Goal: Communication & Community: Answer question/provide support

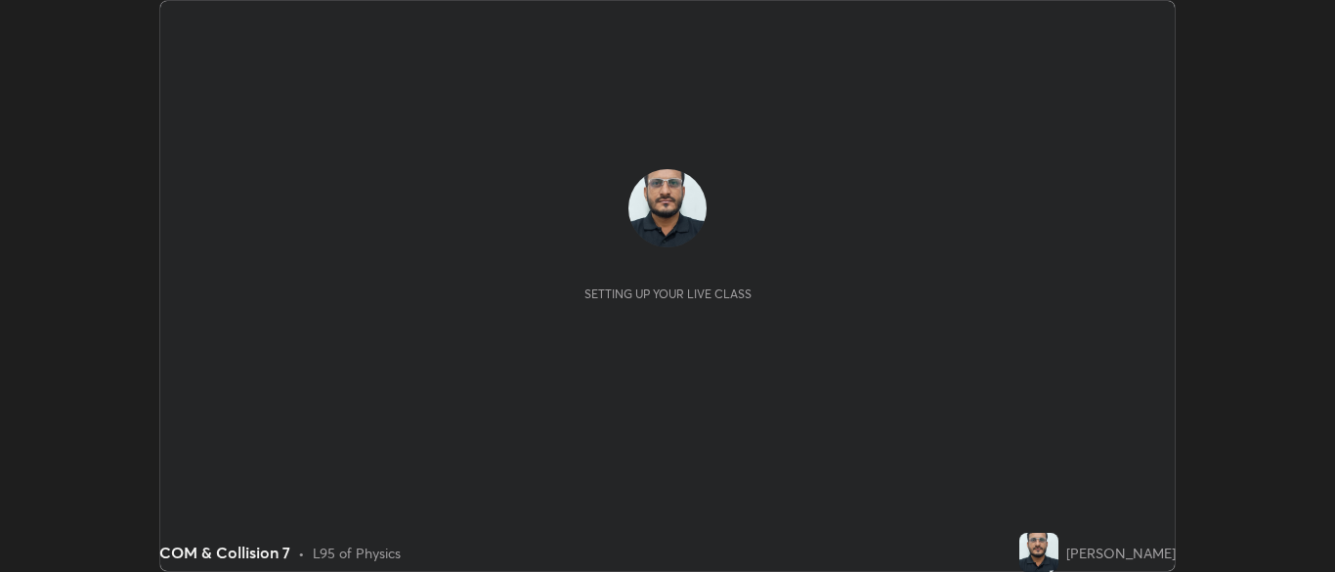
scroll to position [572, 1334]
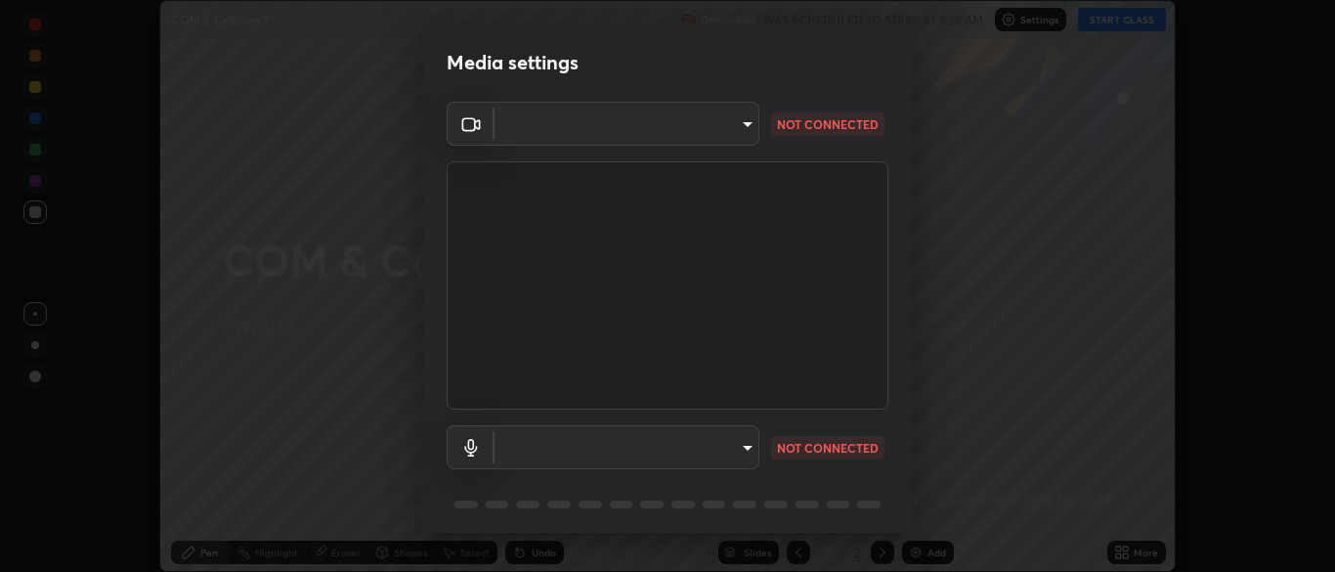
type input "cbd69d3ab31666e68bc16f5f2905db6189ec8135df4d15a94e2bba87772e1748"
type input "default"
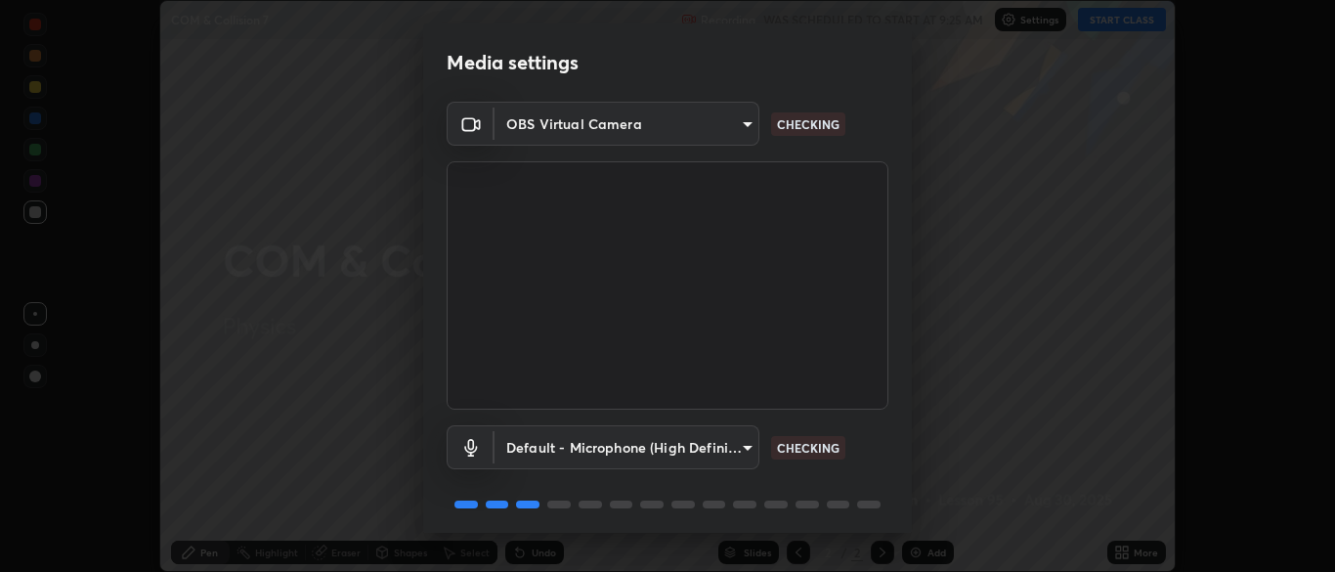
scroll to position [69, 0]
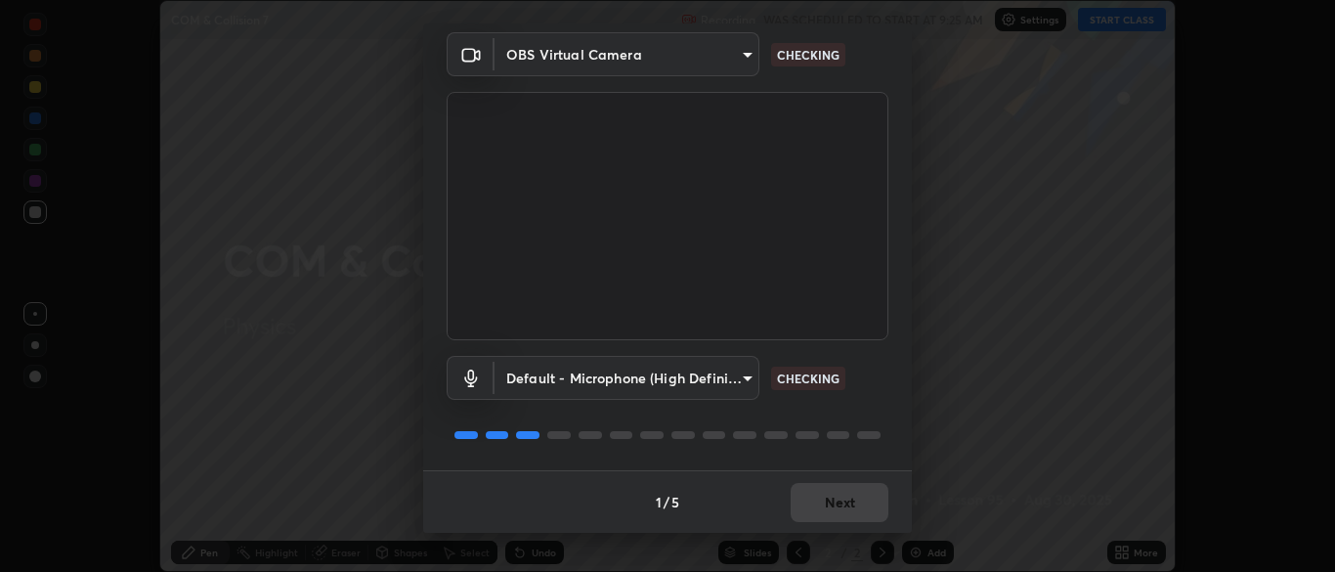
click at [764, 456] on div "Default - Microphone (High Definition Audio Device) default CHECKING" at bounding box center [668, 405] width 442 height 130
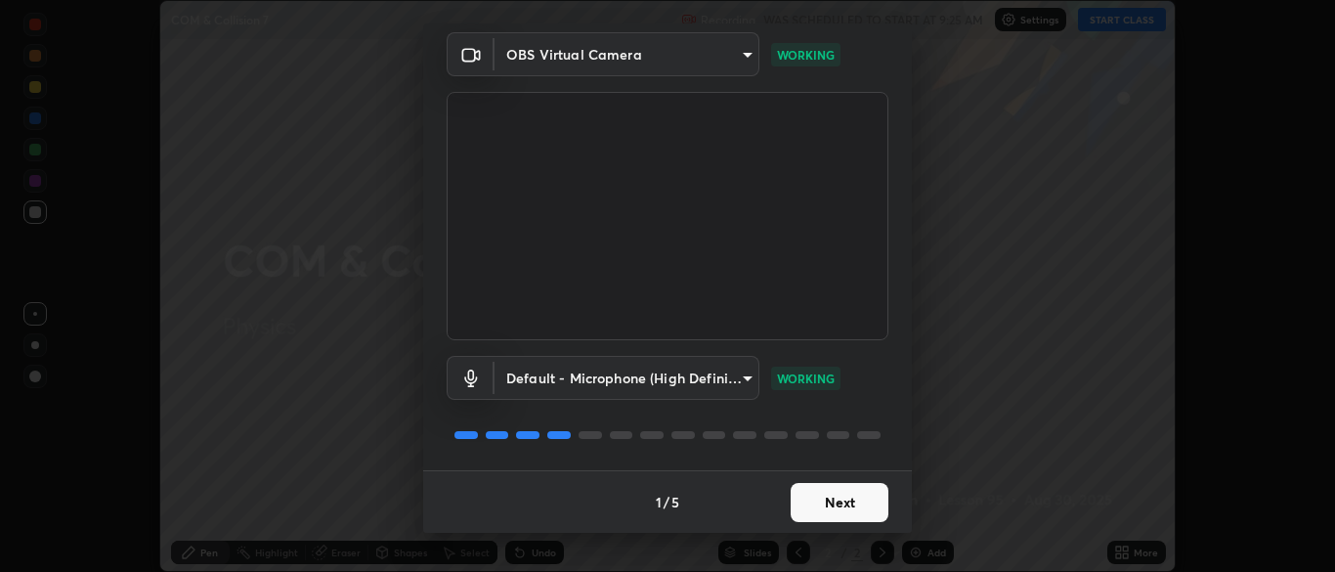
click at [809, 505] on button "Next" at bounding box center [840, 502] width 98 height 39
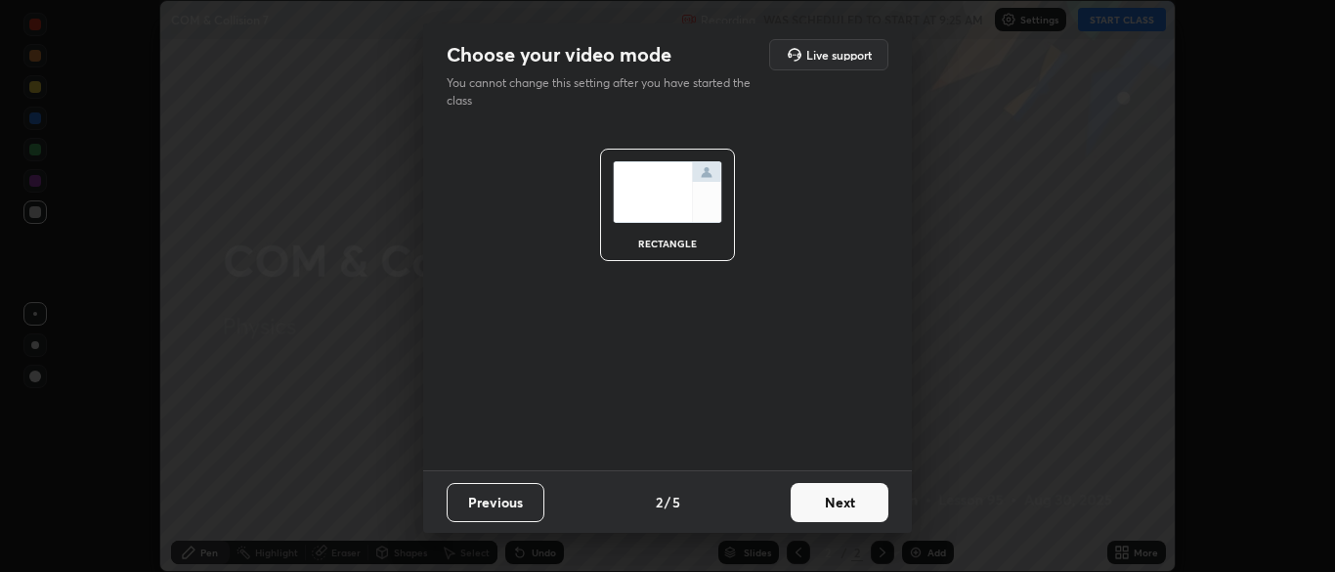
scroll to position [0, 0]
click at [815, 506] on button "Next" at bounding box center [840, 502] width 98 height 39
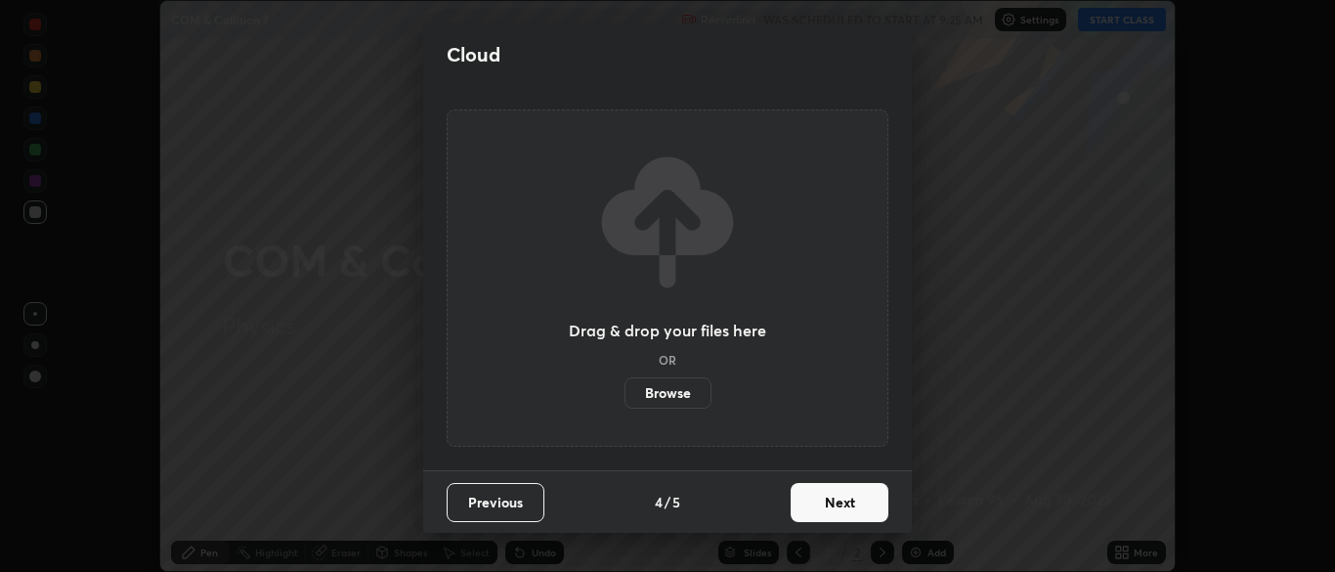
click at [825, 495] on button "Next" at bounding box center [840, 502] width 98 height 39
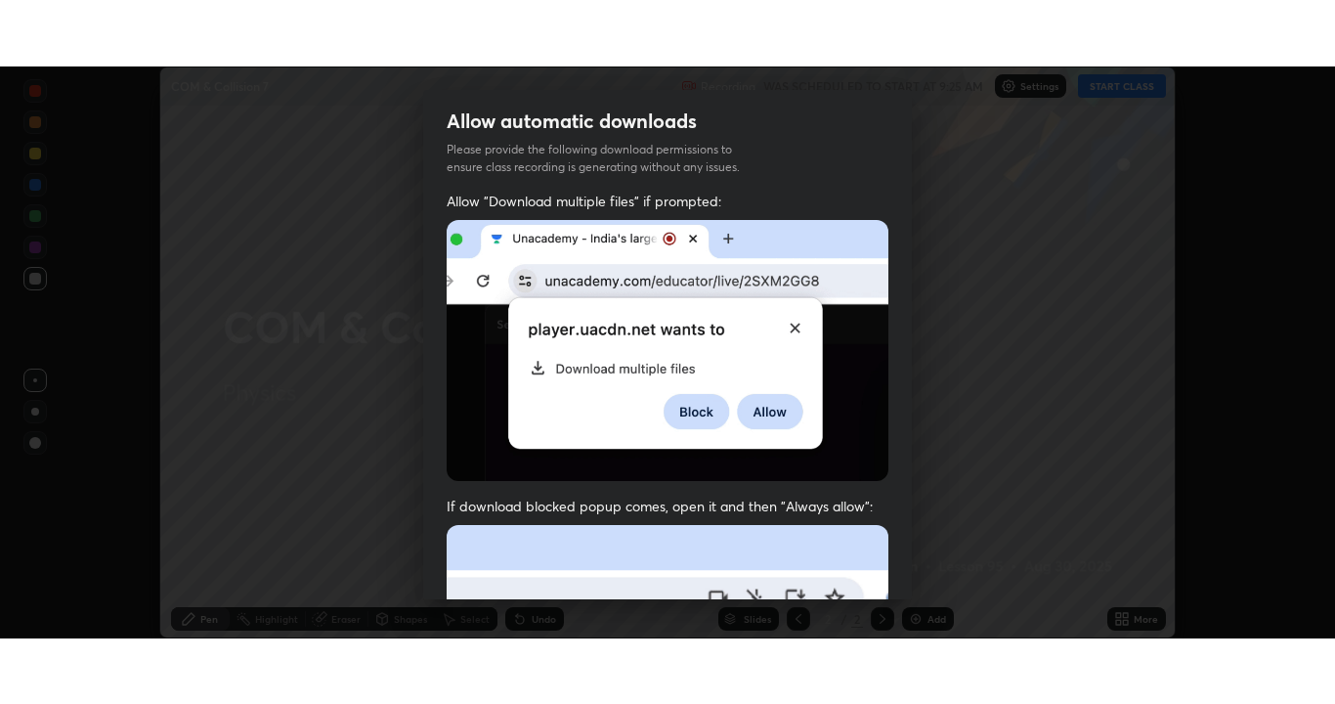
scroll to position [468, 0]
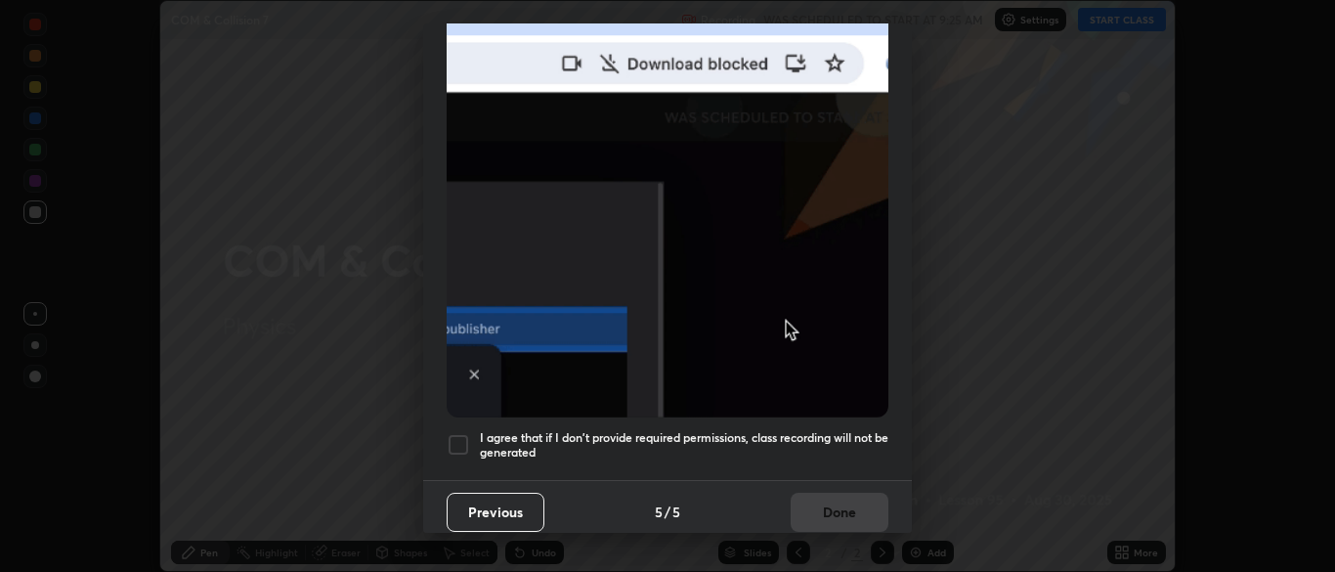
click at [462, 433] on div at bounding box center [458, 444] width 23 height 23
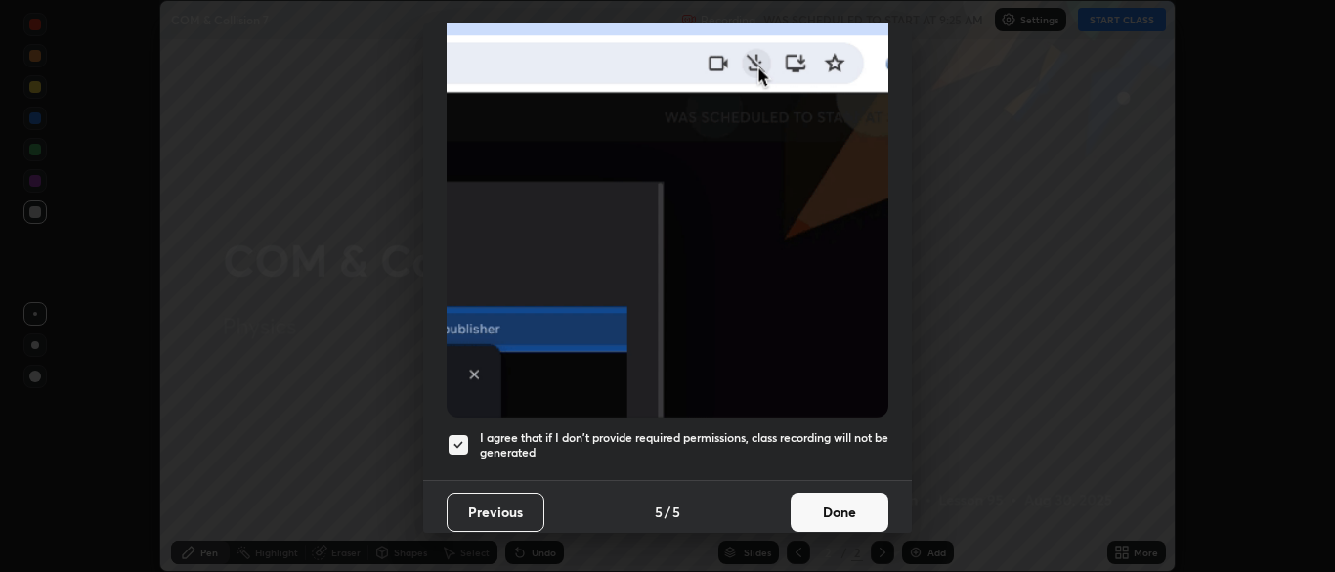
click at [827, 505] on button "Done" at bounding box center [840, 511] width 98 height 39
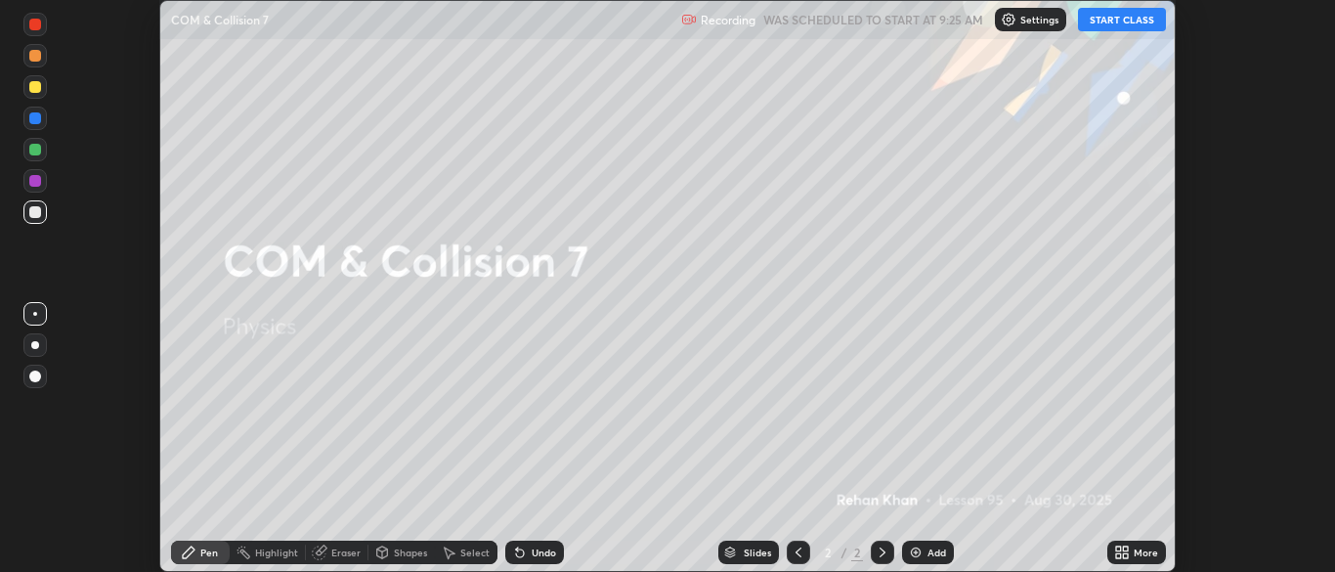
click at [1135, 23] on button "START CLASS" at bounding box center [1122, 19] width 88 height 23
click at [1137, 552] on div "More" at bounding box center [1145, 552] width 24 height 10
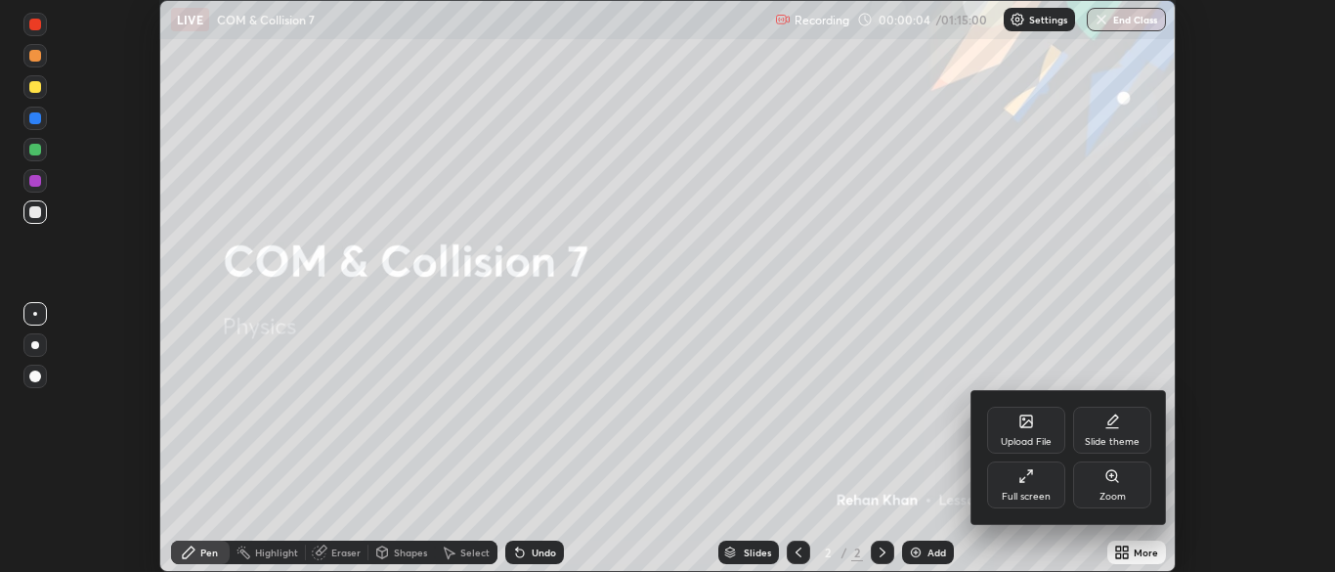
click at [1044, 491] on div "Full screen" at bounding box center [1026, 496] width 49 height 10
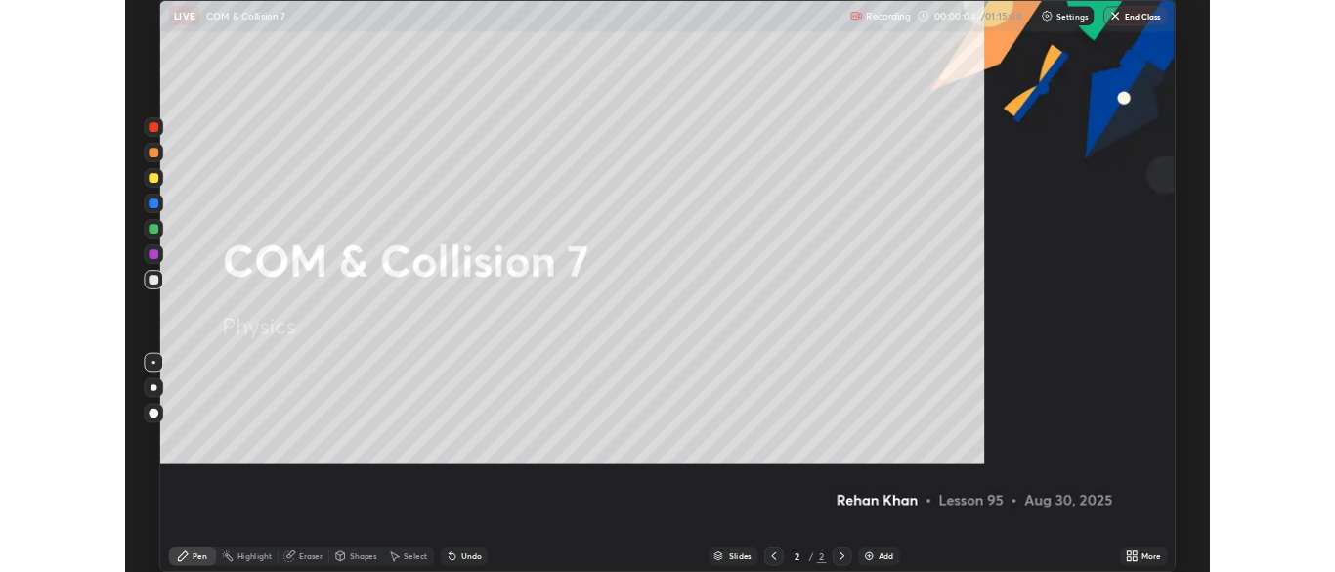
scroll to position [704, 1335]
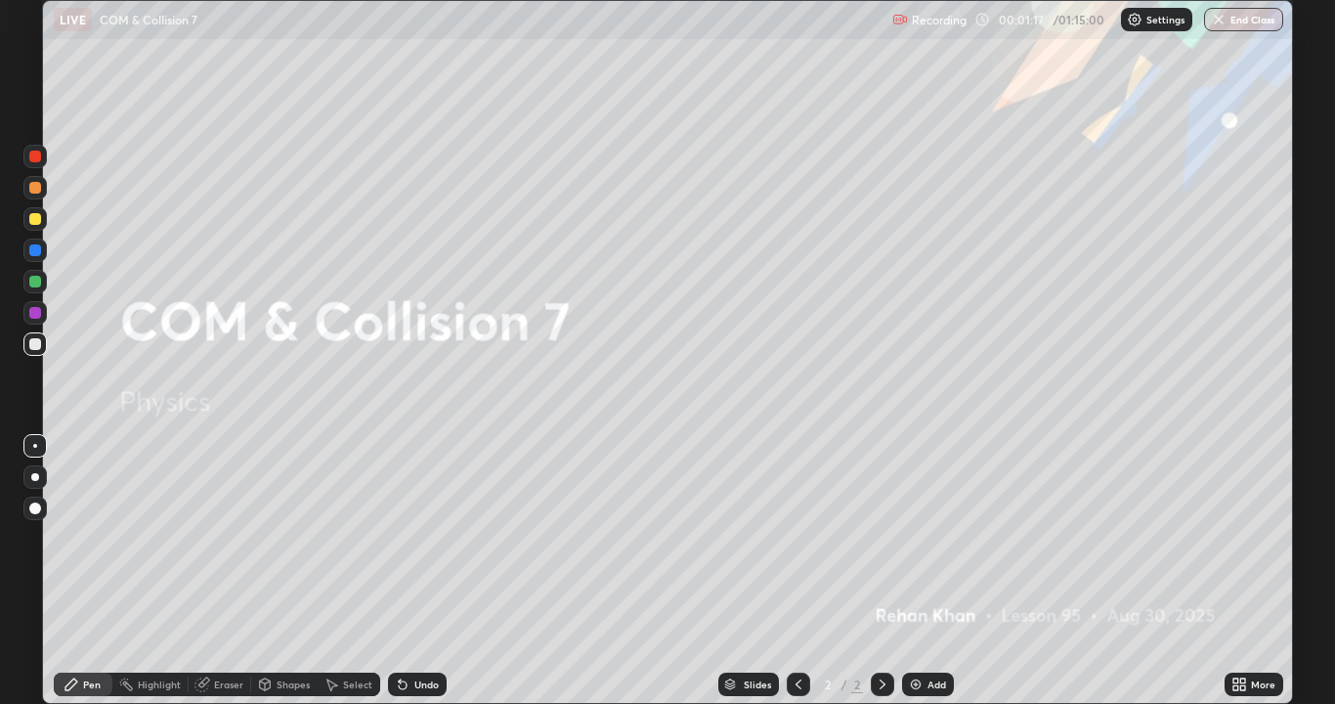
click at [931, 571] on div "Add" at bounding box center [936, 684] width 19 height 10
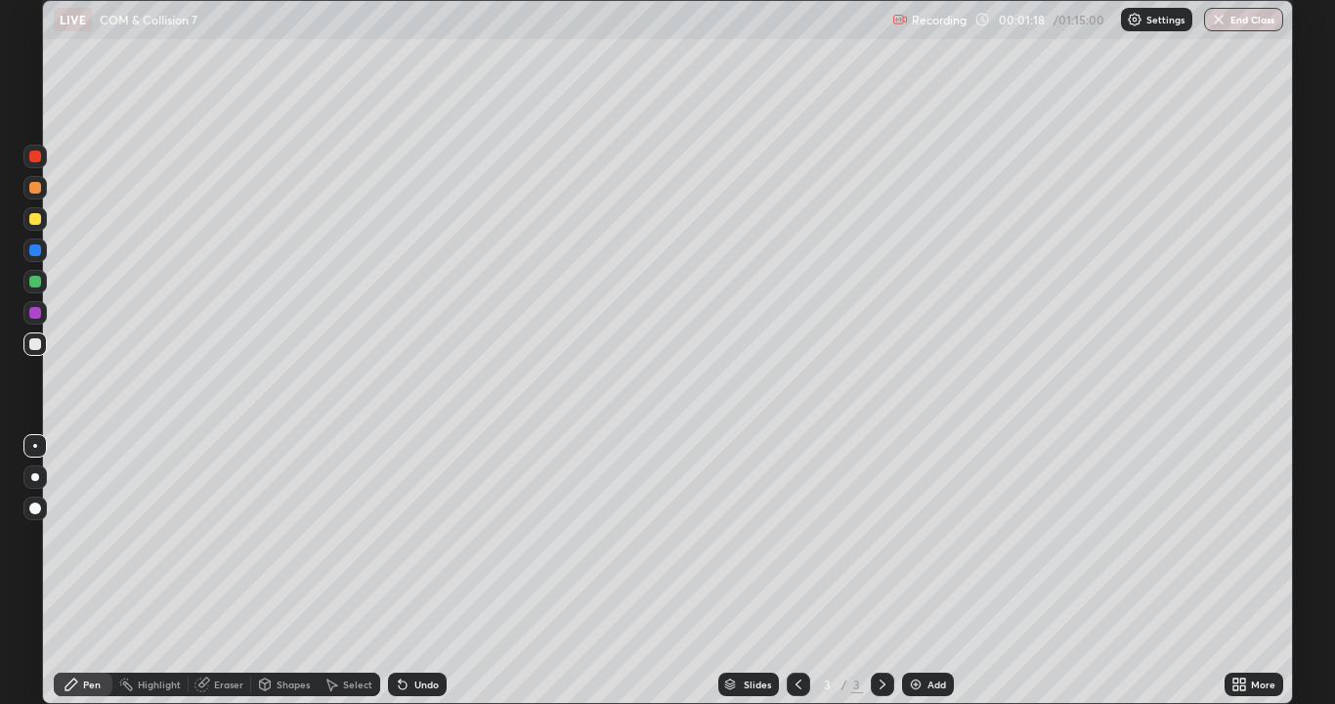
click at [30, 345] on div at bounding box center [35, 344] width 12 height 12
click at [35, 477] on div at bounding box center [35, 477] width 8 height 8
click at [36, 219] on div at bounding box center [35, 219] width 12 height 12
click at [45, 350] on div at bounding box center [34, 343] width 23 height 23
click at [934, 571] on div "Add" at bounding box center [936, 684] width 19 height 10
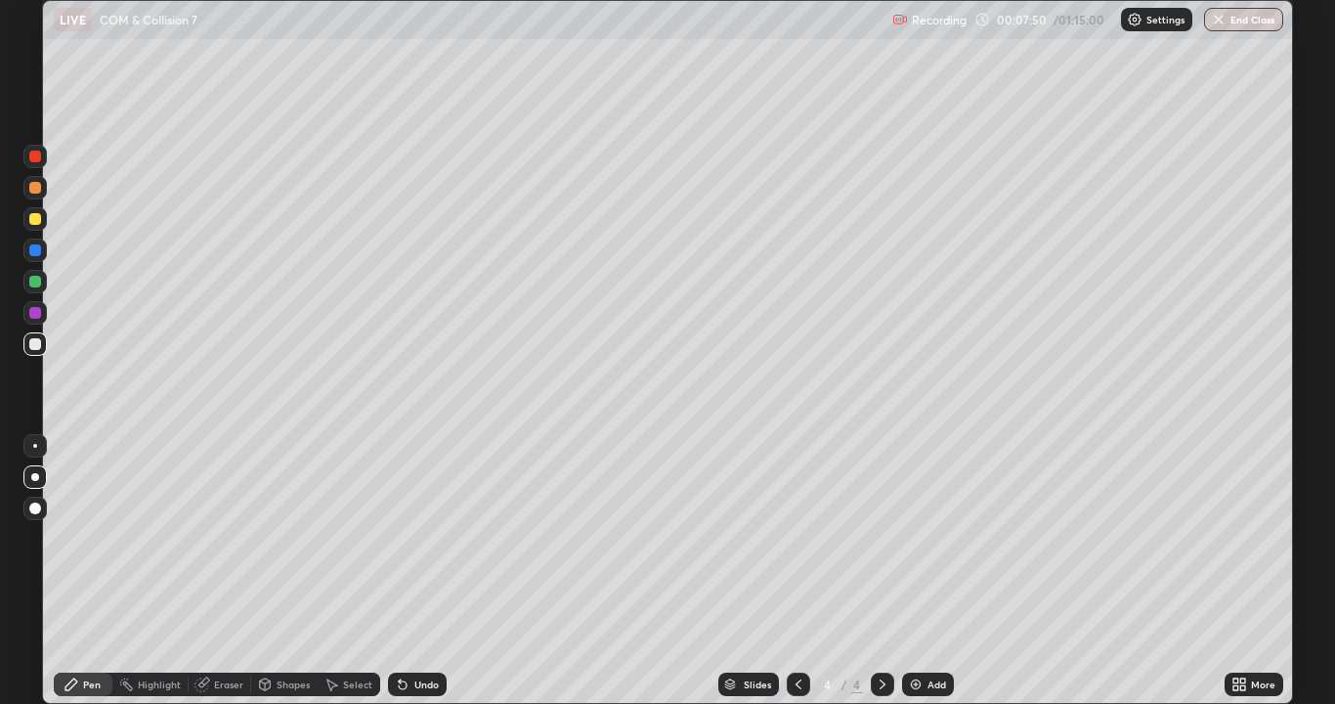
click at [36, 344] on div at bounding box center [35, 344] width 12 height 12
click at [34, 220] on div at bounding box center [35, 219] width 12 height 12
click at [33, 194] on div at bounding box center [34, 187] width 23 height 23
click at [30, 344] on div at bounding box center [35, 344] width 12 height 12
click at [366, 571] on div "Select" at bounding box center [349, 683] width 63 height 23
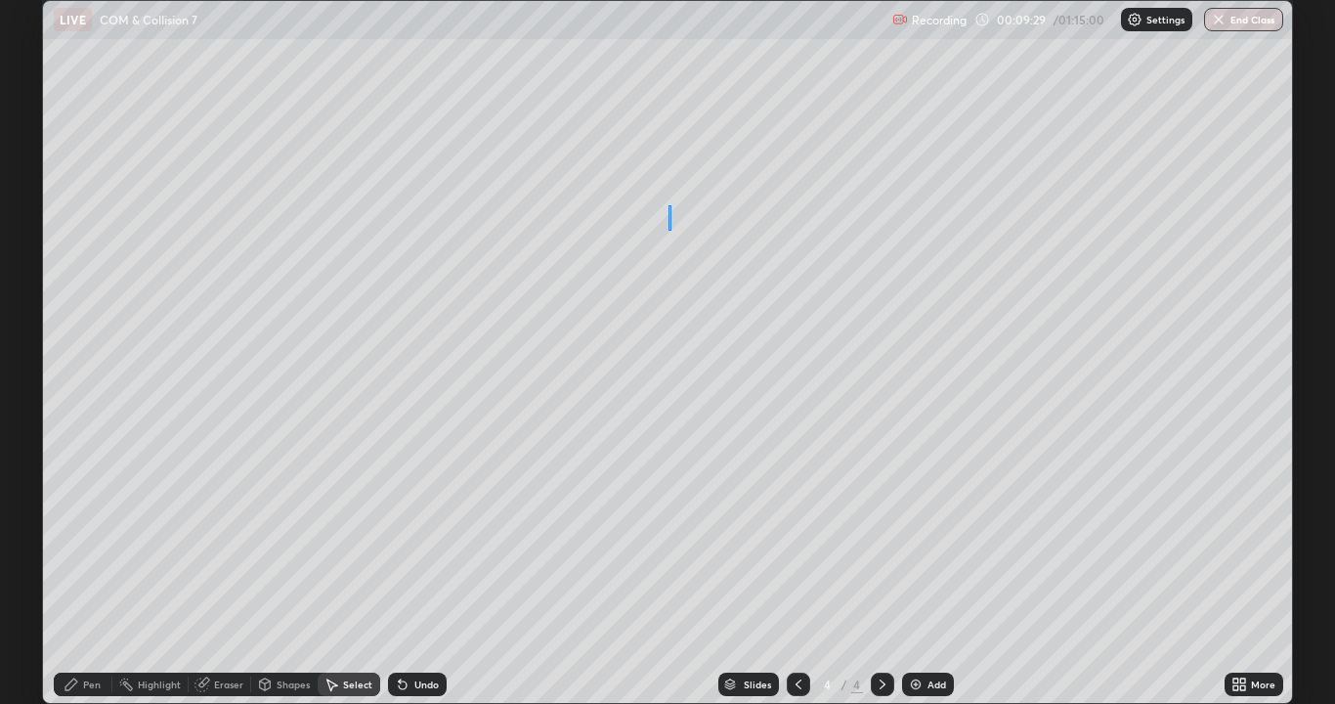
click at [658, 218] on div "0 ° Undo Copy Duplicate Duplicate to new slide Delete" at bounding box center [667, 352] width 1249 height 702
click at [69, 571] on div "Pen" at bounding box center [83, 683] width 59 height 23
click at [31, 187] on div at bounding box center [35, 188] width 12 height 12
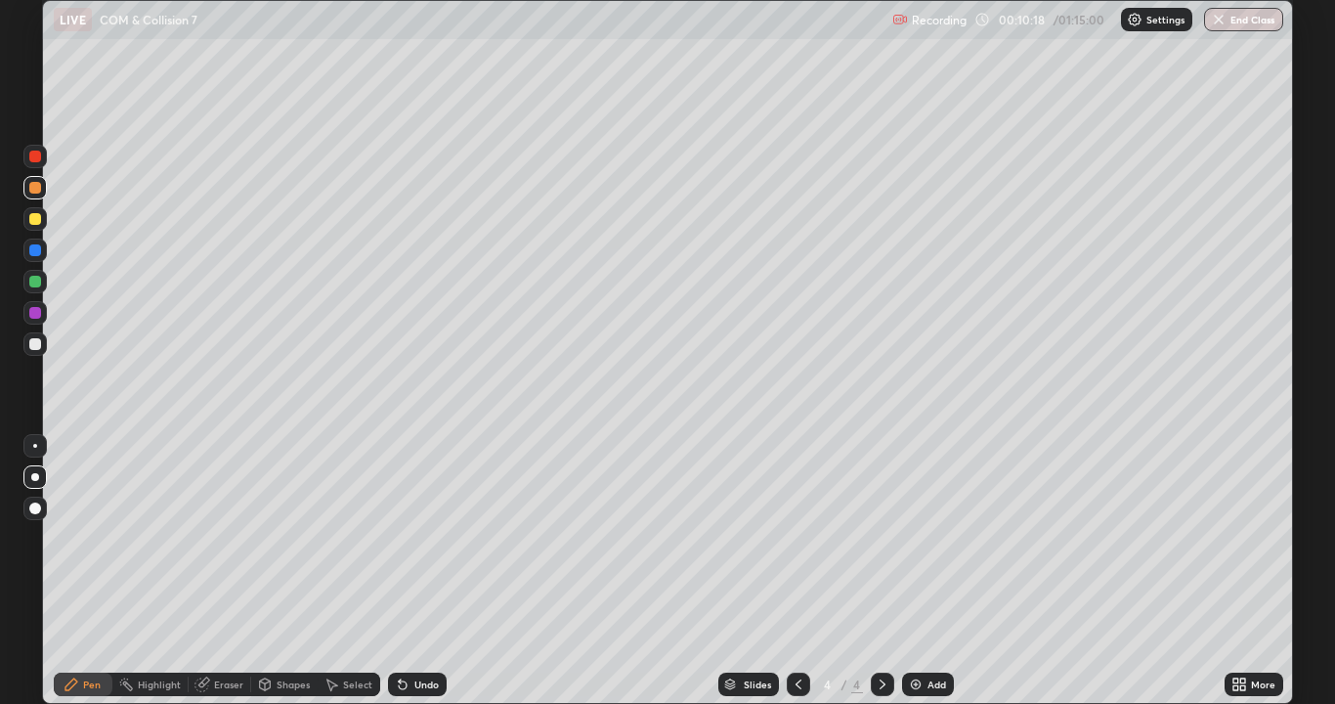
click at [34, 159] on div at bounding box center [35, 156] width 12 height 12
click at [30, 339] on div at bounding box center [35, 344] width 12 height 12
click at [227, 571] on div "Eraser" at bounding box center [228, 684] width 29 height 10
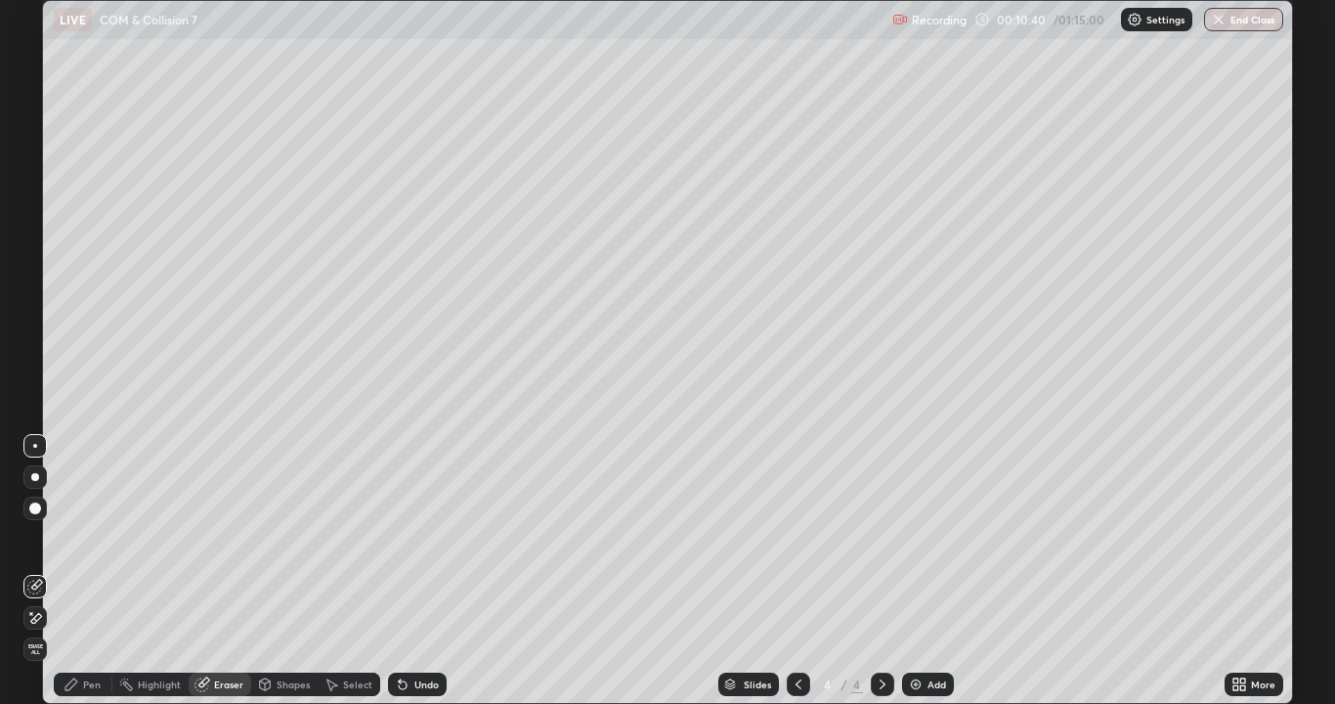
click at [64, 571] on icon at bounding box center [72, 684] width 16 height 16
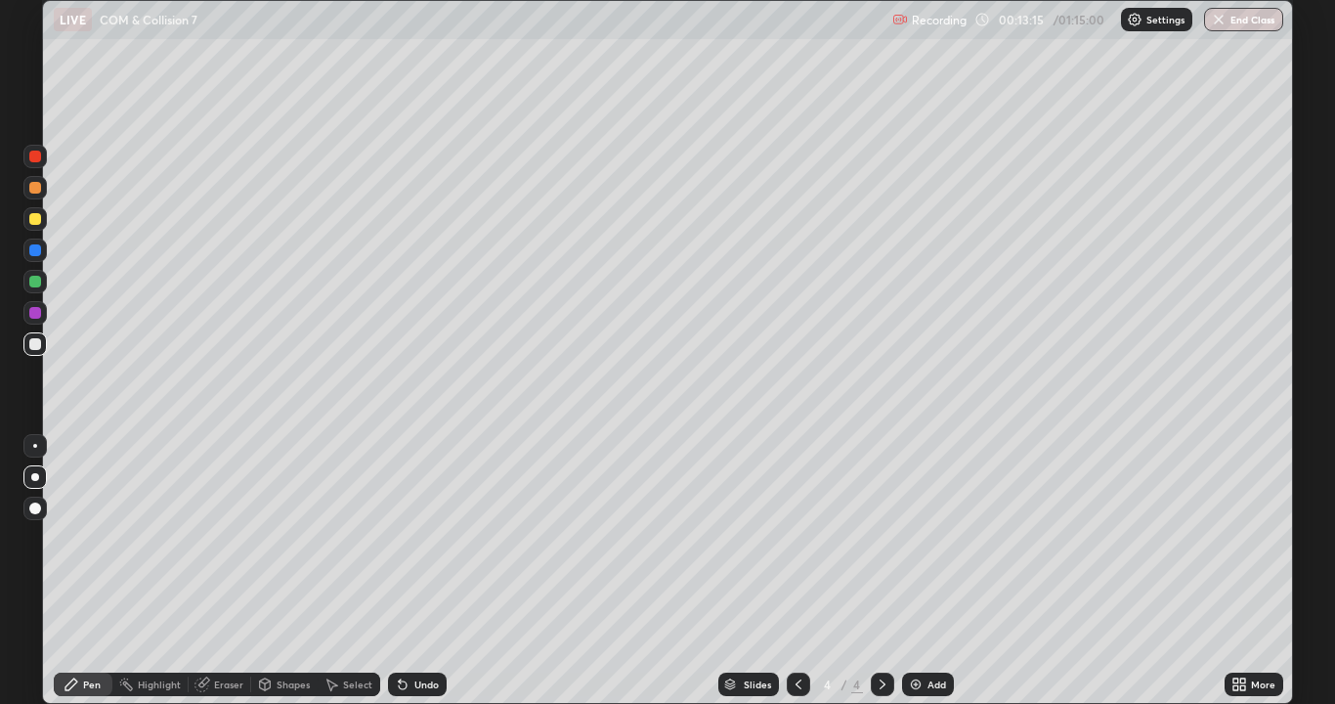
click at [34, 217] on div at bounding box center [35, 219] width 12 height 12
click at [35, 189] on div at bounding box center [35, 188] width 12 height 12
click at [416, 571] on div "Undo" at bounding box center [426, 684] width 24 height 10
click at [940, 571] on div "Add" at bounding box center [936, 684] width 19 height 10
click at [35, 477] on div at bounding box center [35, 477] width 8 height 8
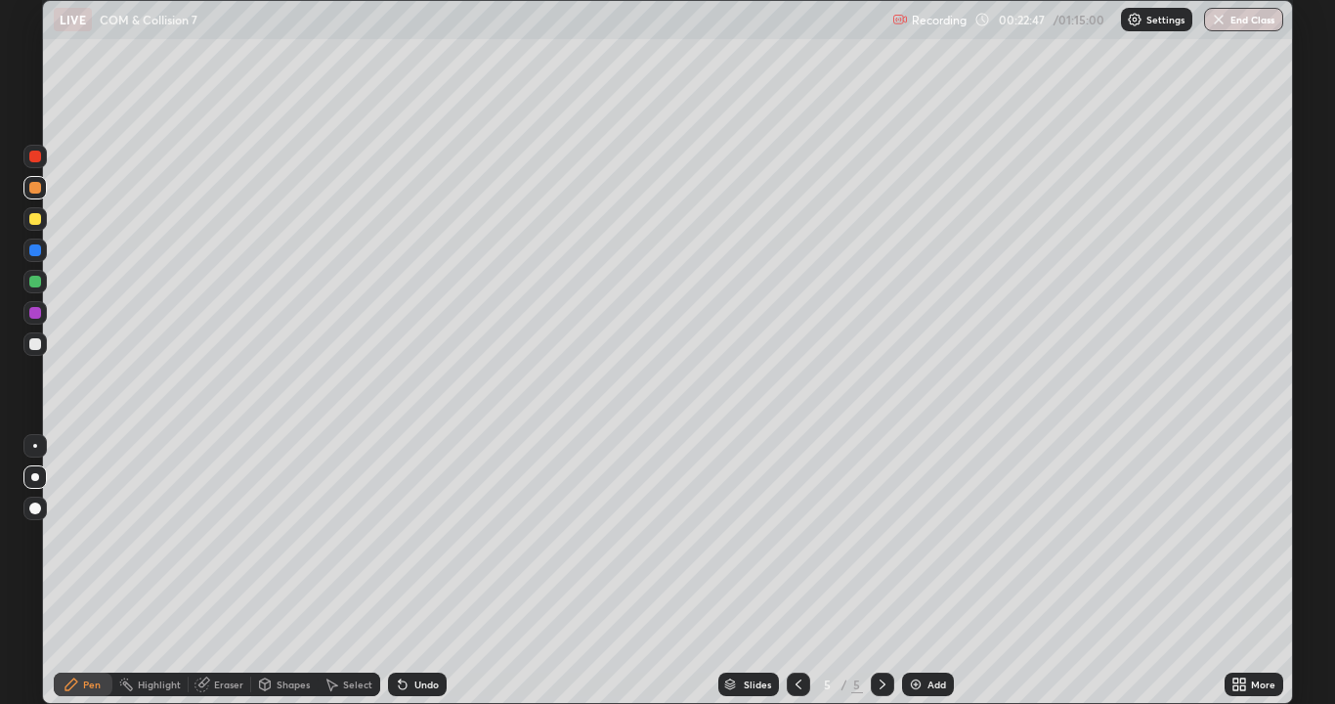
click at [35, 343] on div at bounding box center [35, 344] width 12 height 12
click at [36, 347] on div at bounding box center [35, 344] width 12 height 12
click at [34, 223] on div at bounding box center [35, 219] width 12 height 12
click at [33, 345] on div at bounding box center [35, 344] width 12 height 12
click at [409, 571] on div "Undo" at bounding box center [417, 683] width 59 height 23
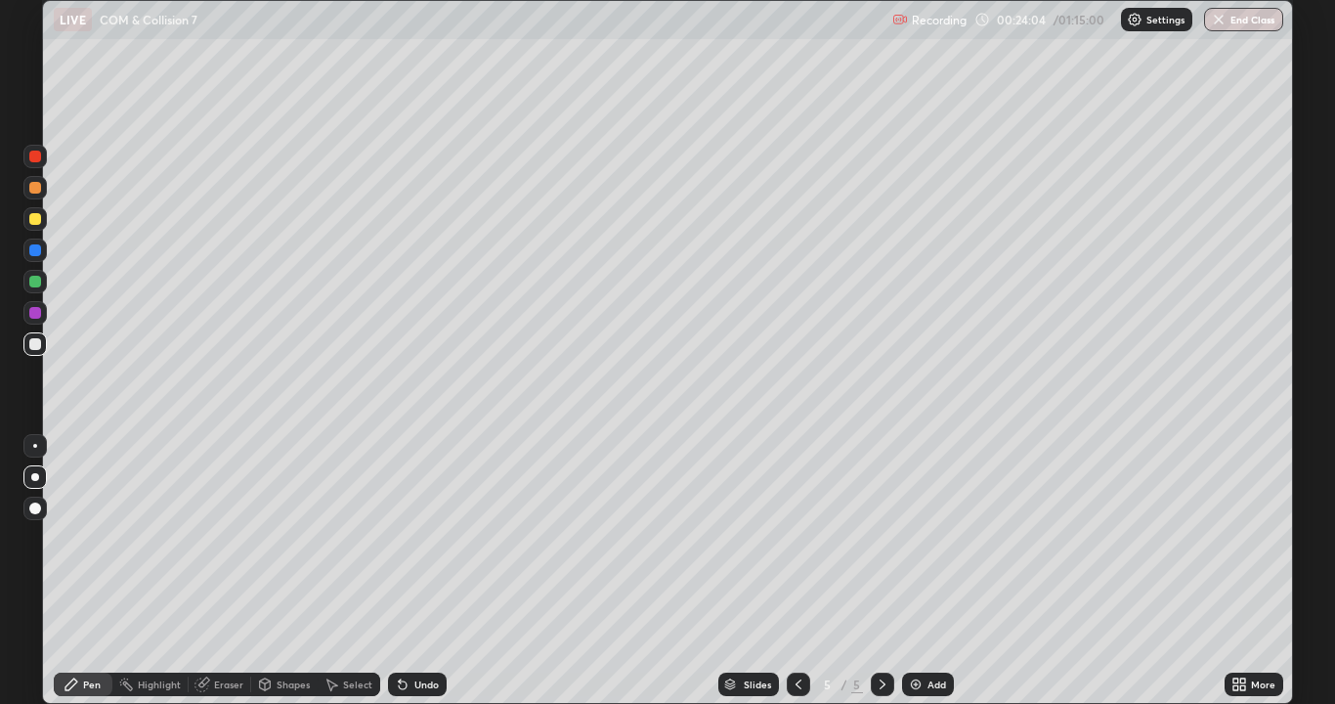
click at [410, 571] on div "Undo" at bounding box center [417, 683] width 59 height 23
click at [412, 571] on div "Undo" at bounding box center [417, 683] width 59 height 23
click at [30, 258] on div at bounding box center [34, 249] width 23 height 23
click at [33, 342] on div at bounding box center [35, 344] width 12 height 12
click at [29, 220] on div at bounding box center [35, 219] width 12 height 12
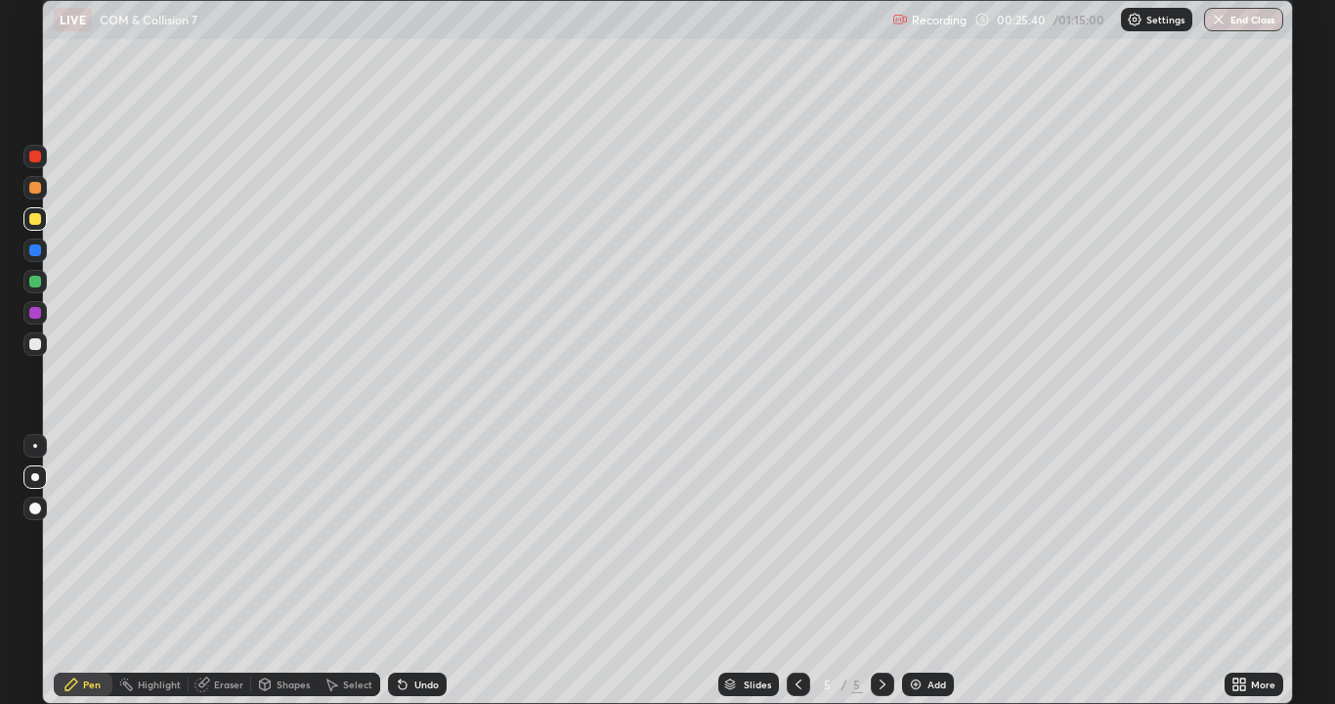
click at [37, 191] on div at bounding box center [35, 188] width 12 height 12
click at [35, 345] on div at bounding box center [35, 344] width 12 height 12
click at [407, 571] on div "Undo" at bounding box center [417, 683] width 59 height 23
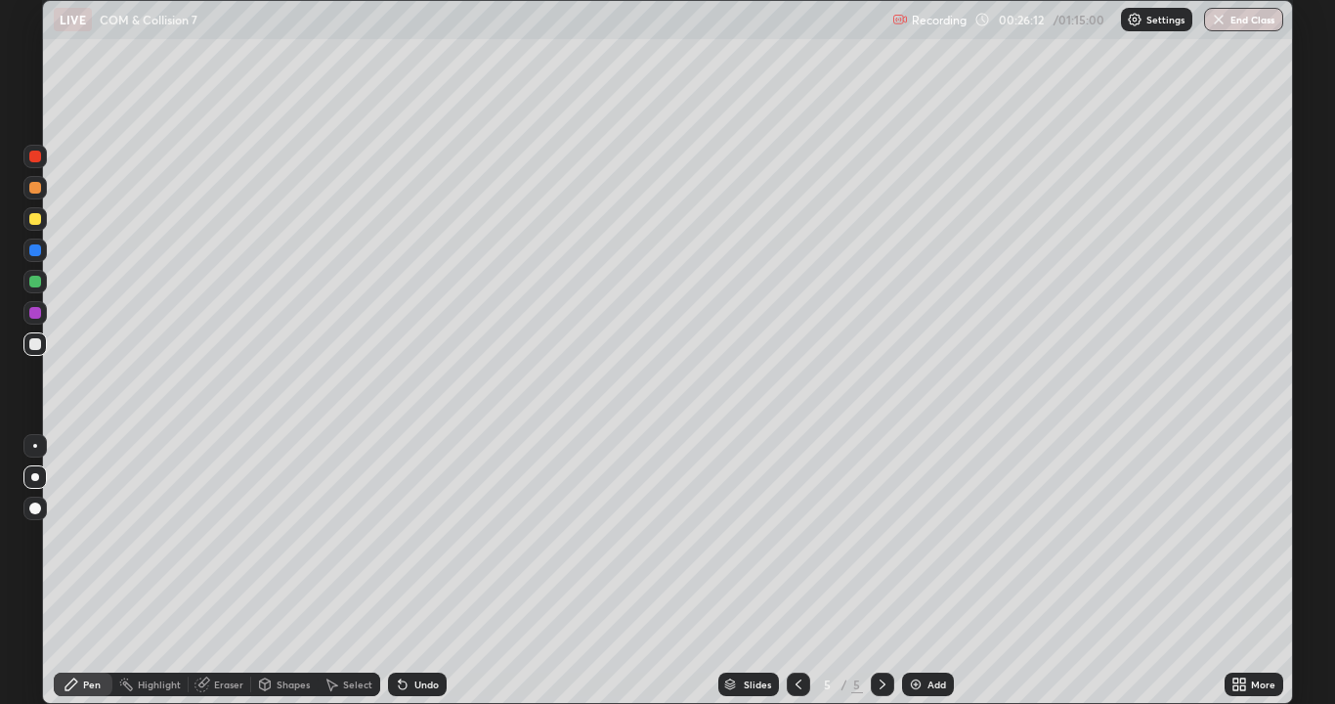
click at [36, 182] on div at bounding box center [35, 188] width 12 height 12
click at [277, 571] on div "Shapes" at bounding box center [293, 684] width 33 height 10
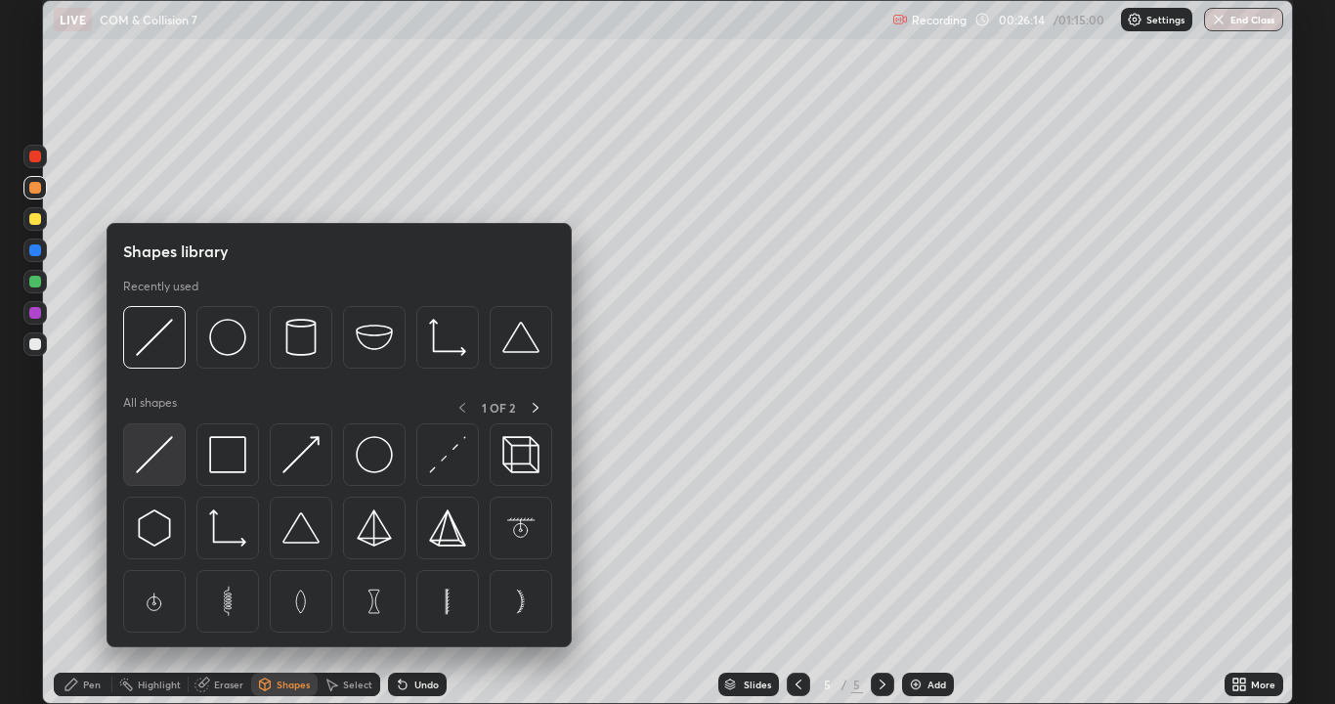
click at [152, 463] on img at bounding box center [154, 454] width 37 height 37
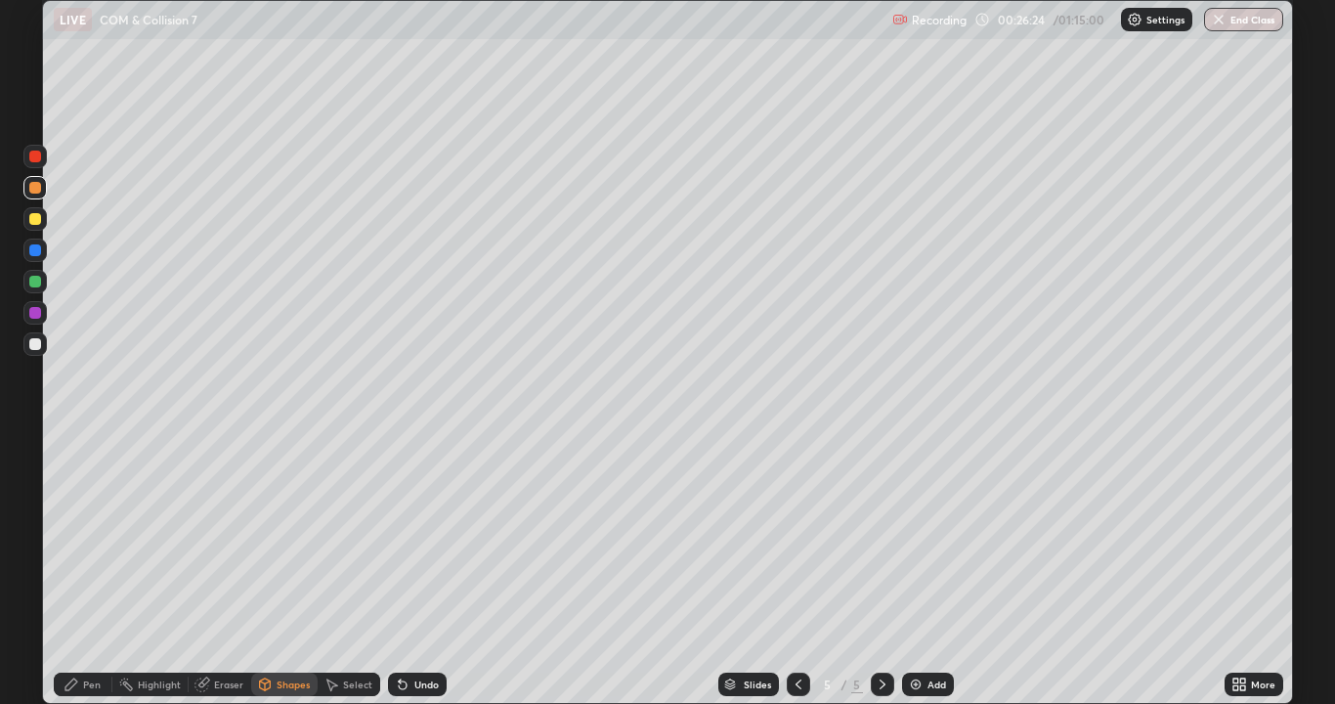
click at [34, 346] on div at bounding box center [35, 344] width 12 height 12
click at [29, 191] on div at bounding box center [35, 188] width 12 height 12
click at [28, 343] on div at bounding box center [34, 343] width 23 height 23
click at [407, 571] on div "Undo" at bounding box center [417, 683] width 59 height 23
click at [67, 571] on icon at bounding box center [72, 684] width 16 height 16
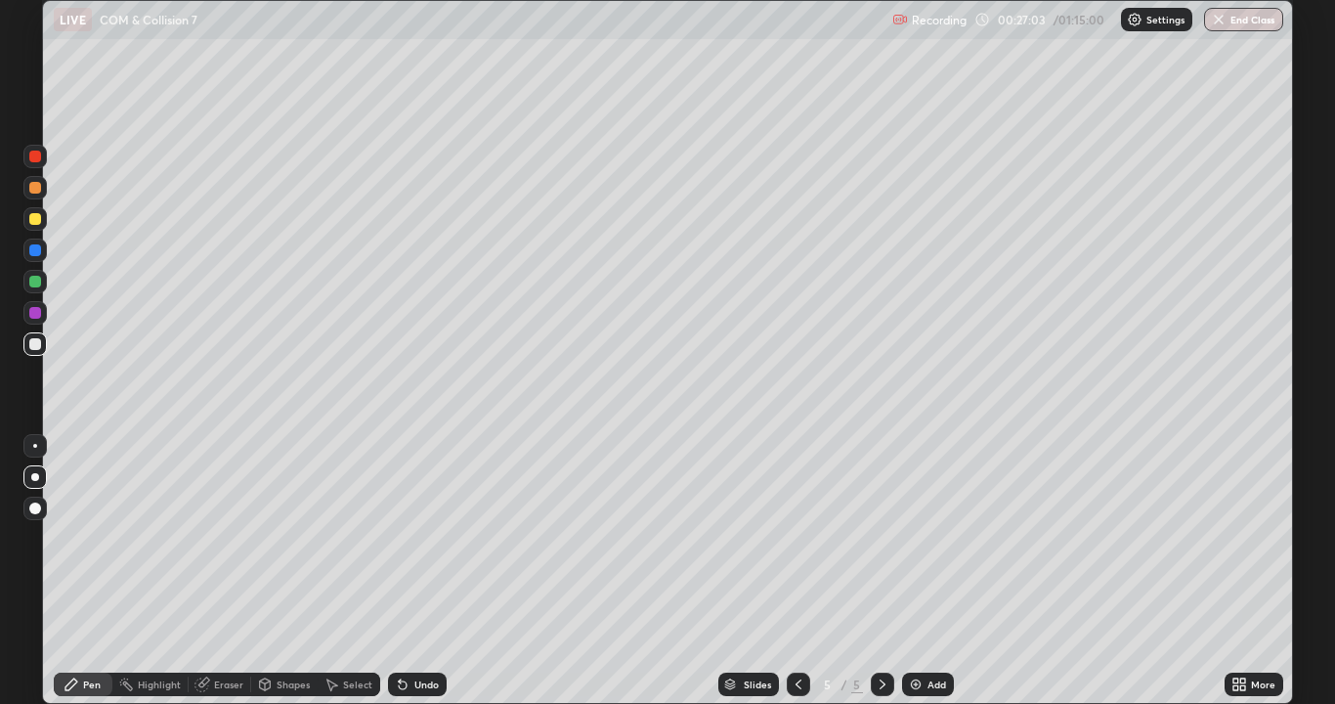
click at [401, 571] on div "Undo" at bounding box center [417, 683] width 59 height 23
click at [404, 571] on icon at bounding box center [403, 684] width 16 height 16
click at [404, 571] on div "Undo" at bounding box center [417, 683] width 59 height 23
click at [45, 449] on div at bounding box center [34, 445] width 23 height 23
click at [31, 223] on div at bounding box center [35, 219] width 12 height 12
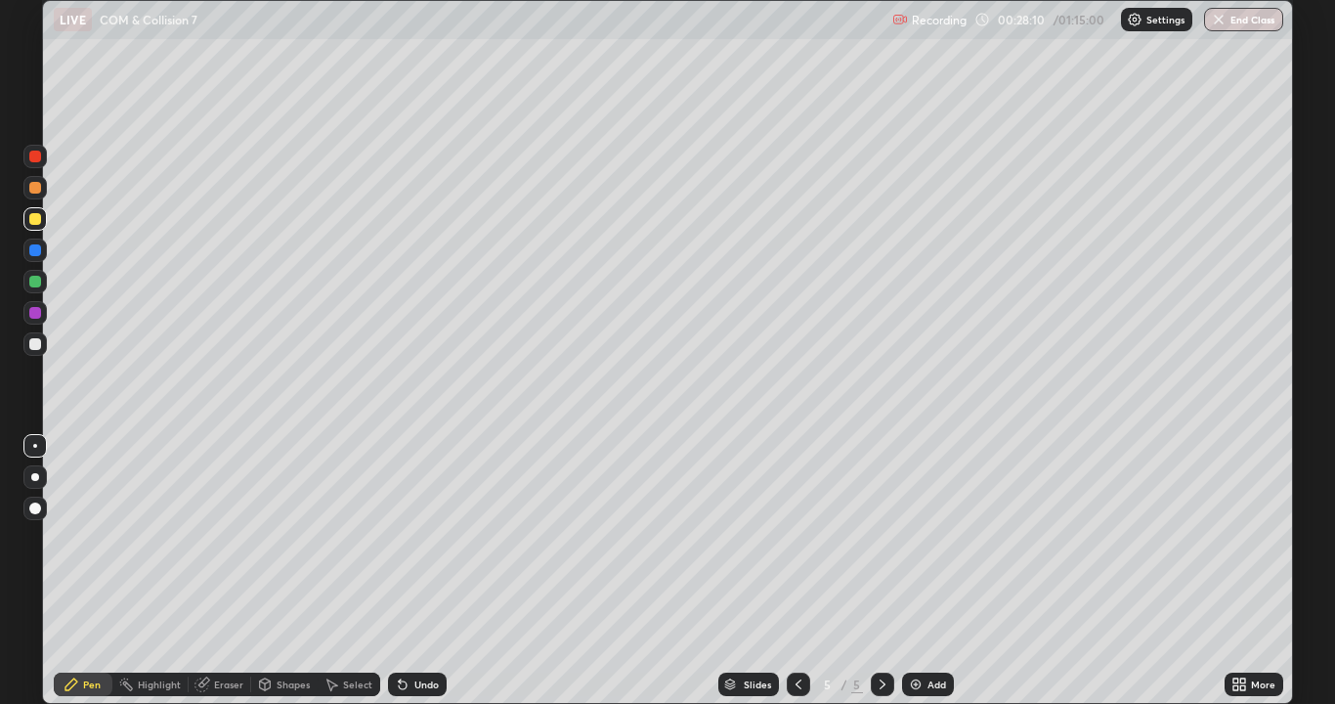
click at [413, 571] on div "Undo" at bounding box center [417, 683] width 59 height 23
click at [410, 571] on div "Undo" at bounding box center [417, 683] width 59 height 23
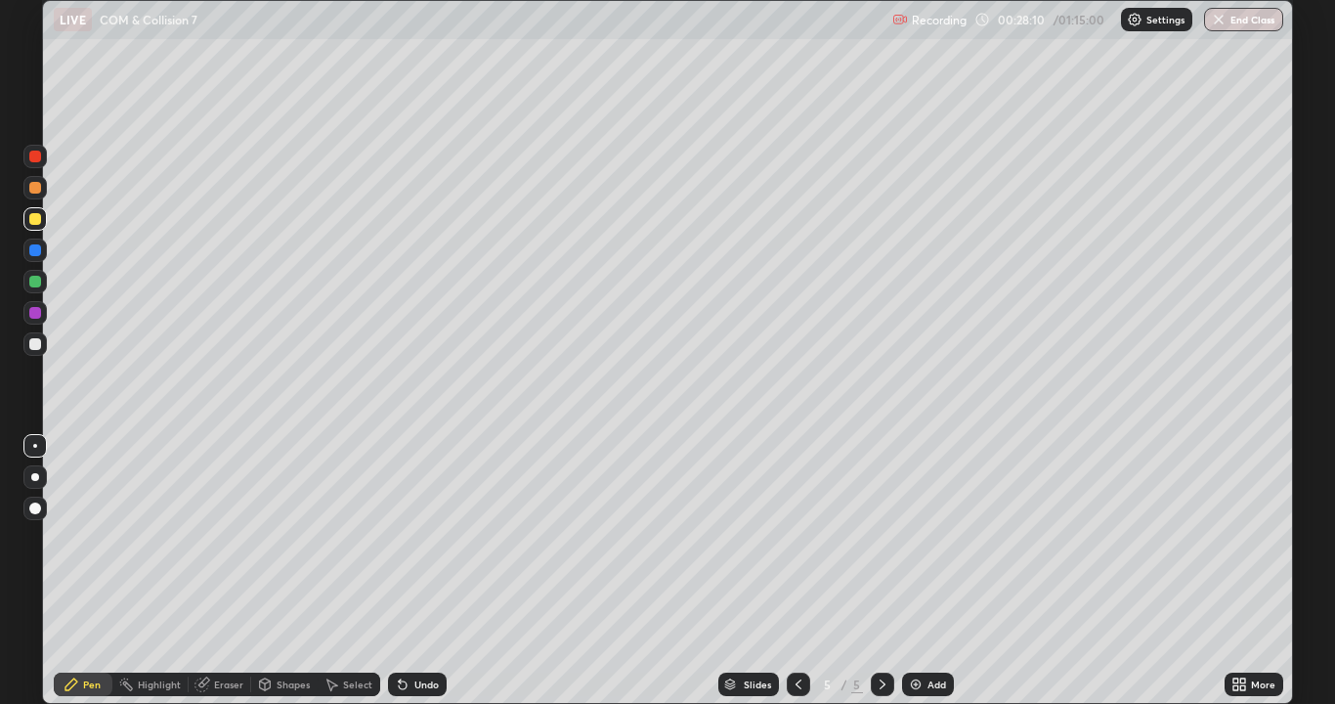
click at [410, 571] on div "Undo" at bounding box center [417, 683] width 59 height 23
click at [409, 571] on div "Undo" at bounding box center [417, 683] width 59 height 23
click at [32, 195] on div at bounding box center [34, 187] width 23 height 23
click at [936, 571] on div "Add" at bounding box center [936, 684] width 19 height 10
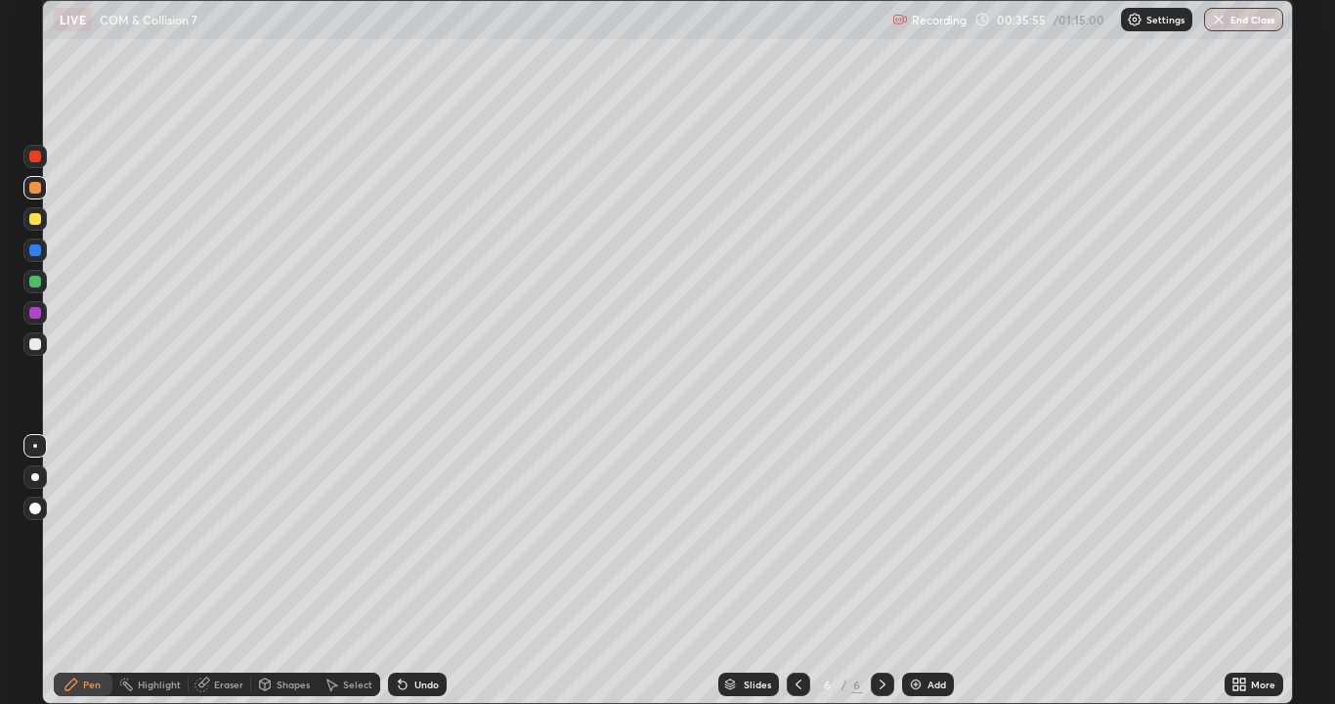
click at [32, 345] on div at bounding box center [35, 344] width 12 height 12
click at [36, 473] on div at bounding box center [35, 477] width 8 height 8
click at [36, 224] on div at bounding box center [35, 219] width 12 height 12
click at [33, 347] on div at bounding box center [35, 344] width 12 height 12
click at [33, 344] on div at bounding box center [35, 344] width 12 height 12
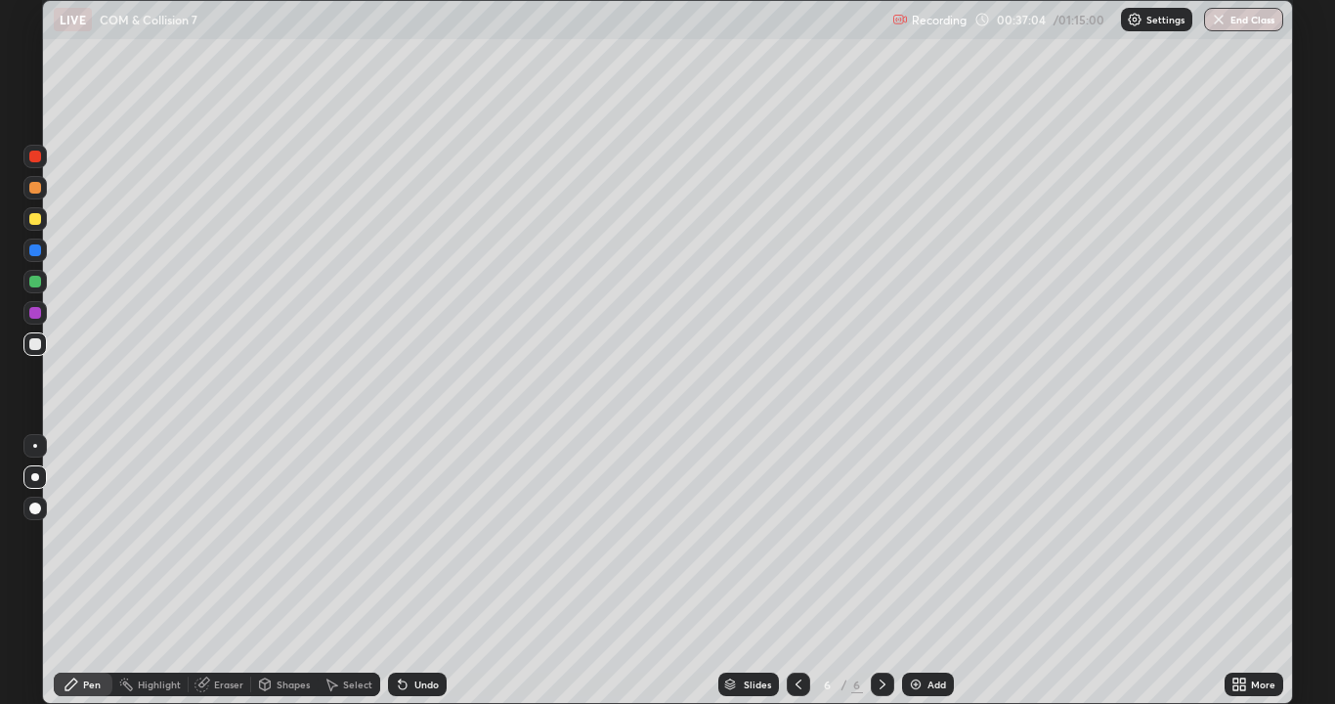
click at [414, 571] on div "Undo" at bounding box center [426, 684] width 24 height 10
click at [406, 571] on div "Undo" at bounding box center [417, 683] width 59 height 23
click at [219, 571] on div "Eraser" at bounding box center [228, 684] width 29 height 10
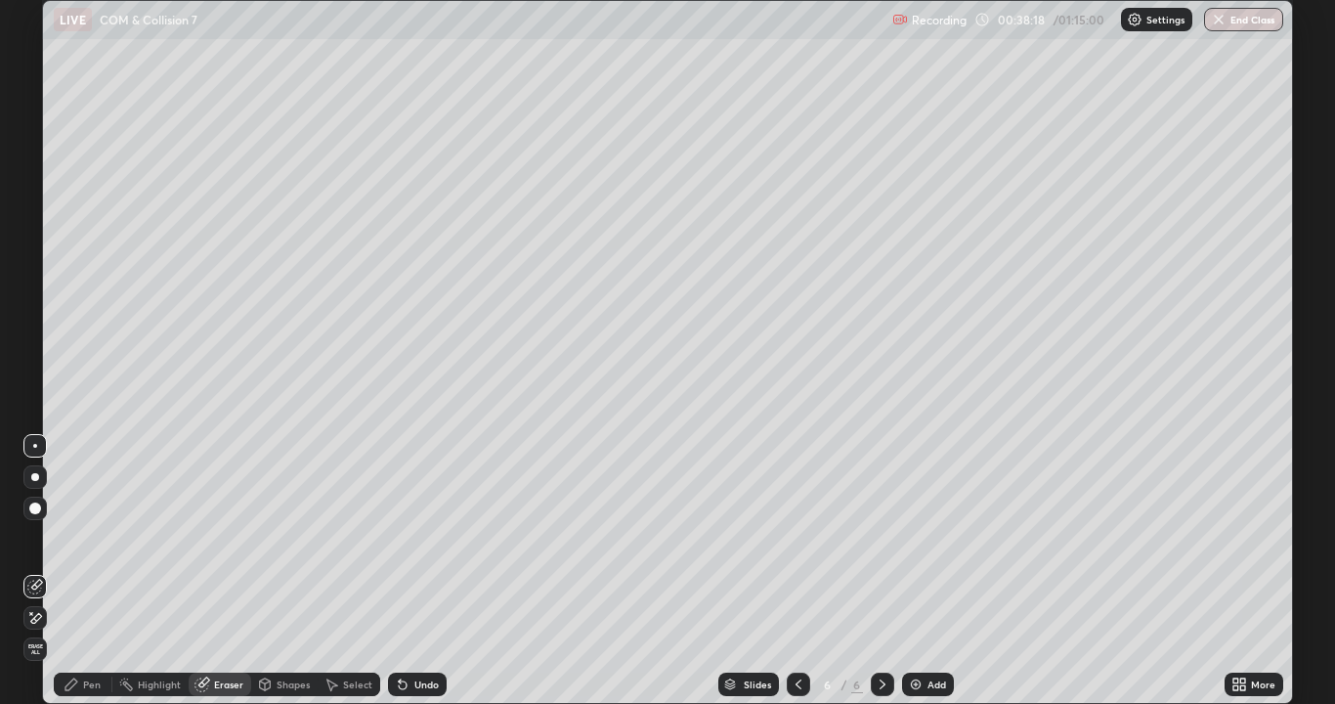
click at [75, 571] on icon at bounding box center [71, 684] width 12 height 12
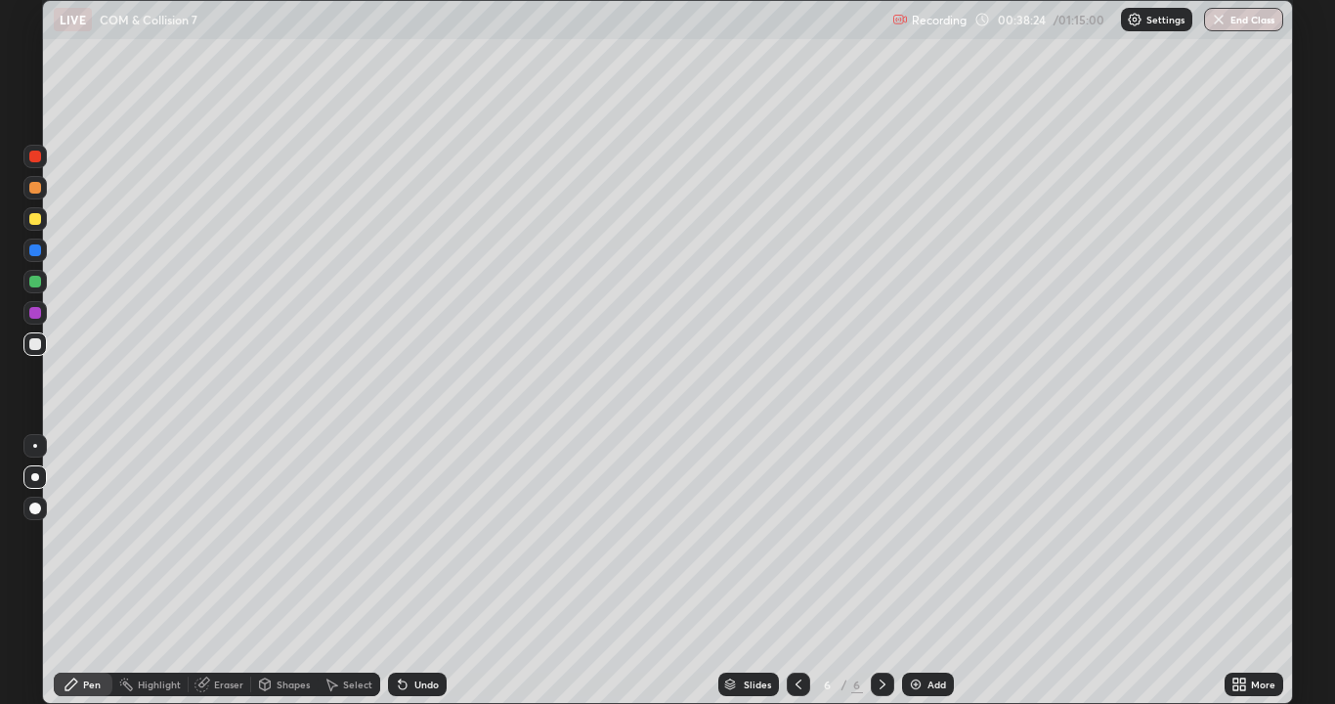
click at [288, 571] on div "Shapes" at bounding box center [293, 684] width 33 height 10
click at [158, 571] on div "Highlight" at bounding box center [159, 684] width 43 height 10
click at [216, 571] on div "Eraser" at bounding box center [228, 684] width 29 height 10
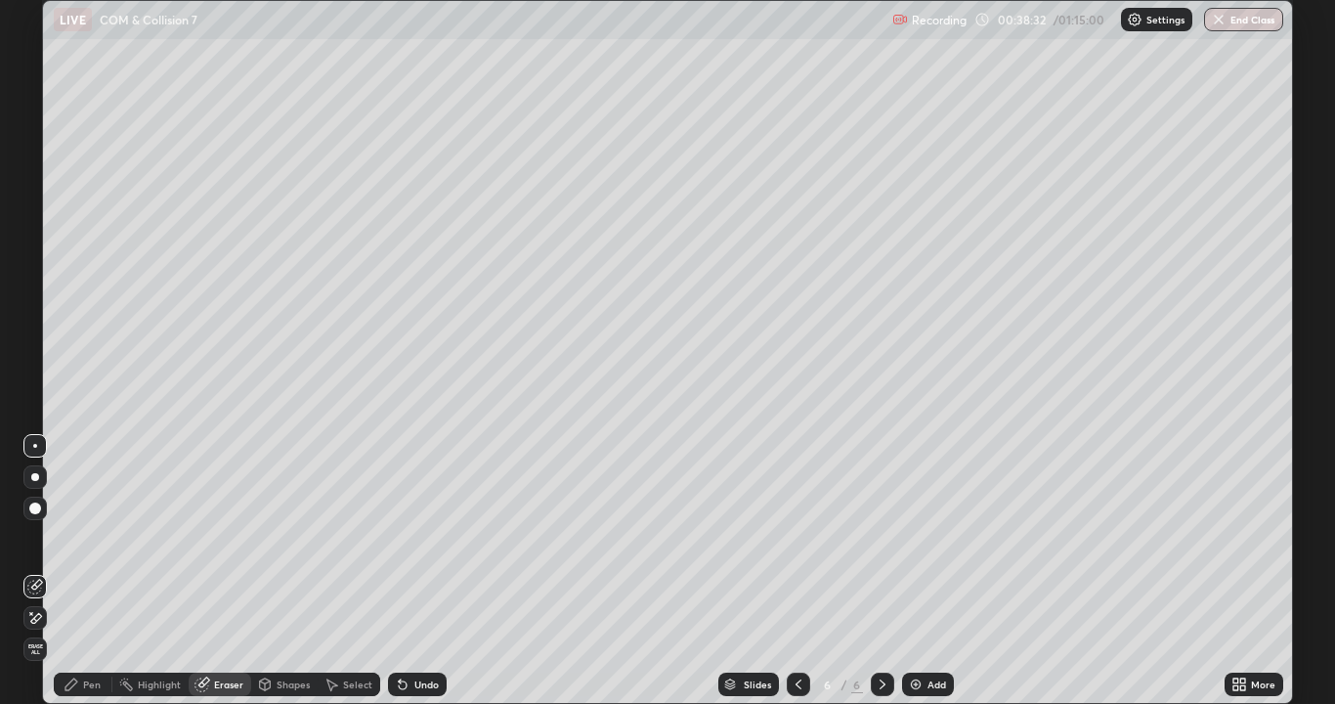
click at [92, 571] on div "Pen" at bounding box center [92, 684] width 18 height 10
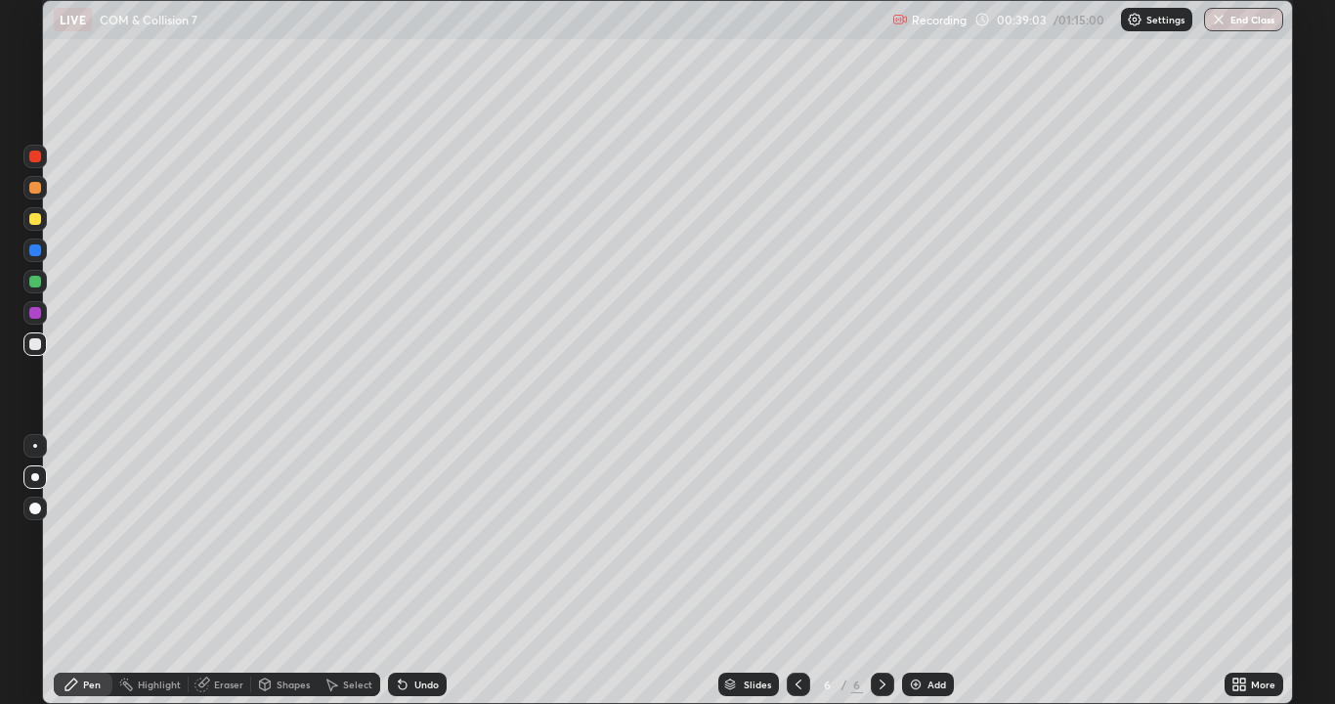
click at [415, 571] on div "Undo" at bounding box center [426, 684] width 24 height 10
click at [415, 571] on div "Undo" at bounding box center [417, 683] width 59 height 23
click at [288, 571] on div "Shapes" at bounding box center [293, 684] width 33 height 10
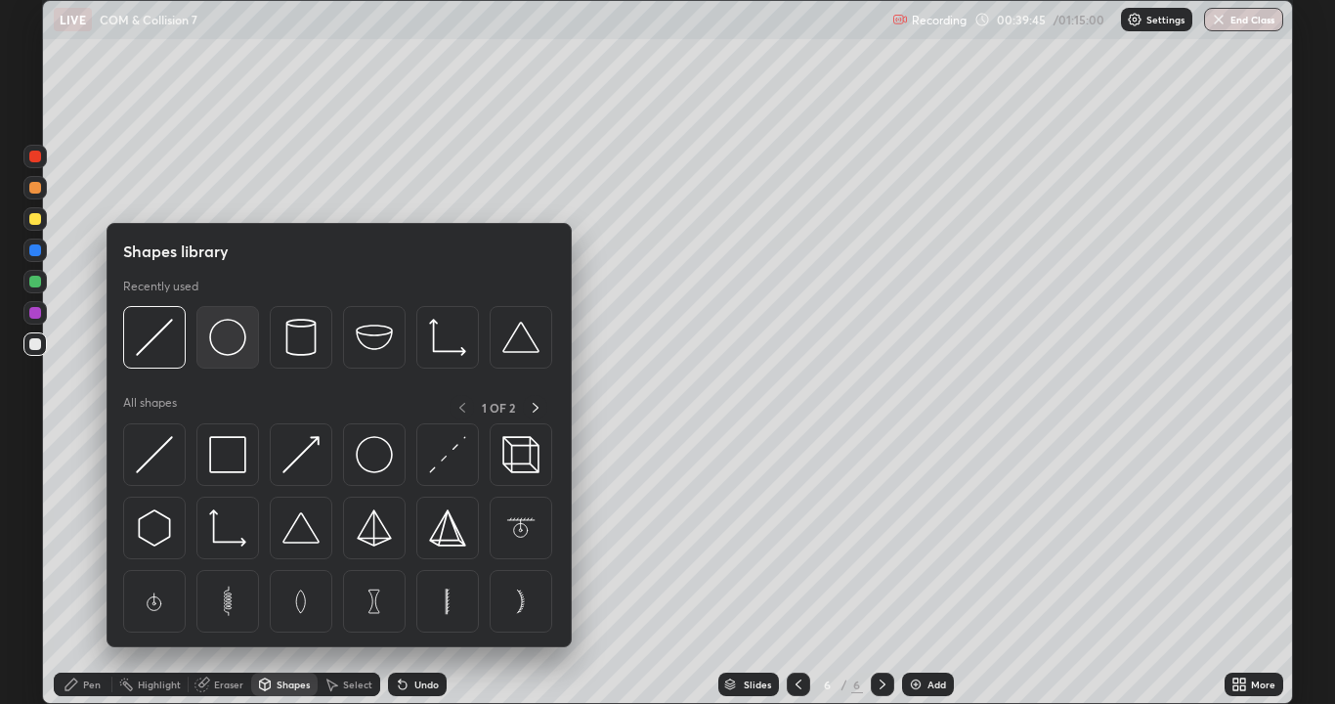
click at [234, 351] on img at bounding box center [227, 337] width 37 height 37
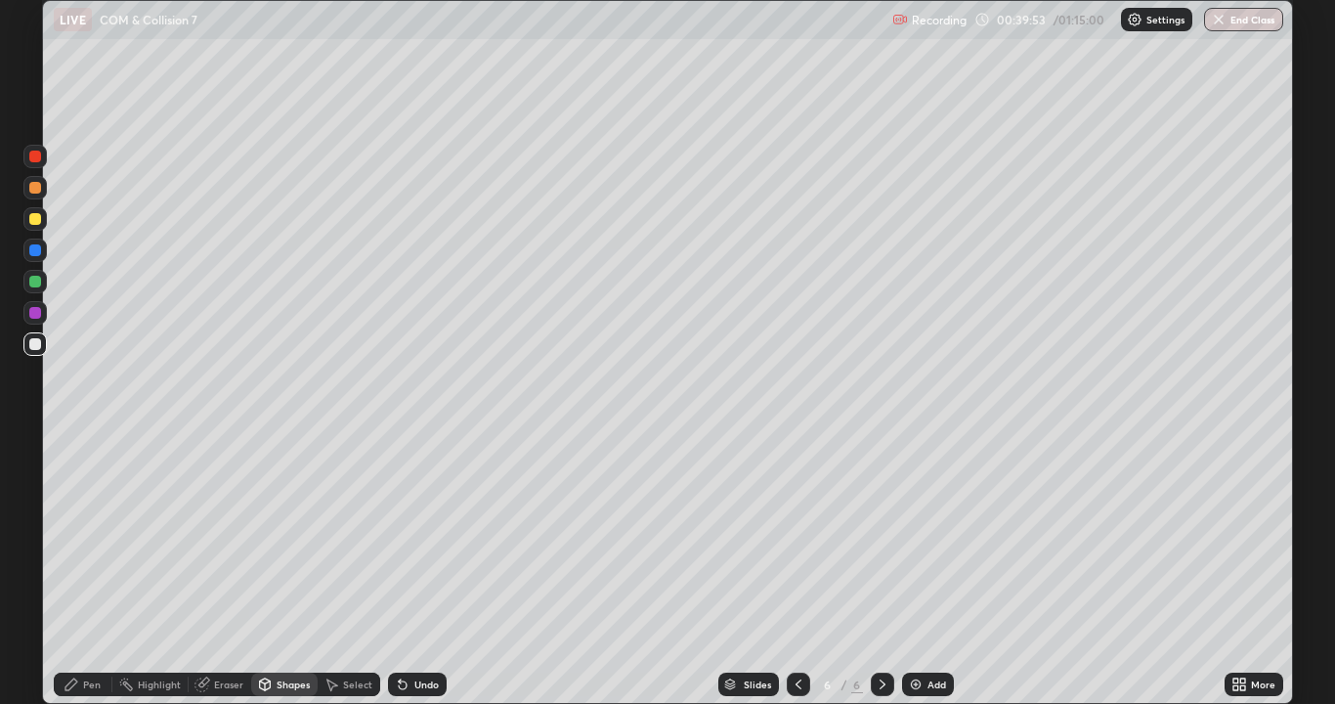
click at [406, 571] on icon at bounding box center [403, 684] width 16 height 16
click at [277, 571] on div "Shapes" at bounding box center [293, 684] width 33 height 10
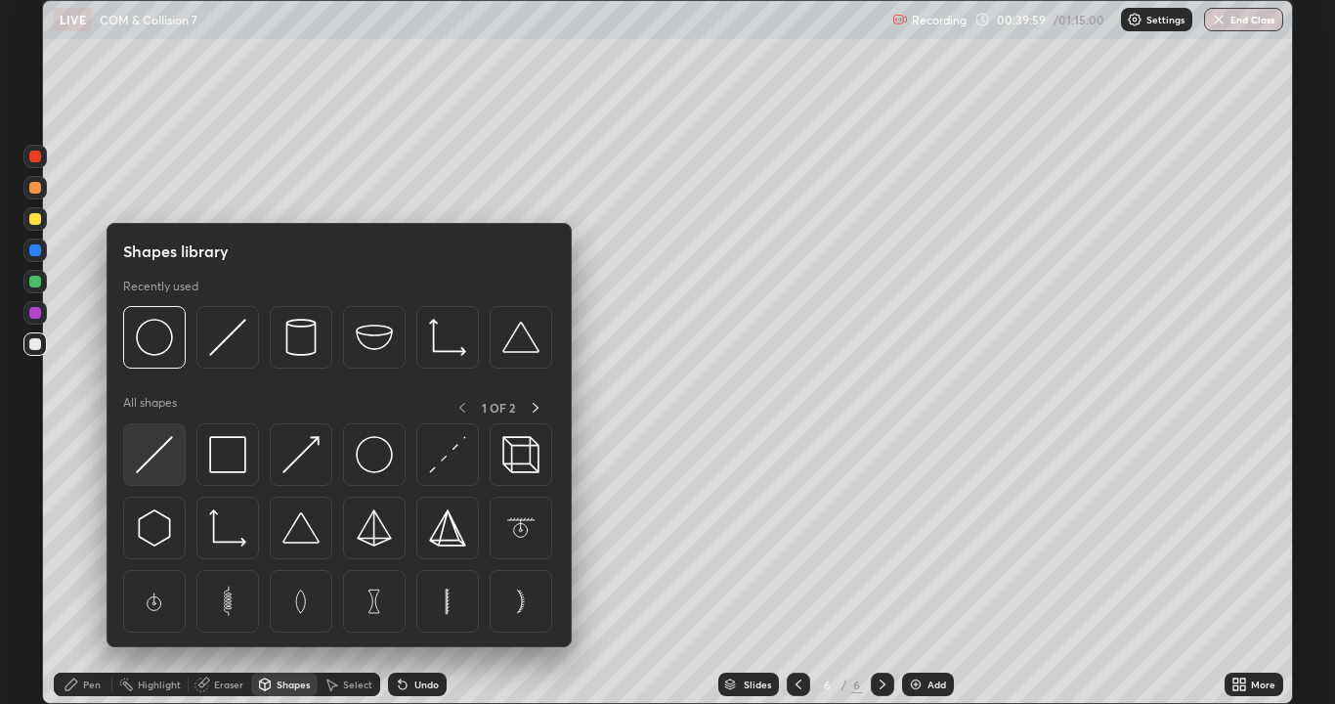
click at [163, 457] on img at bounding box center [154, 454] width 37 height 37
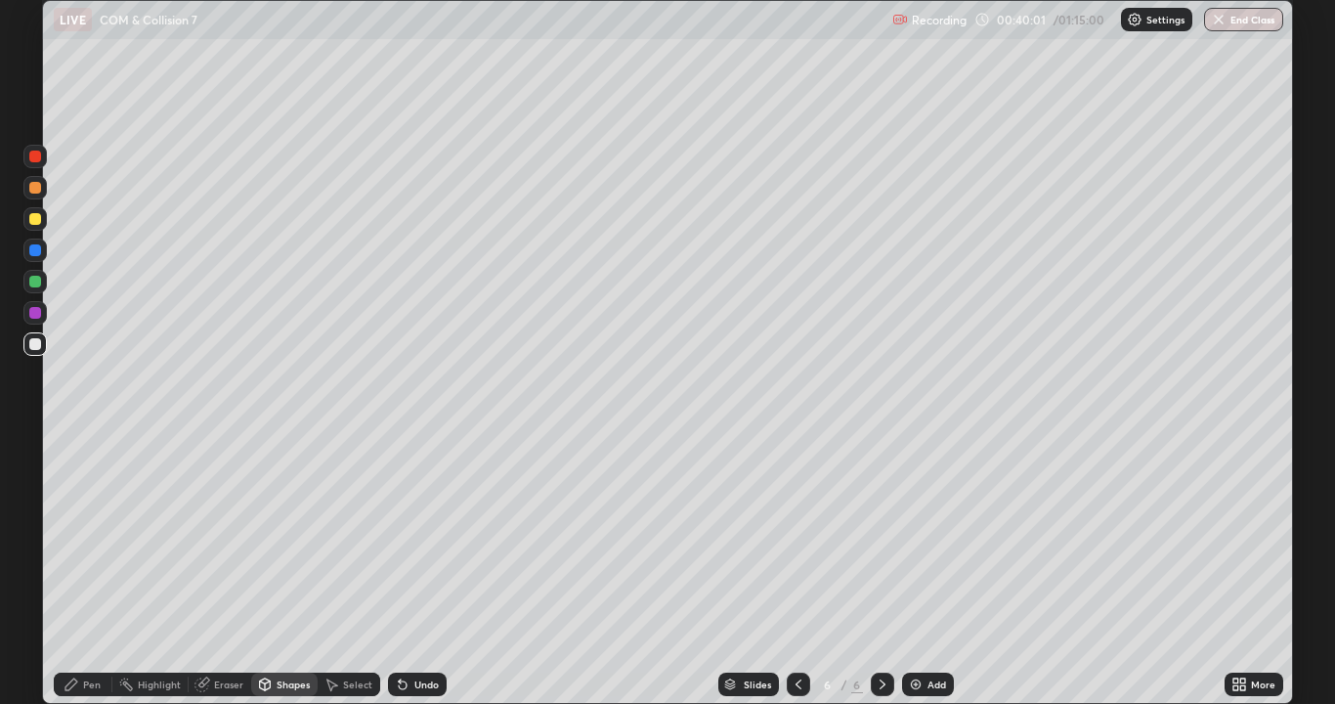
click at [35, 220] on div at bounding box center [35, 219] width 12 height 12
click at [87, 571] on div "Pen" at bounding box center [92, 684] width 18 height 10
click at [33, 346] on div at bounding box center [35, 344] width 12 height 12
click at [392, 571] on div "Undo" at bounding box center [417, 683] width 59 height 23
click at [36, 340] on div at bounding box center [35, 344] width 12 height 12
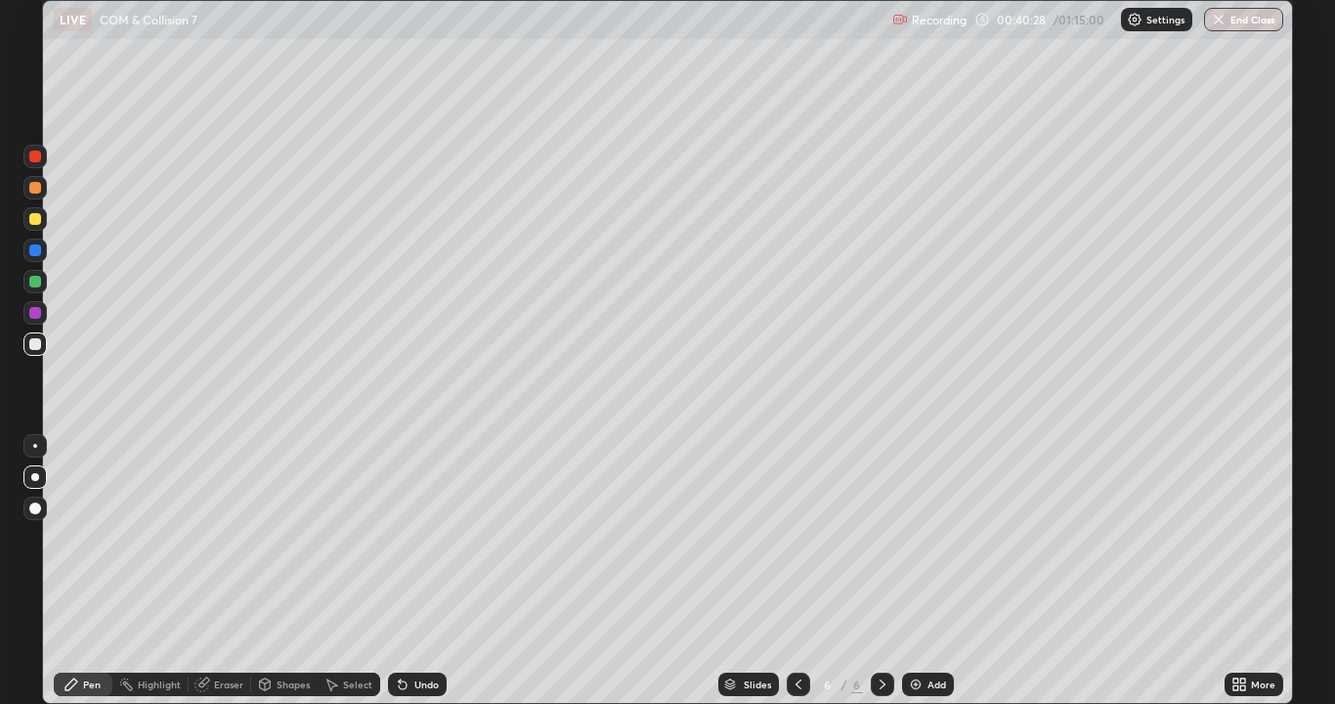
click at [281, 571] on div "Shapes" at bounding box center [293, 684] width 33 height 10
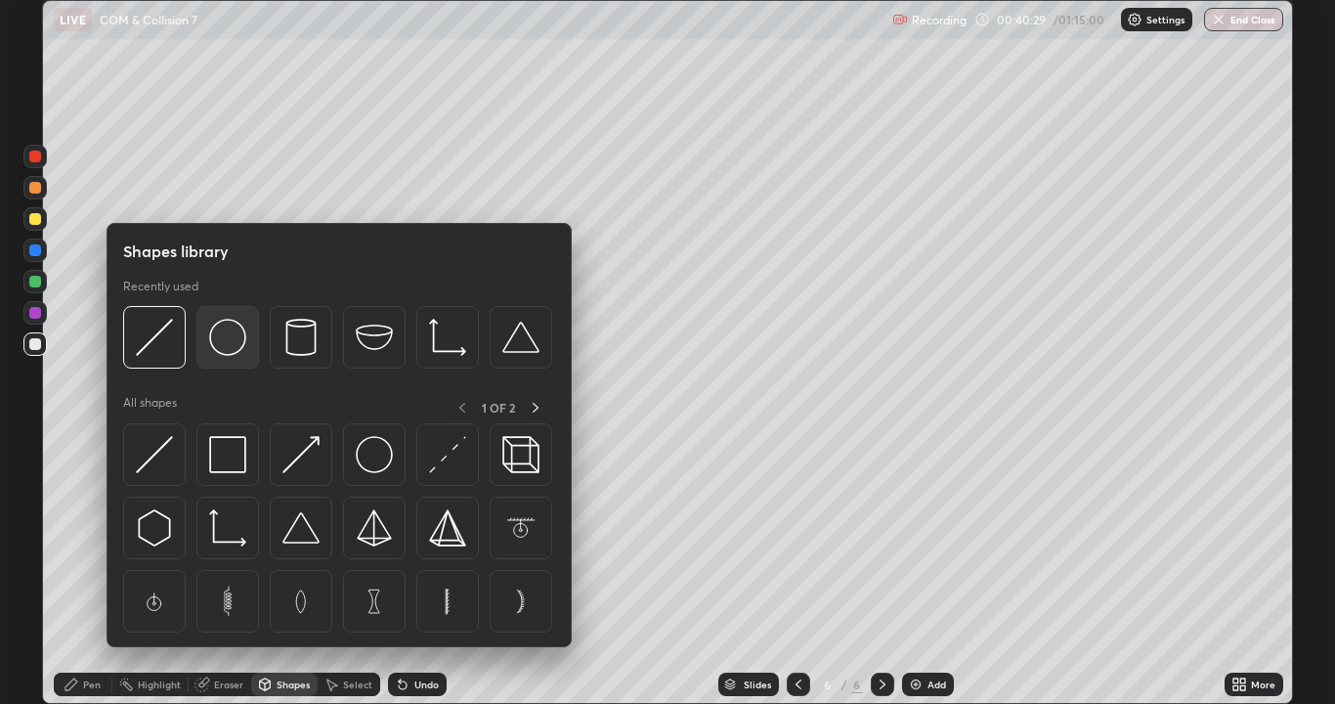
click at [229, 356] on img at bounding box center [227, 337] width 37 height 37
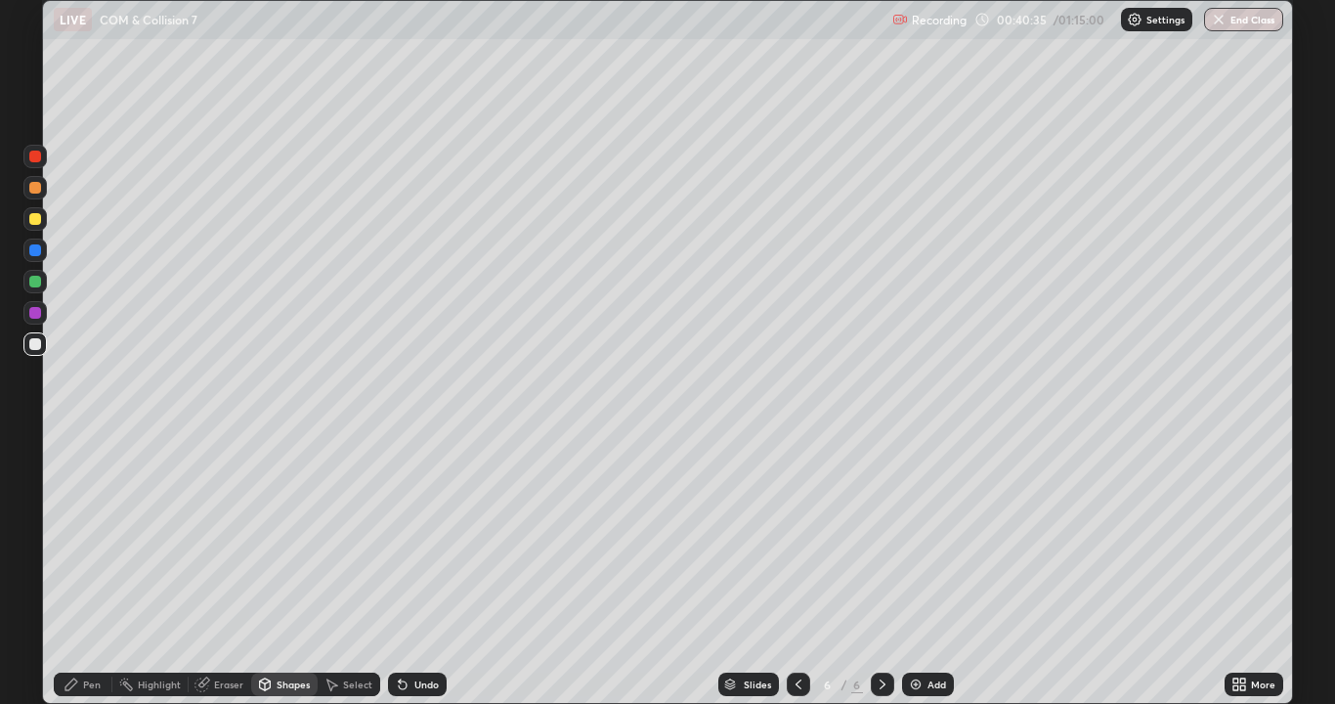
click at [406, 571] on div "Undo" at bounding box center [417, 683] width 59 height 23
click at [278, 571] on div "Shapes" at bounding box center [293, 684] width 33 height 10
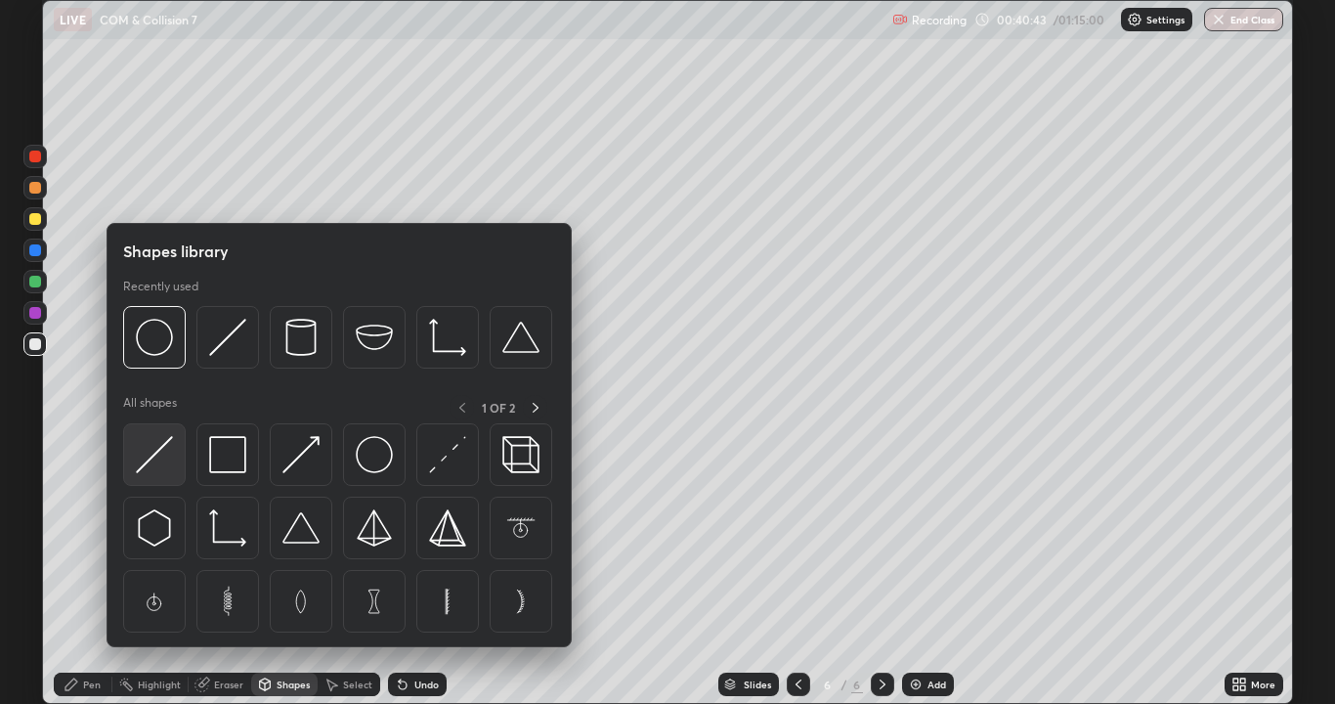
click at [167, 470] on img at bounding box center [154, 454] width 37 height 37
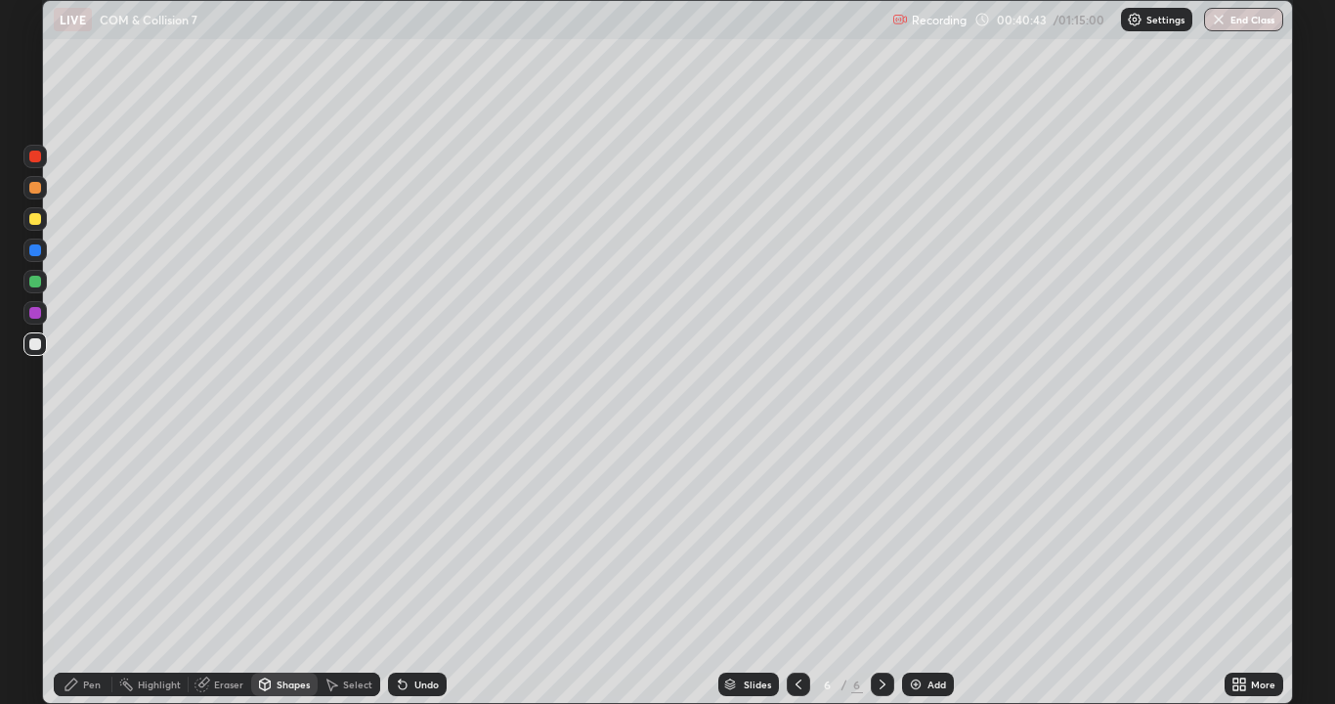
click at [35, 220] on div at bounding box center [35, 219] width 12 height 12
click at [407, 571] on icon at bounding box center [403, 684] width 16 height 16
click at [420, 571] on div "Undo" at bounding box center [426, 684] width 24 height 10
click at [422, 571] on div "Undo" at bounding box center [426, 684] width 24 height 10
click at [75, 571] on icon at bounding box center [72, 684] width 16 height 16
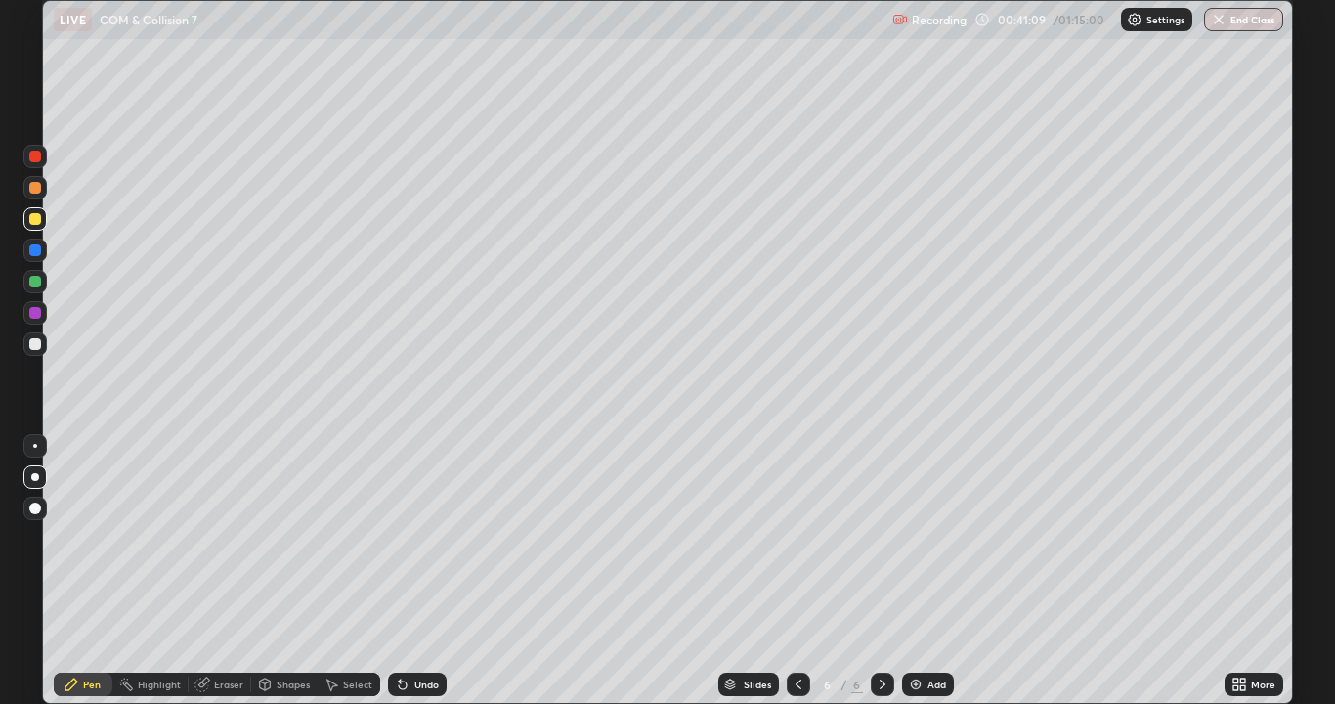
click at [31, 352] on div at bounding box center [34, 343] width 23 height 23
click at [32, 190] on div at bounding box center [35, 188] width 12 height 12
click at [39, 250] on div at bounding box center [35, 250] width 12 height 12
click at [46, 222] on div at bounding box center [34, 218] width 23 height 23
click at [373, 571] on div "Select" at bounding box center [349, 683] width 63 height 23
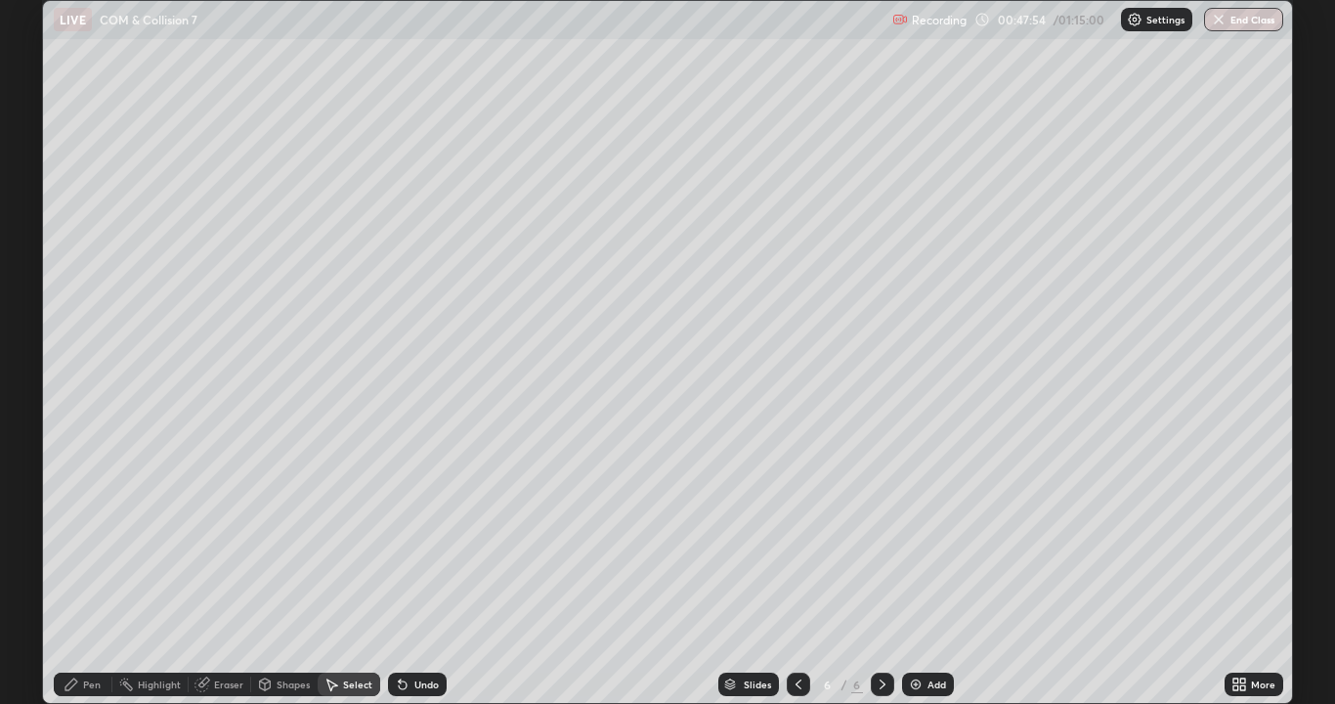
click at [390, 571] on div "Undo" at bounding box center [417, 683] width 59 height 23
click at [393, 571] on div "Undo" at bounding box center [417, 683] width 59 height 23
click at [395, 571] on div "Undo" at bounding box center [417, 683] width 59 height 23
click at [63, 571] on div "Pen" at bounding box center [83, 683] width 59 height 23
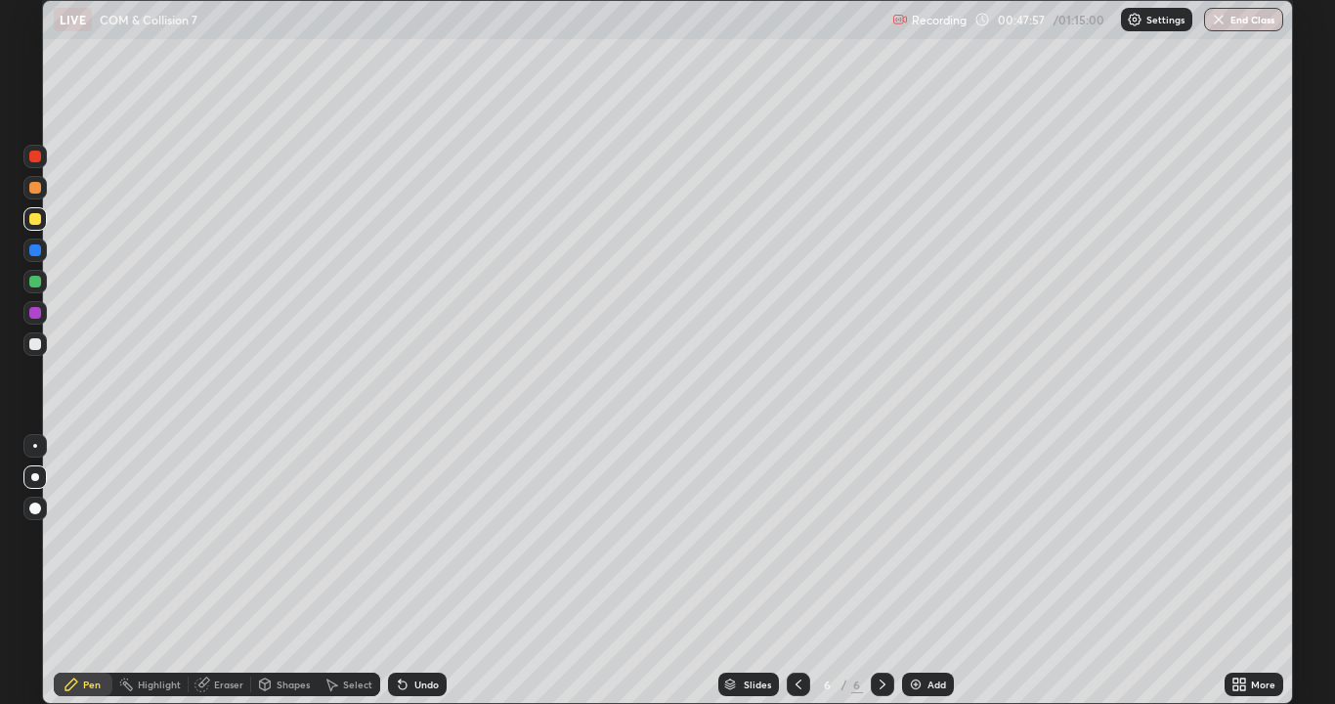
click at [35, 251] on div at bounding box center [35, 250] width 12 height 12
click at [924, 571] on div "Add" at bounding box center [928, 683] width 52 height 23
click at [36, 343] on div at bounding box center [35, 344] width 12 height 12
click at [414, 571] on div "Undo" at bounding box center [426, 684] width 24 height 10
click at [416, 571] on div "Undo" at bounding box center [417, 683] width 59 height 23
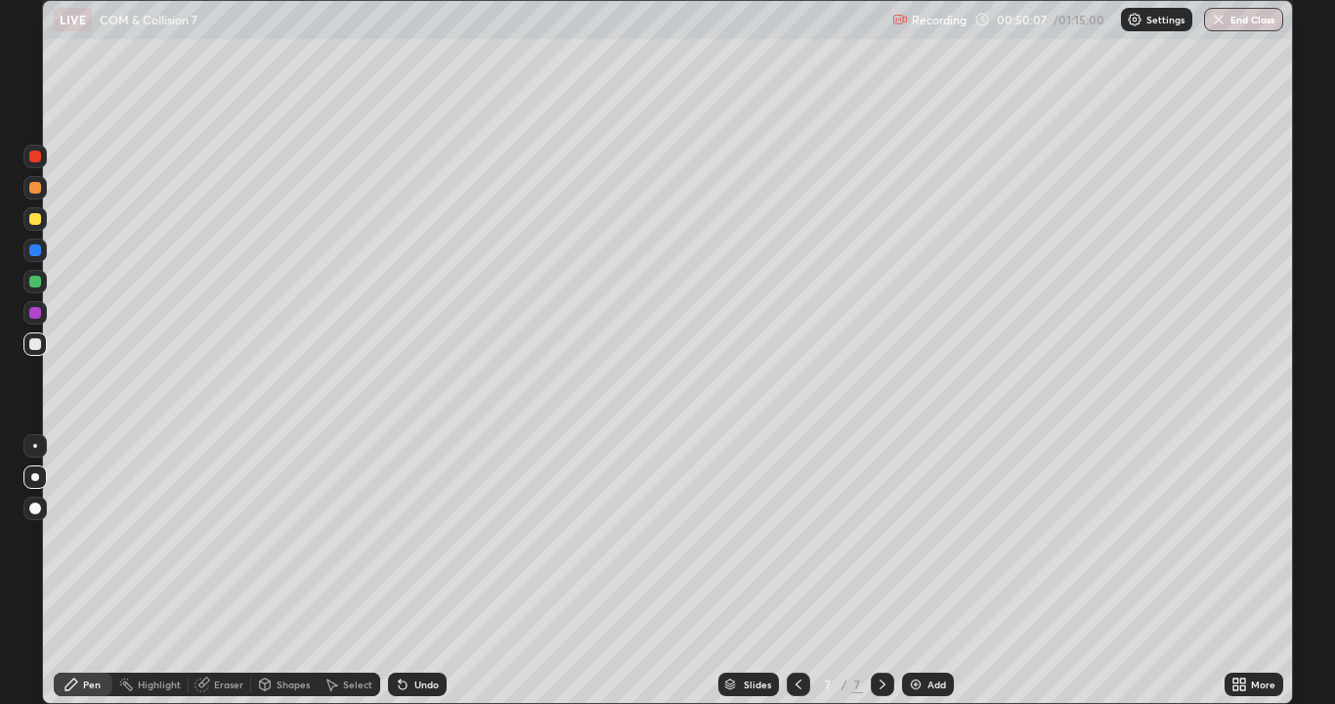
click at [418, 571] on div "Undo" at bounding box center [417, 683] width 59 height 23
click at [417, 571] on div "Undo" at bounding box center [417, 683] width 59 height 23
click at [416, 571] on div "Undo" at bounding box center [417, 683] width 59 height 23
click at [418, 571] on div "Undo" at bounding box center [417, 683] width 59 height 23
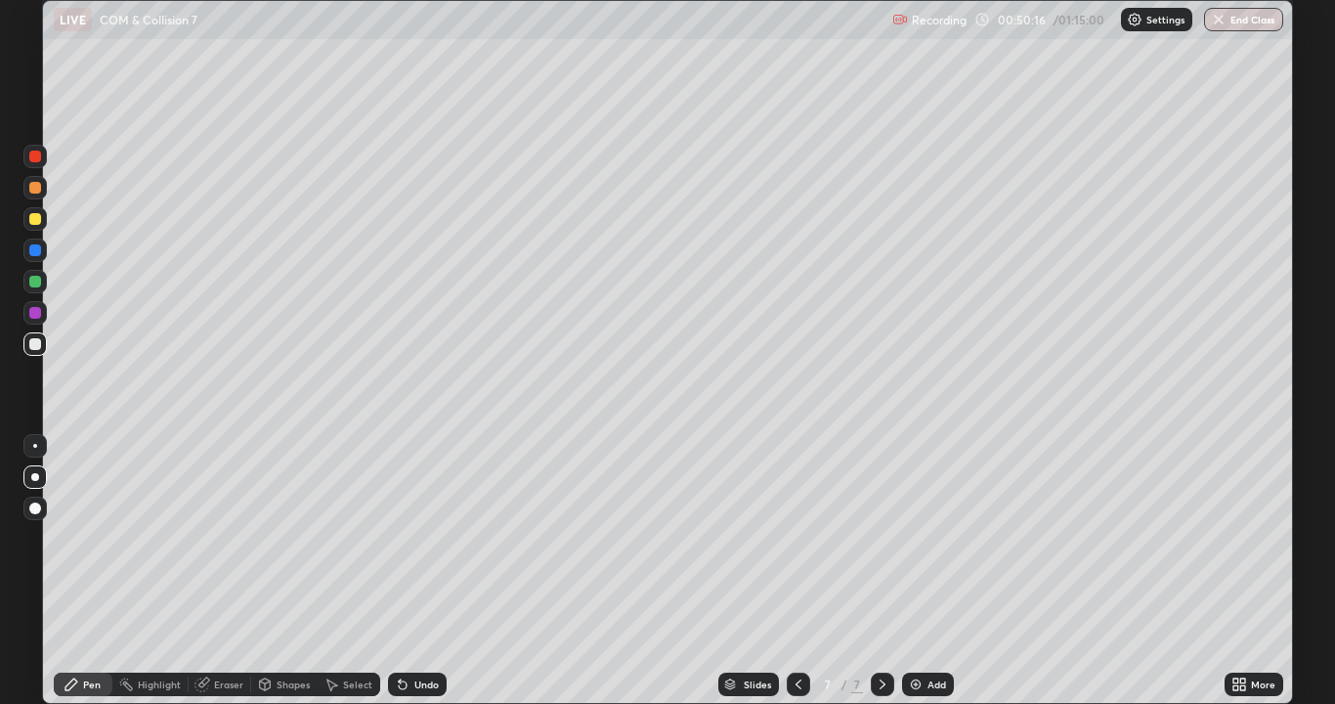
click at [38, 221] on div at bounding box center [35, 219] width 12 height 12
click at [35, 188] on div at bounding box center [35, 188] width 12 height 12
click at [31, 254] on div at bounding box center [35, 250] width 12 height 12
click at [35, 348] on div at bounding box center [35, 344] width 12 height 12
click at [406, 571] on icon at bounding box center [403, 684] width 16 height 16
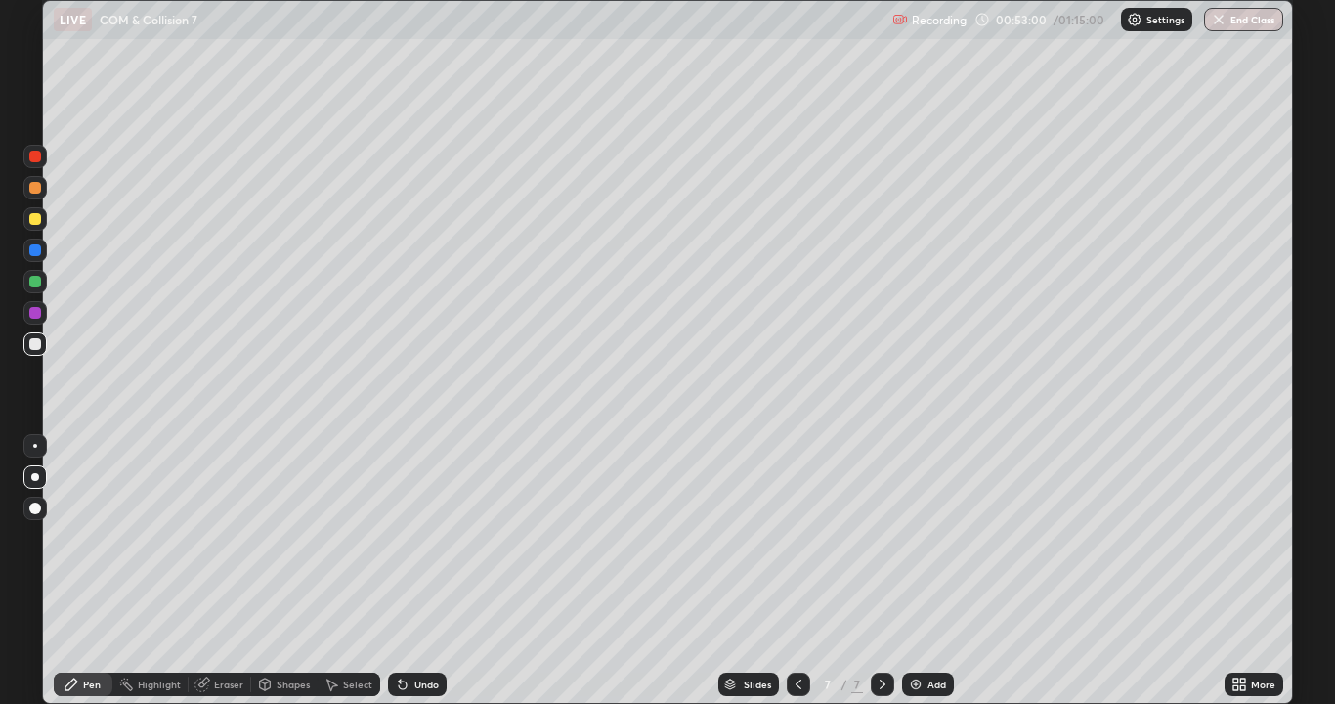
click at [410, 571] on div "Undo" at bounding box center [417, 683] width 59 height 23
click at [407, 571] on div "Undo" at bounding box center [417, 683] width 59 height 23
click at [419, 571] on div "Undo" at bounding box center [426, 684] width 24 height 10
click at [414, 571] on div "Undo" at bounding box center [426, 684] width 24 height 10
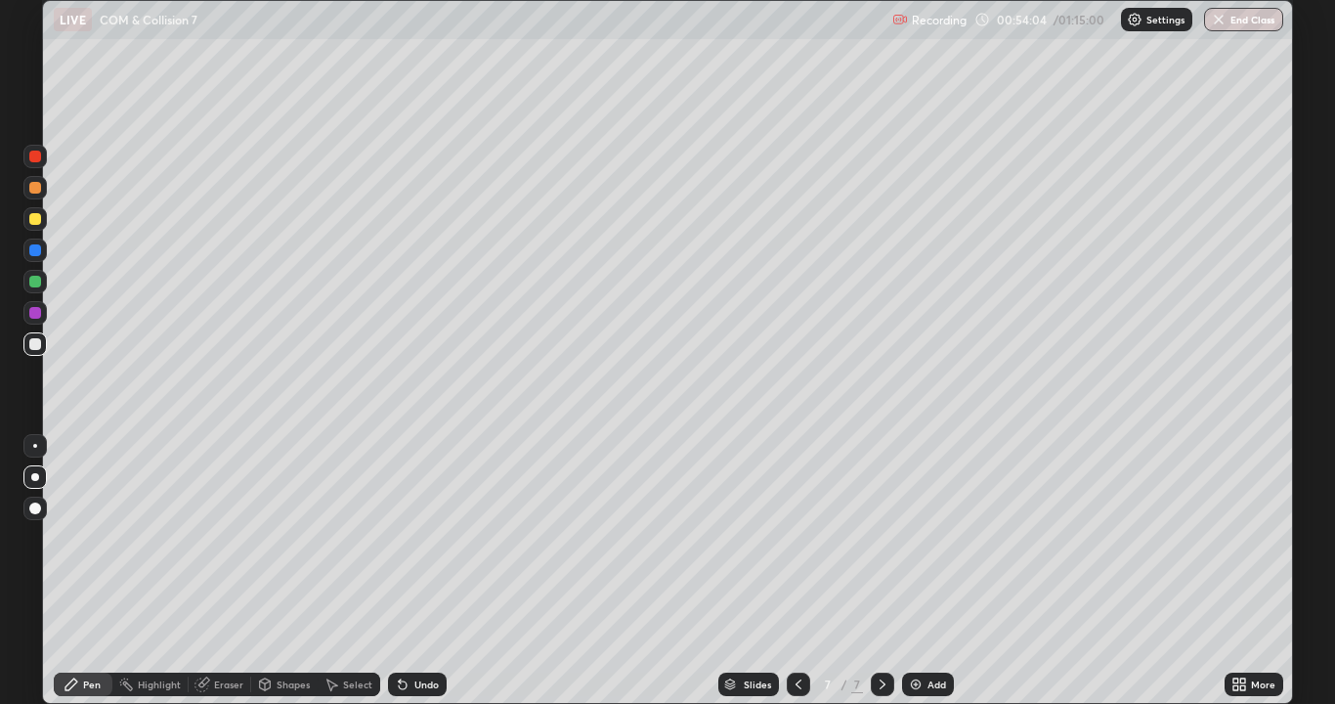
click at [420, 571] on div "Undo" at bounding box center [426, 684] width 24 height 10
click at [417, 571] on div "Undo" at bounding box center [426, 684] width 24 height 10
click at [232, 571] on div "Eraser" at bounding box center [228, 684] width 29 height 10
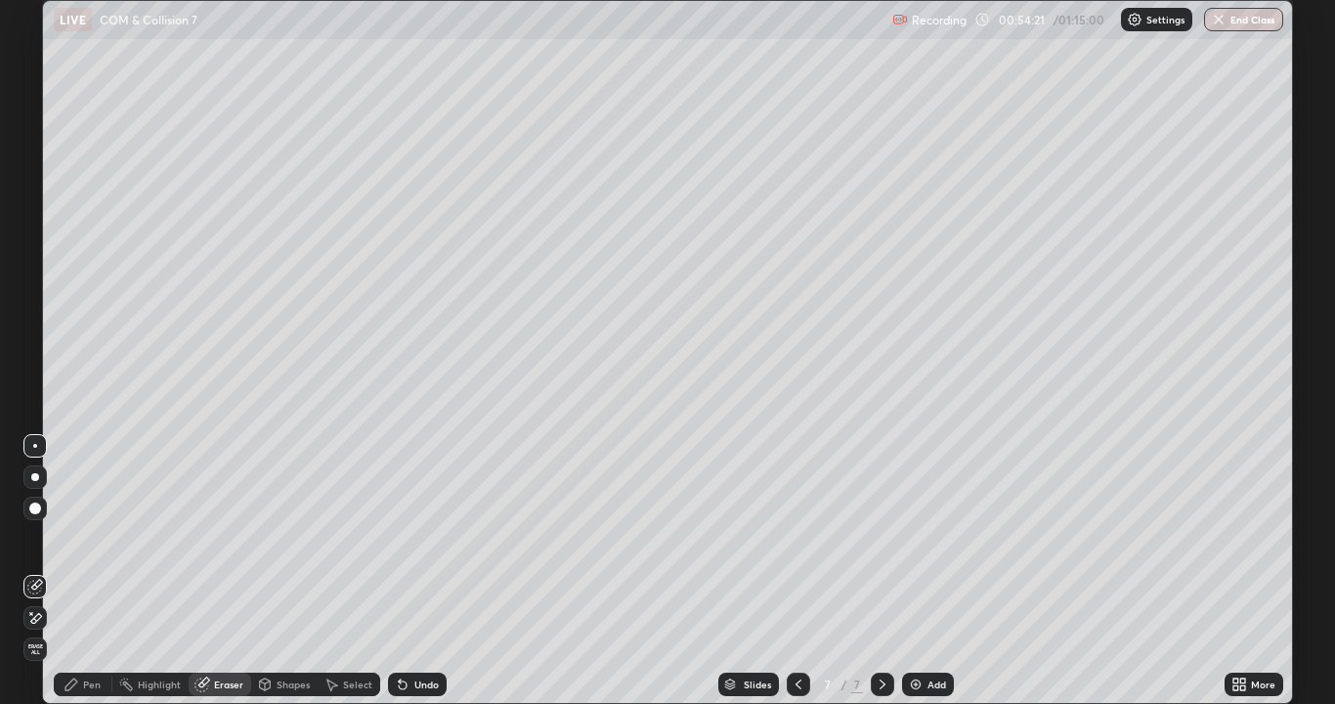
click at [74, 571] on div "Pen" at bounding box center [83, 683] width 59 height 23
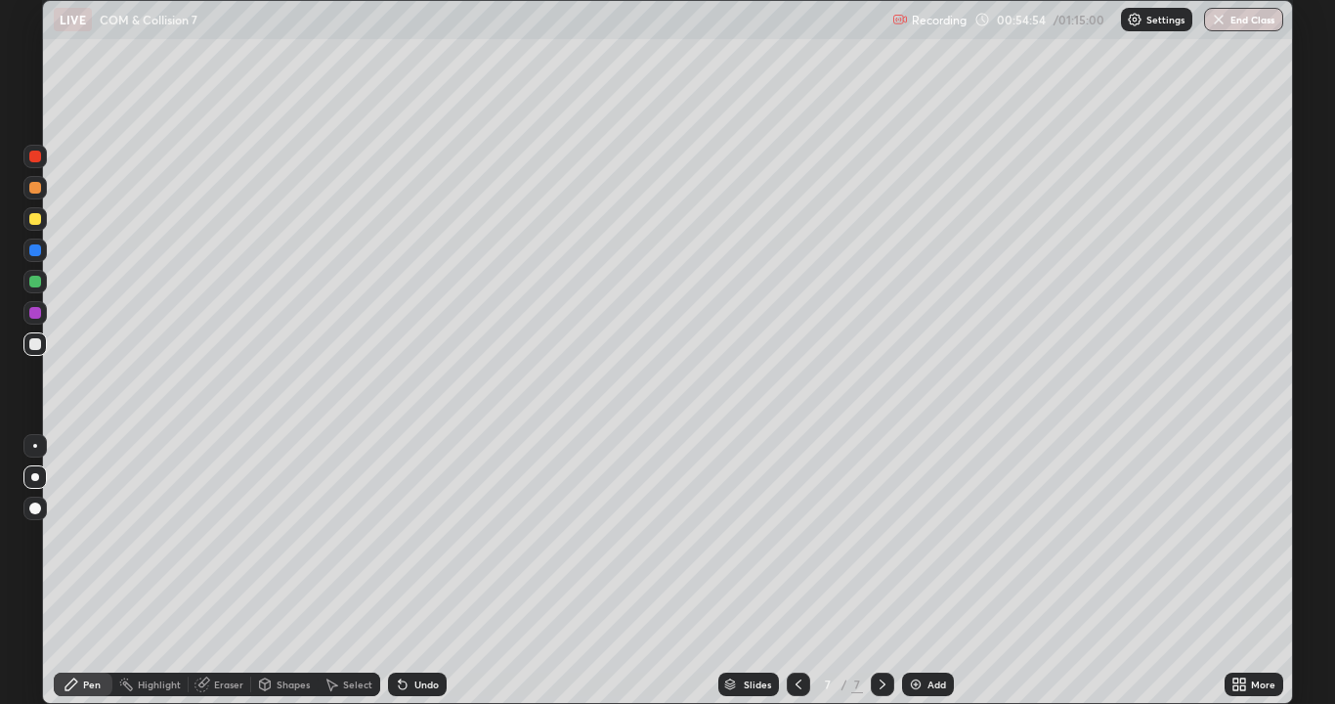
click at [407, 571] on icon at bounding box center [403, 684] width 16 height 16
click at [410, 571] on div "Undo" at bounding box center [417, 683] width 59 height 23
click at [33, 220] on div at bounding box center [35, 219] width 12 height 12
click at [410, 571] on div "Undo" at bounding box center [417, 683] width 59 height 23
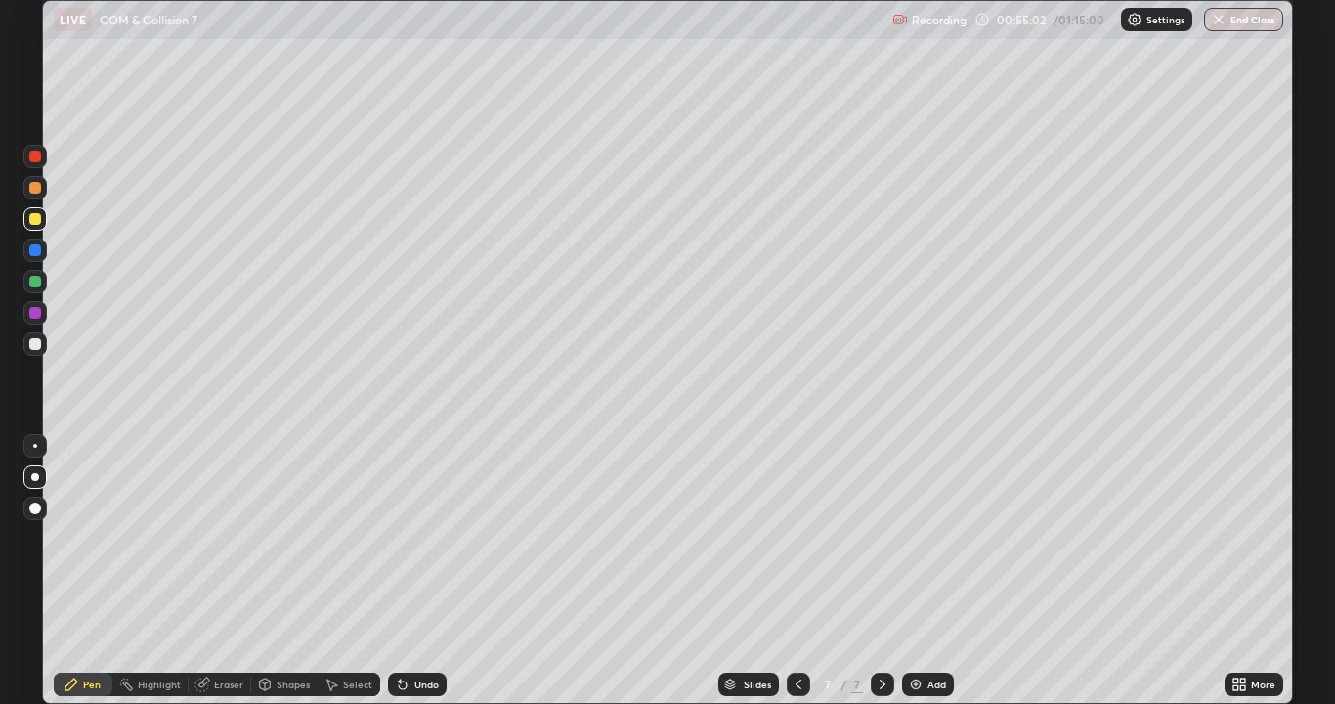
click at [410, 571] on div "Undo" at bounding box center [417, 683] width 59 height 23
click at [34, 346] on div at bounding box center [35, 344] width 12 height 12
click at [35, 223] on div at bounding box center [35, 219] width 12 height 12
click at [921, 571] on div "Add" at bounding box center [928, 683] width 52 height 23
click at [36, 344] on div at bounding box center [35, 344] width 12 height 12
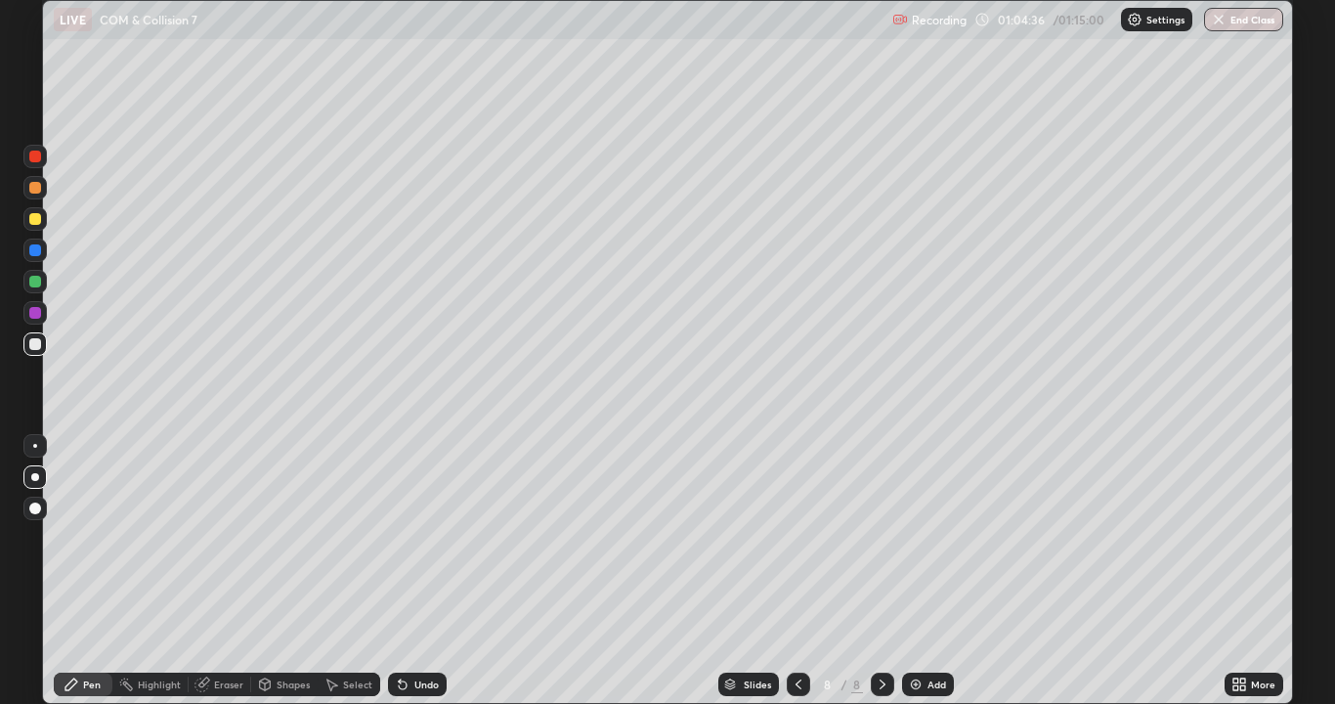
click at [33, 224] on div at bounding box center [35, 219] width 12 height 12
click at [31, 343] on div at bounding box center [35, 344] width 12 height 12
click at [419, 571] on div "Undo" at bounding box center [426, 684] width 24 height 10
click at [418, 571] on div "Undo" at bounding box center [426, 684] width 24 height 10
click at [402, 571] on icon at bounding box center [403, 685] width 8 height 8
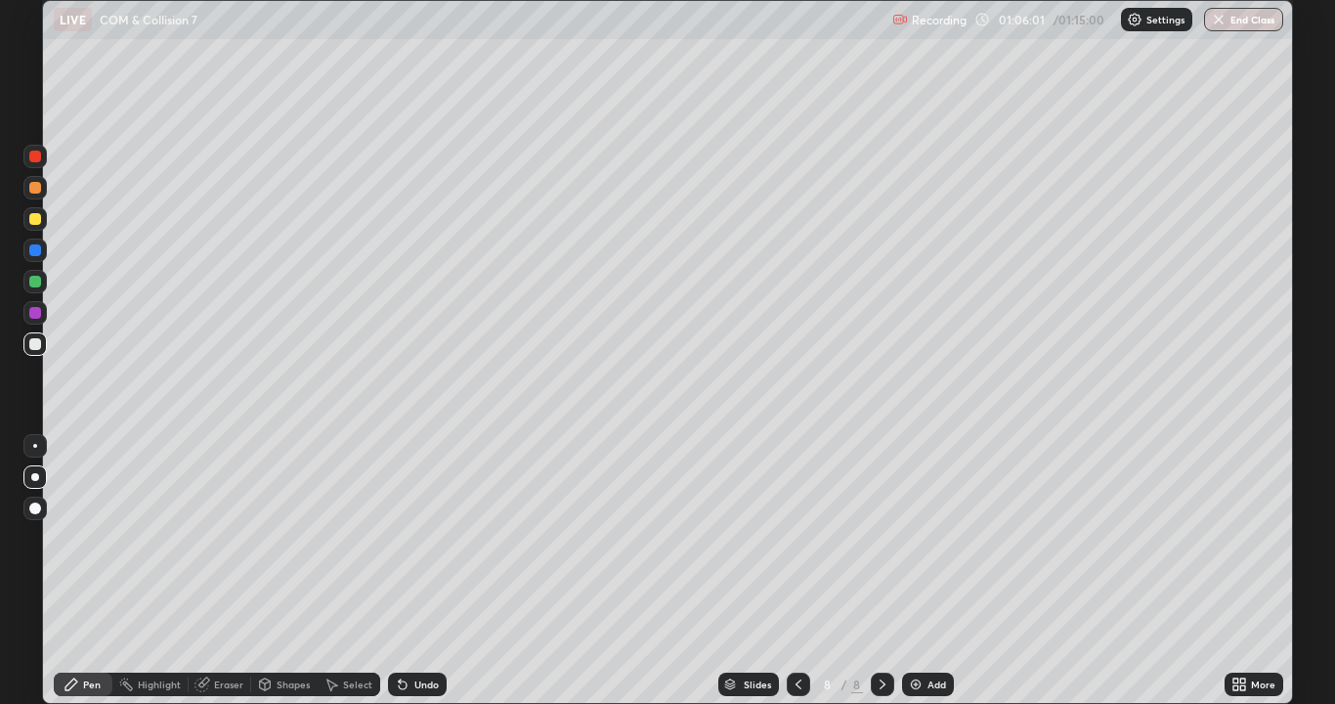
click at [410, 571] on div "Undo" at bounding box center [417, 683] width 59 height 23
click at [29, 224] on div at bounding box center [34, 218] width 23 height 23
click at [33, 346] on div at bounding box center [35, 344] width 12 height 12
click at [395, 571] on icon at bounding box center [403, 684] width 16 height 16
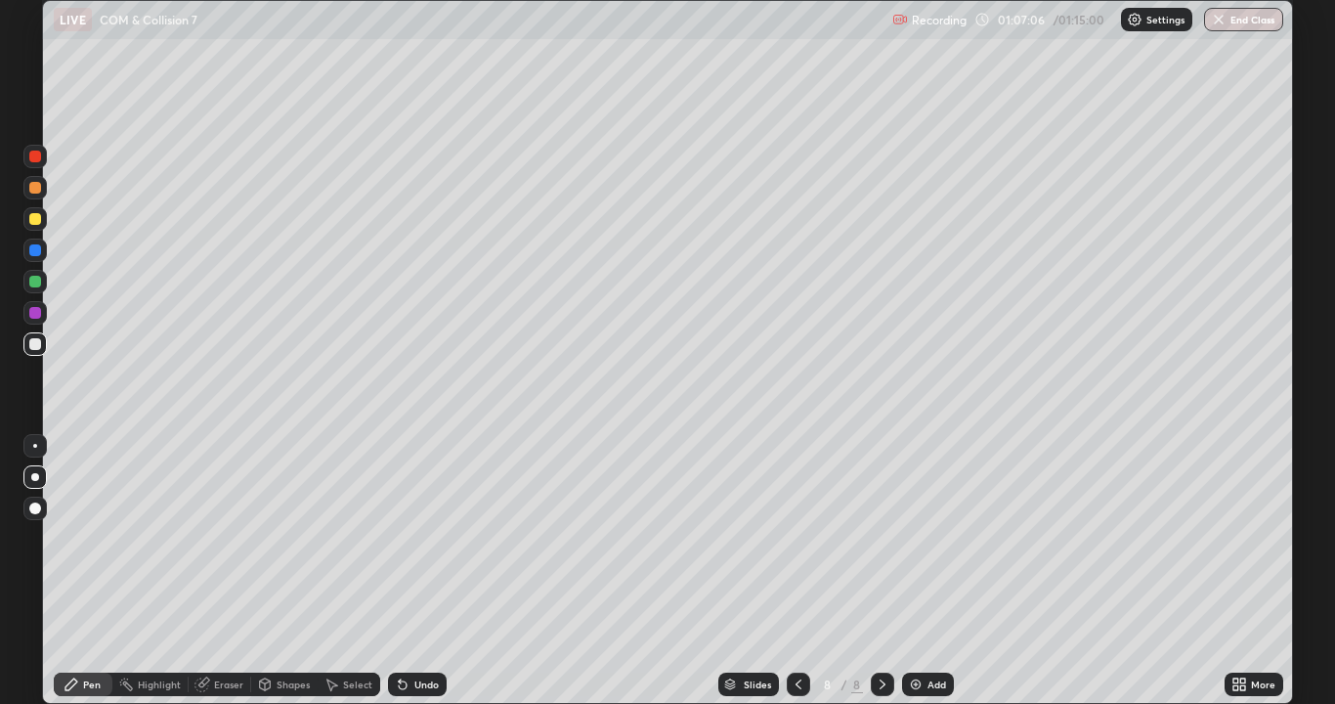
click at [393, 571] on div "Undo" at bounding box center [417, 683] width 59 height 23
click at [34, 223] on div at bounding box center [35, 219] width 12 height 12
click at [33, 165] on div at bounding box center [34, 156] width 23 height 23
click at [221, 571] on div "Eraser" at bounding box center [228, 684] width 29 height 10
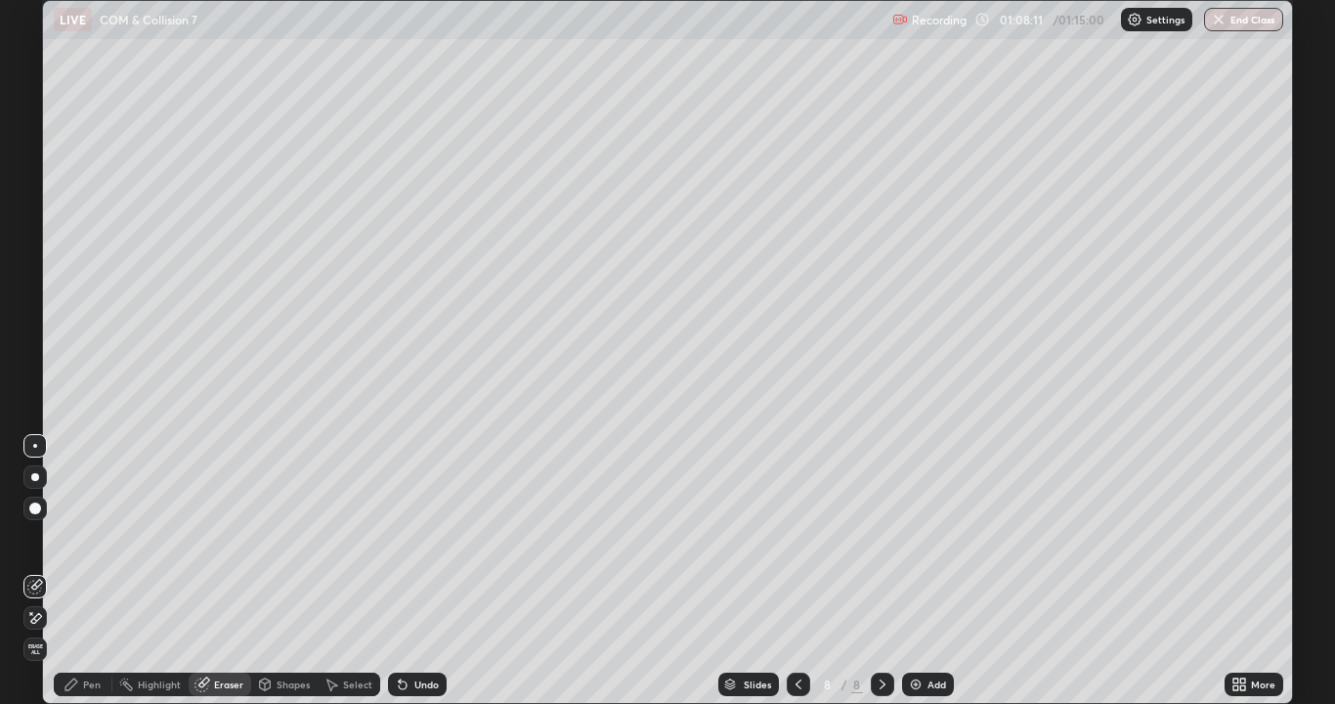
click at [75, 571] on icon at bounding box center [72, 684] width 16 height 16
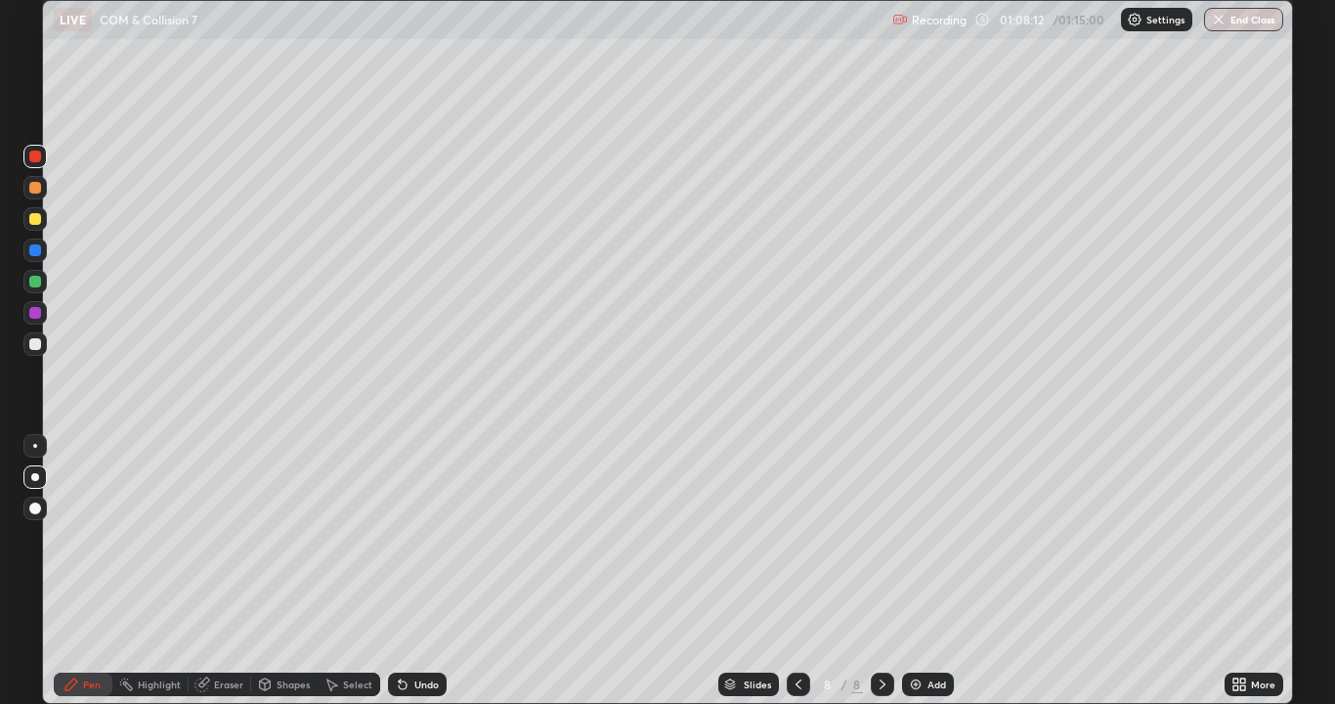
click at [34, 223] on div at bounding box center [35, 219] width 12 height 12
click at [34, 190] on div at bounding box center [35, 188] width 12 height 12
click at [414, 571] on div "Undo" at bounding box center [426, 684] width 24 height 10
click at [37, 255] on div at bounding box center [35, 250] width 12 height 12
click at [1069, 18] on div "/ 01:15:00" at bounding box center [1080, 20] width 61 height 12
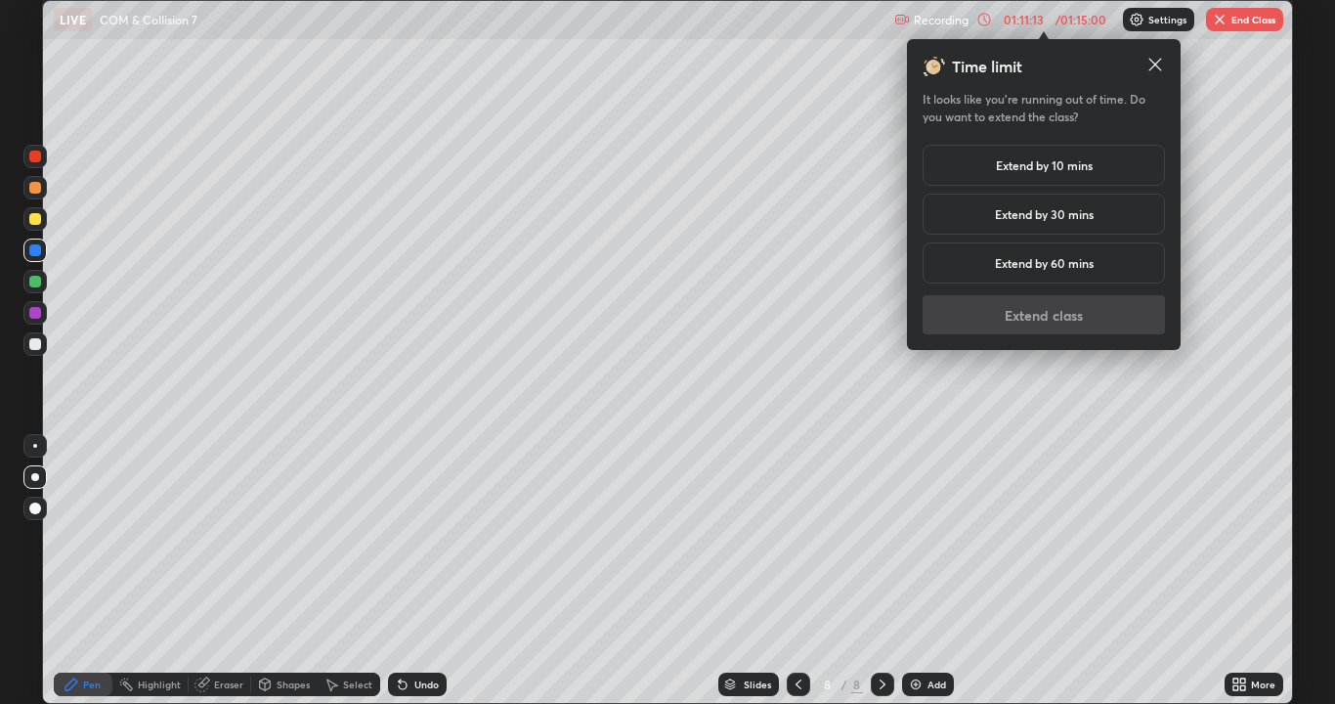
click at [1070, 215] on h5 "Extend by 30 mins" at bounding box center [1044, 214] width 99 height 18
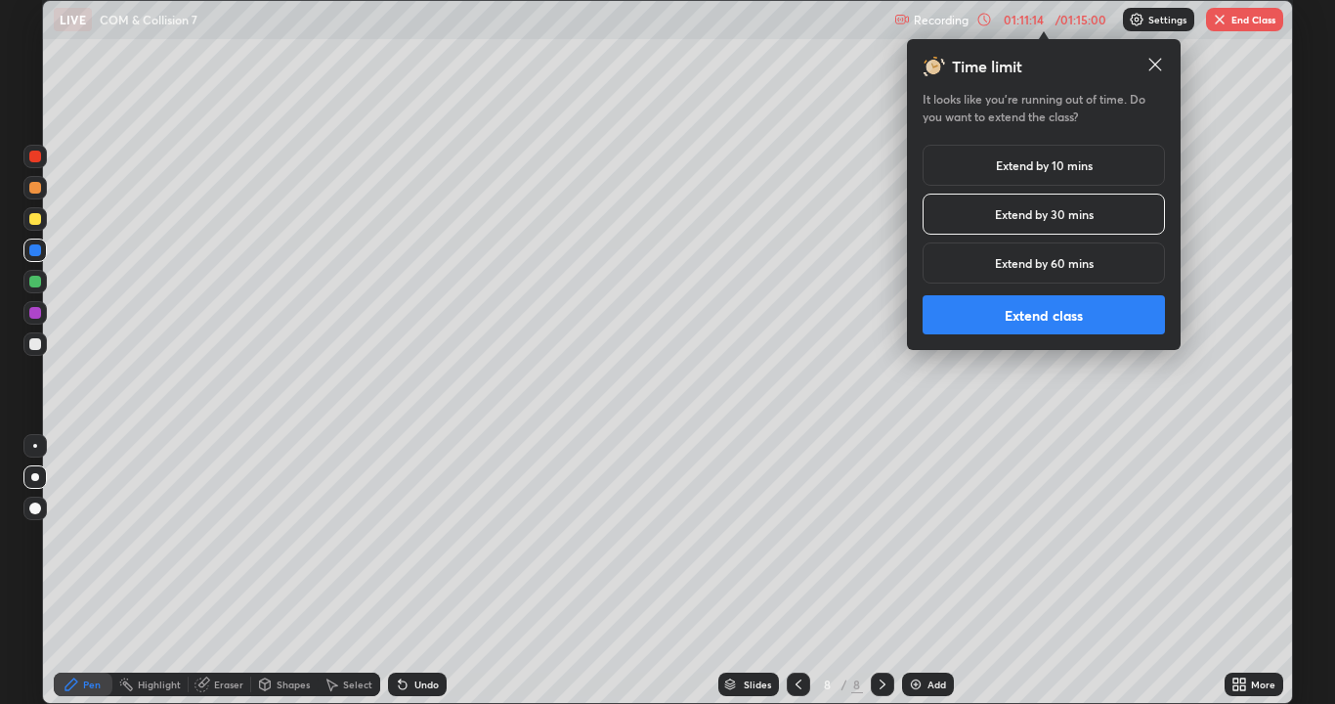
click at [1090, 315] on button "Extend class" at bounding box center [1043, 314] width 242 height 39
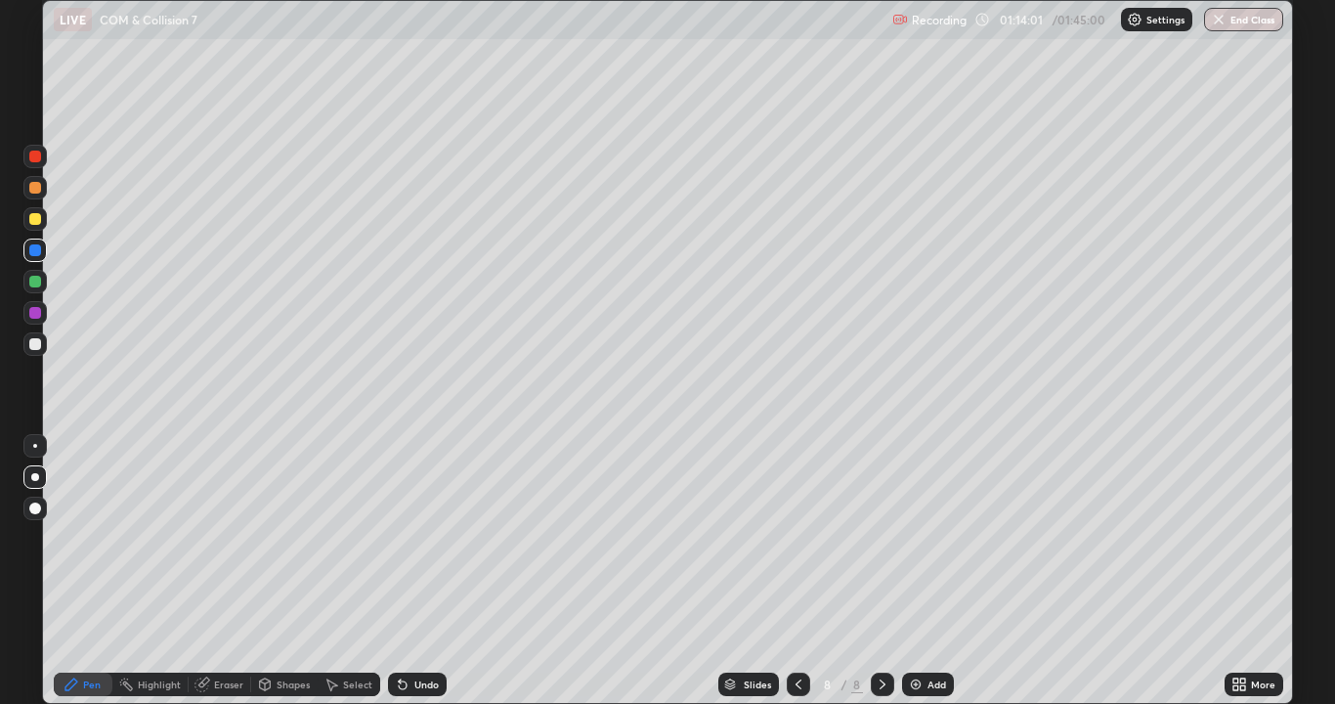
click at [798, 571] on icon at bounding box center [799, 684] width 16 height 16
click at [880, 571] on icon at bounding box center [883, 684] width 16 height 16
click at [1246, 21] on button "End Class" at bounding box center [1243, 19] width 79 height 23
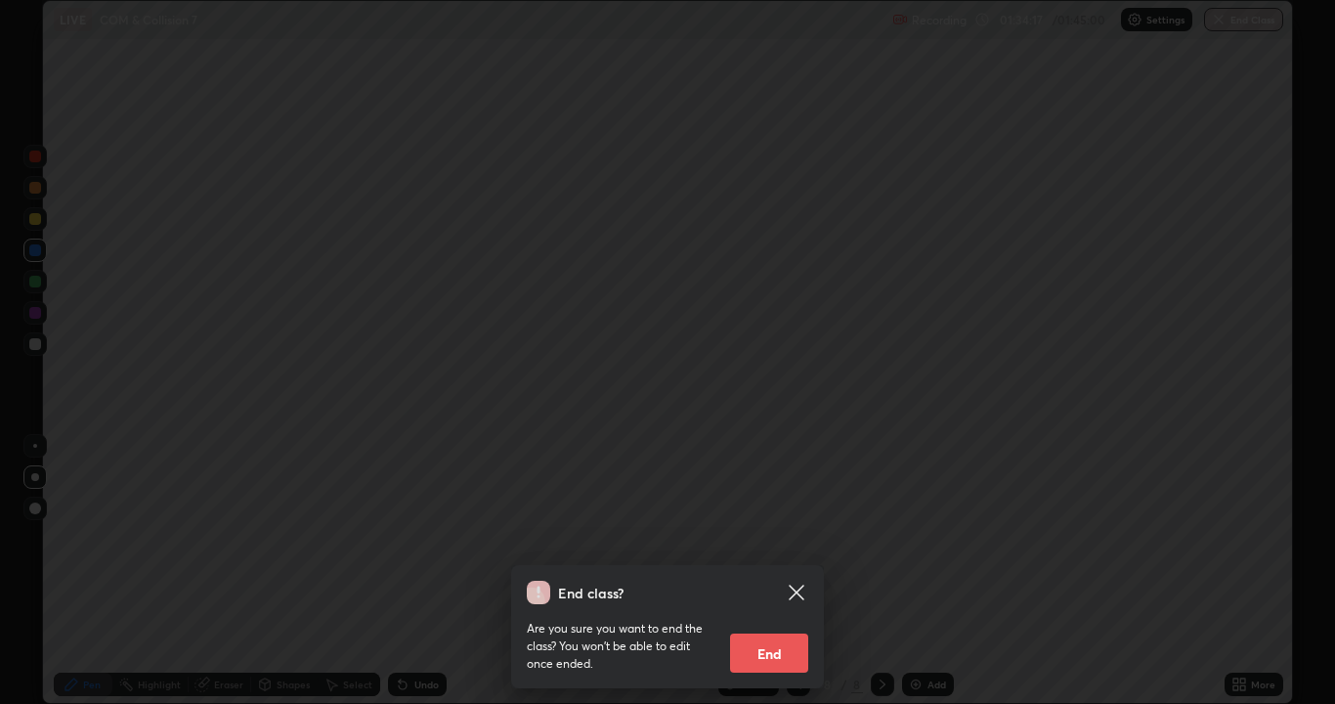
click at [769, 571] on button "End" at bounding box center [769, 652] width 78 height 39
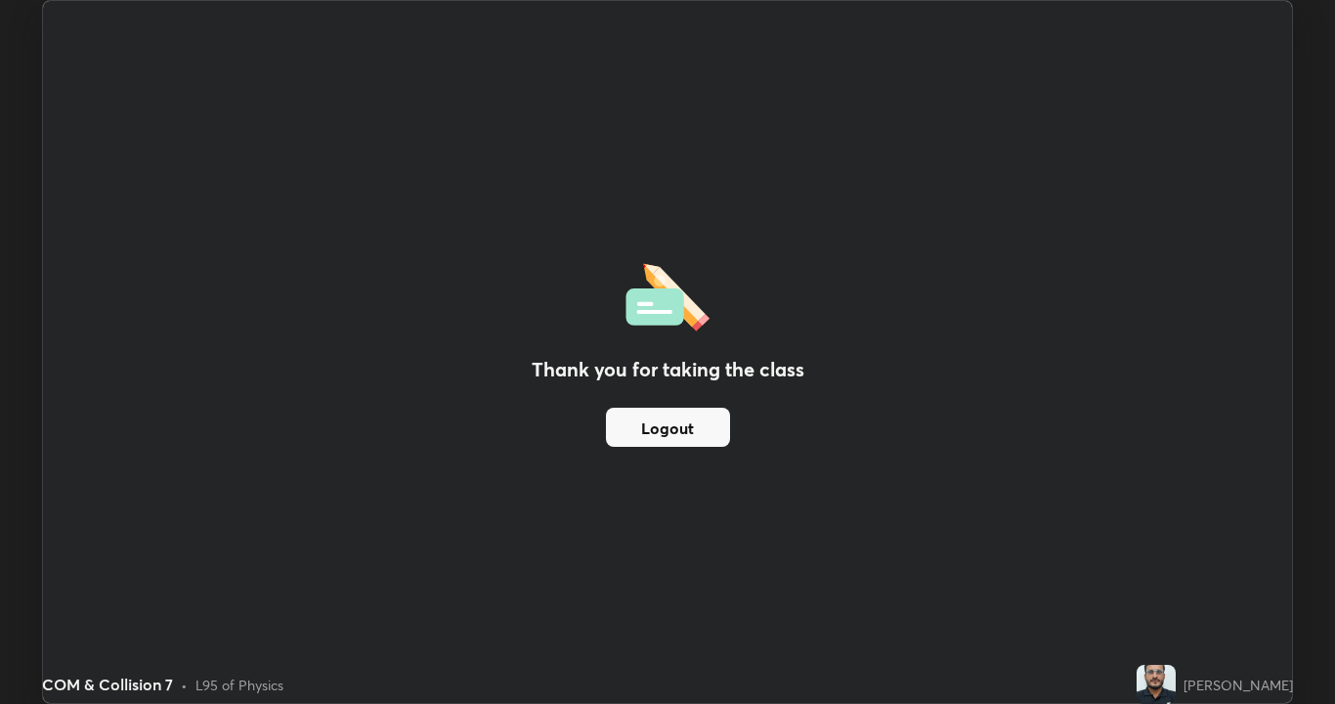
click at [744, 439] on div "Thank you for taking the class Logout" at bounding box center [667, 352] width 1249 height 702
click at [699, 431] on button "Logout" at bounding box center [668, 426] width 124 height 39
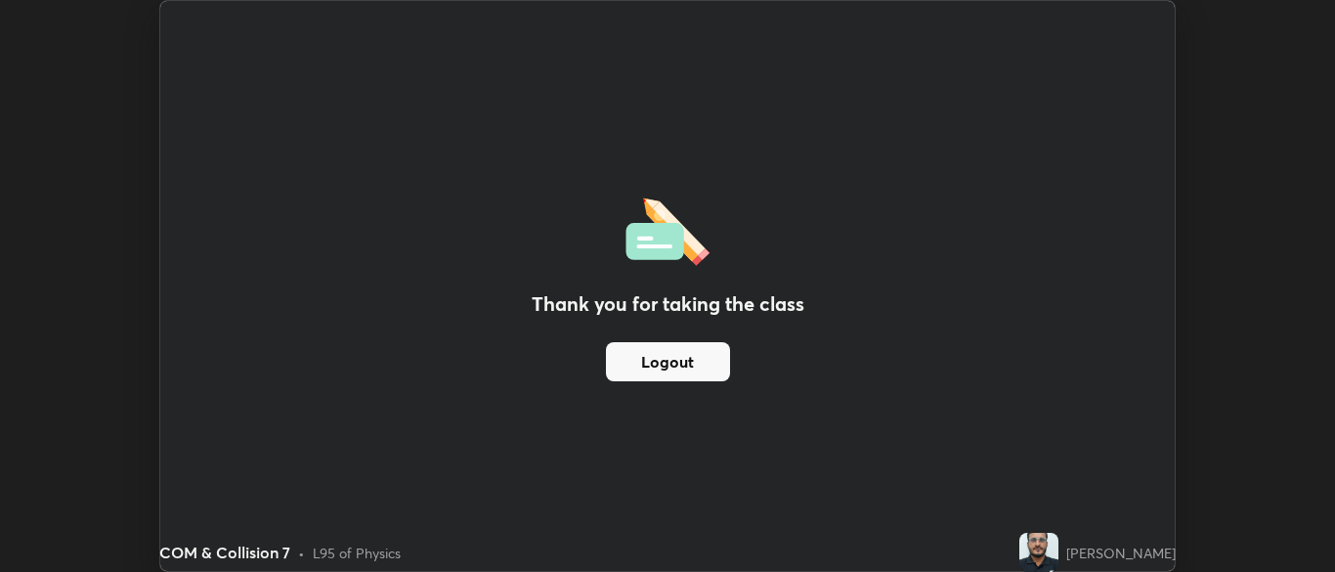
scroll to position [97142, 96379]
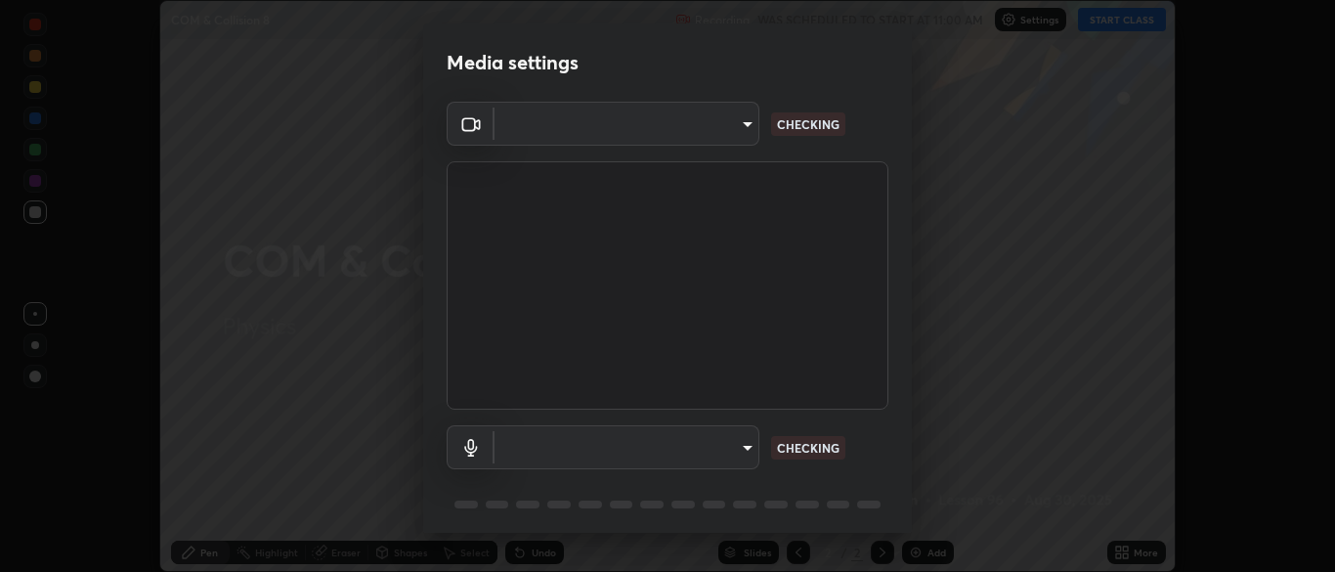
scroll to position [69, 0]
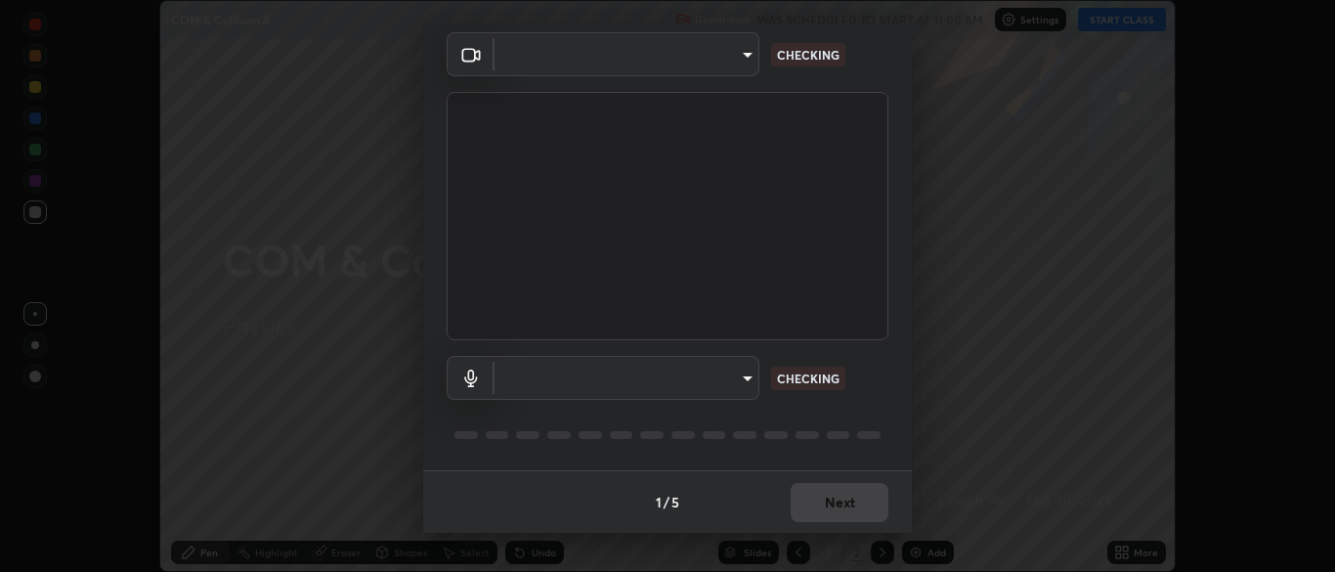
type input "cbd69d3ab31666e68bc16f5f2905db6189ec8135df4d15a94e2bba87772e1748"
type input "default"
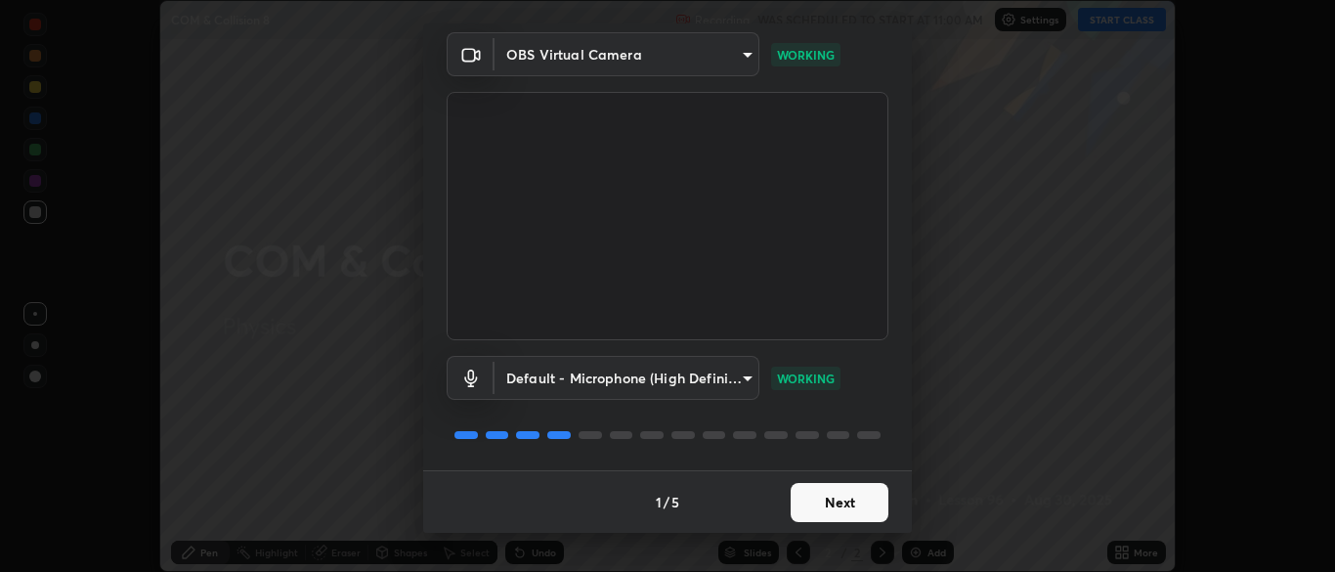
click at [831, 498] on button "Next" at bounding box center [840, 502] width 98 height 39
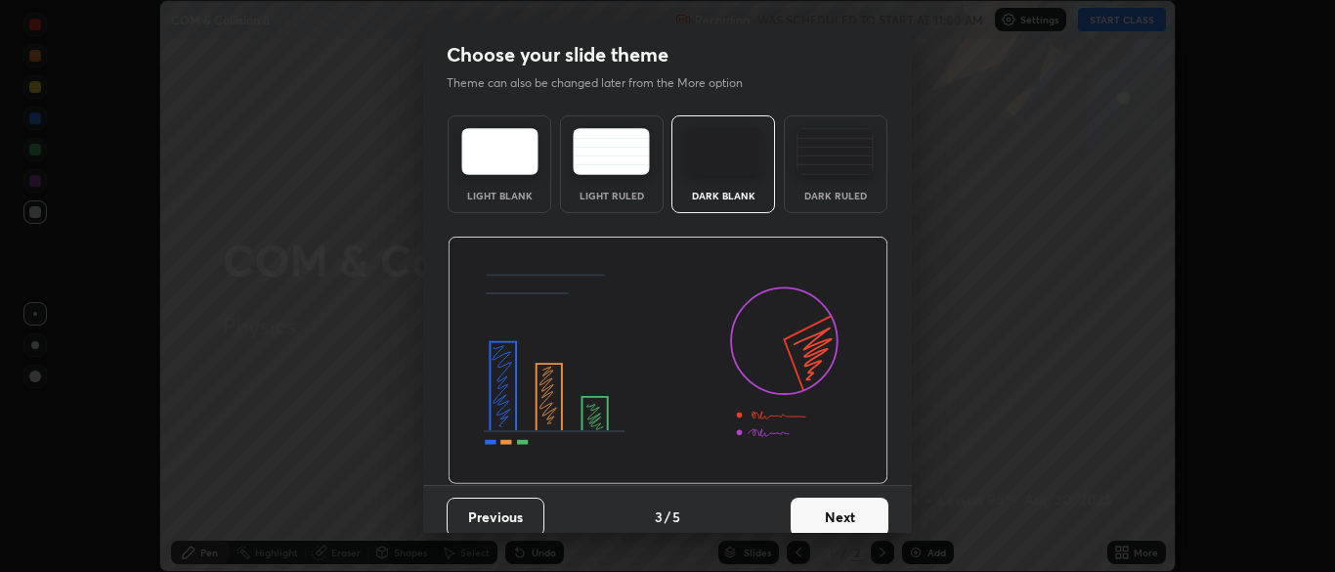
click at [833, 500] on button "Next" at bounding box center [840, 516] width 98 height 39
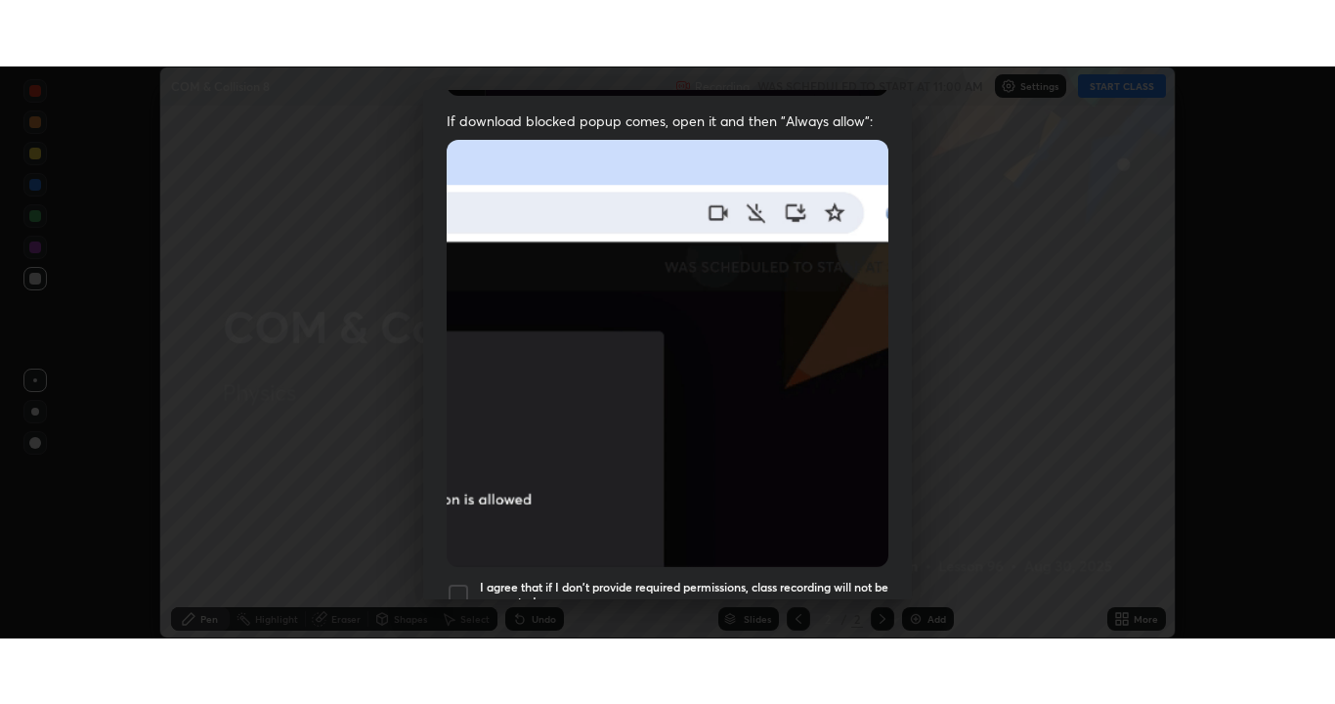
scroll to position [468, 0]
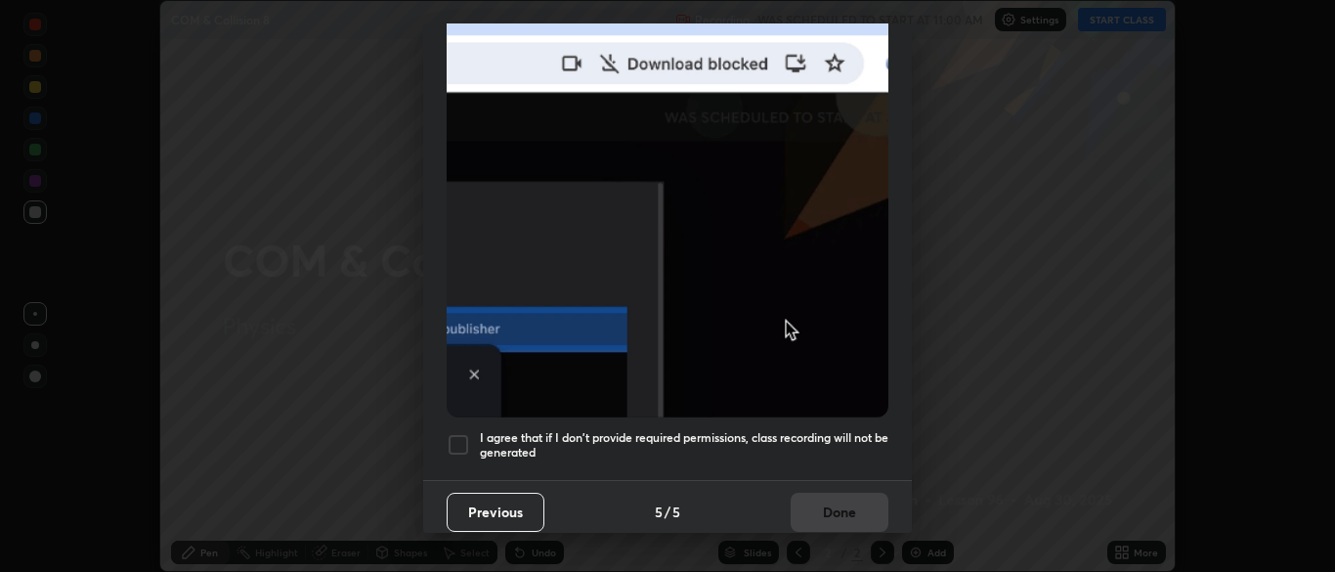
click at [463, 435] on div at bounding box center [458, 444] width 23 height 23
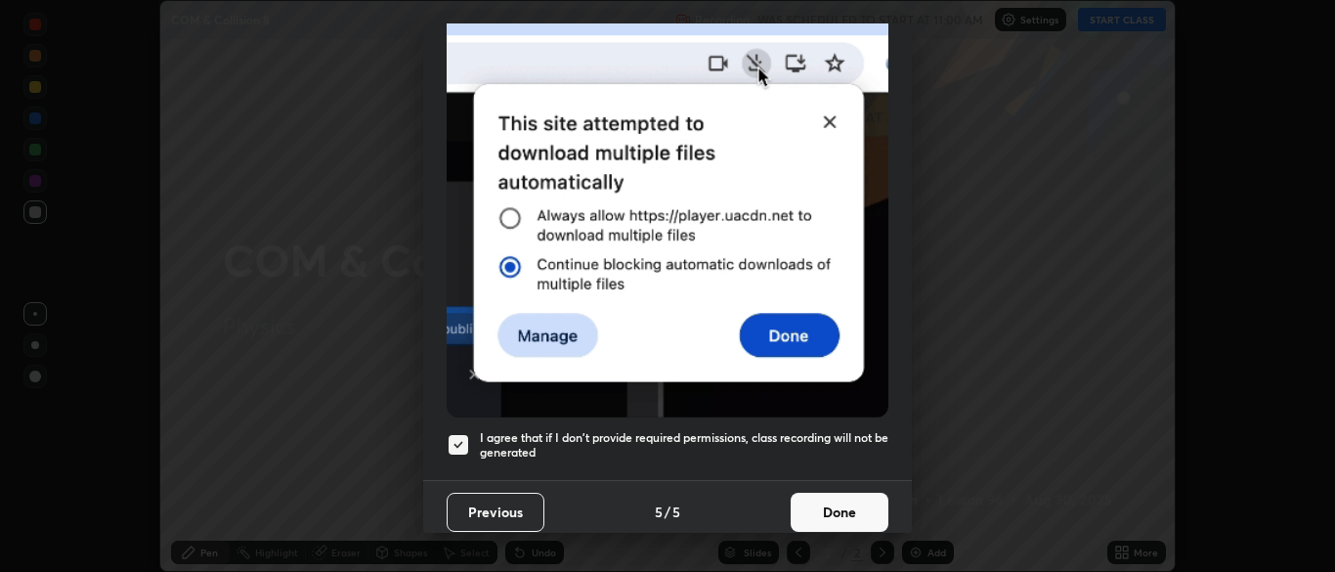
click at [835, 504] on button "Done" at bounding box center [840, 511] width 98 height 39
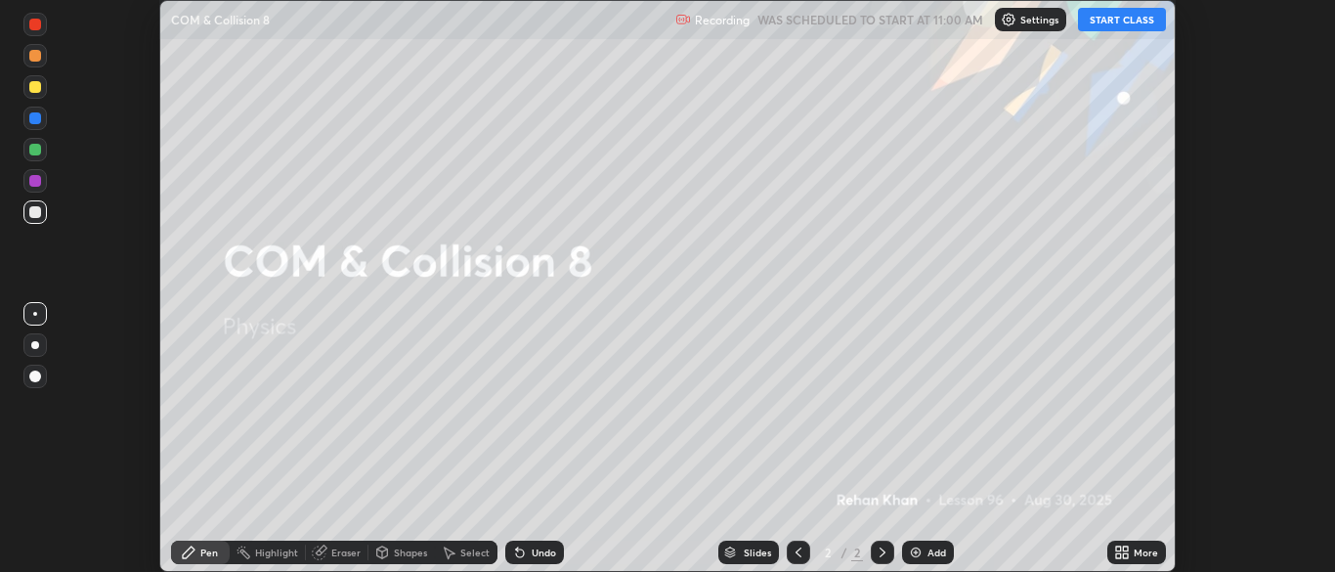
click at [1129, 26] on button "START CLASS" at bounding box center [1122, 19] width 88 height 23
click at [1133, 553] on div "More" at bounding box center [1145, 552] width 24 height 10
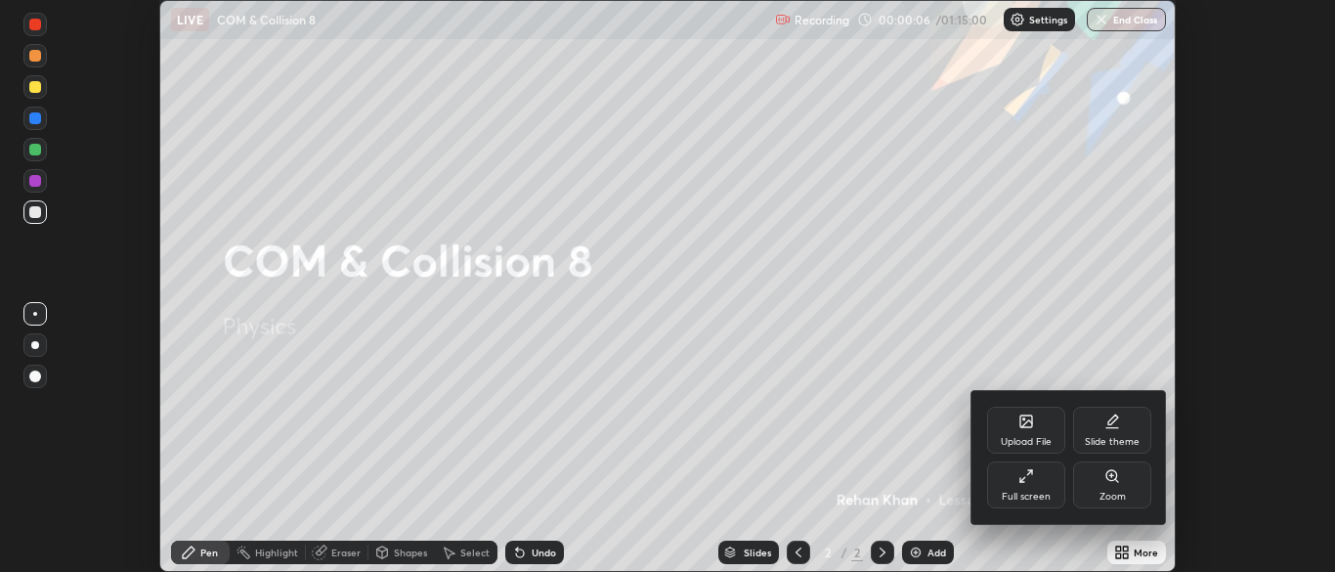
click at [1034, 492] on div "Full screen" at bounding box center [1026, 496] width 49 height 10
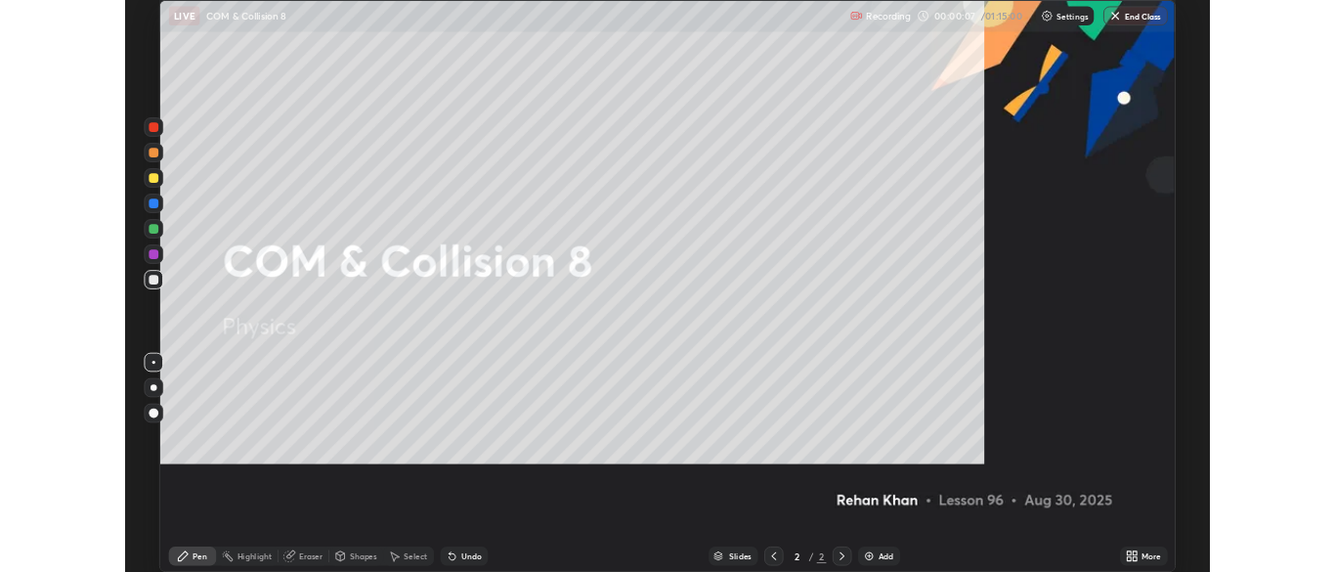
scroll to position [704, 1335]
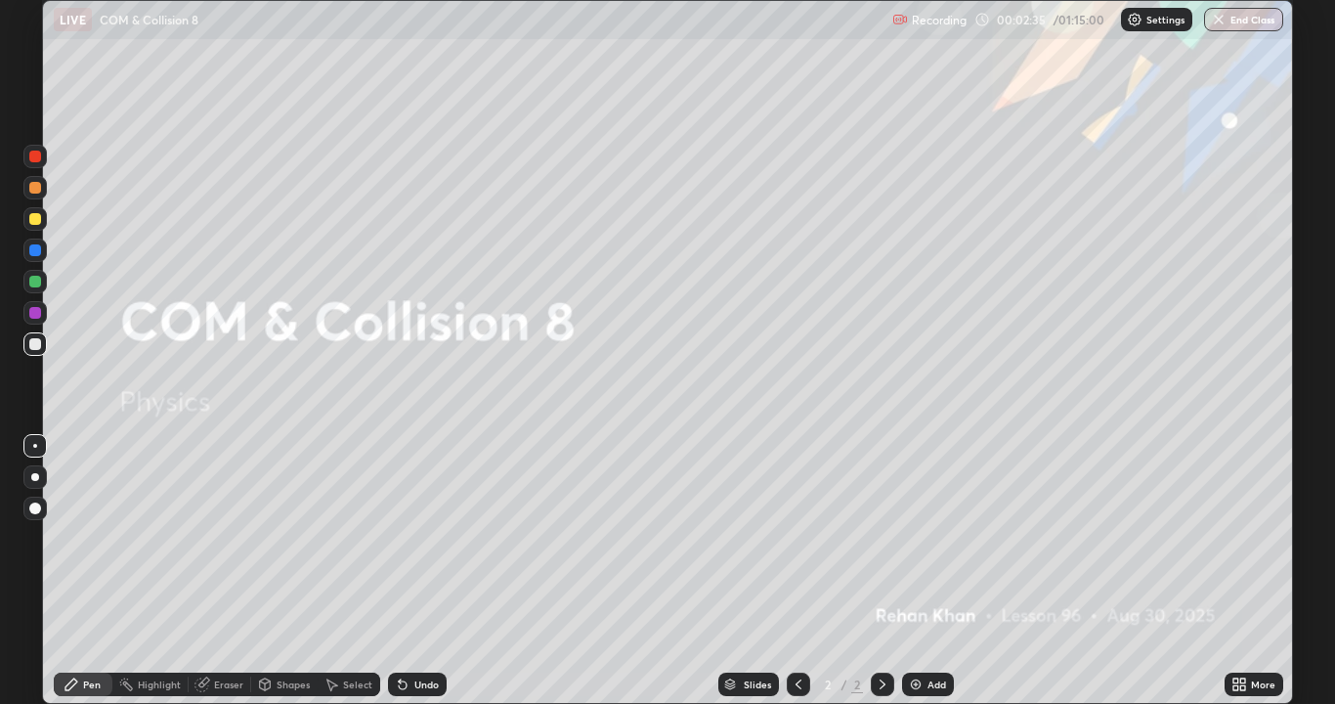
click at [925, 571] on div "Add" at bounding box center [928, 683] width 52 height 23
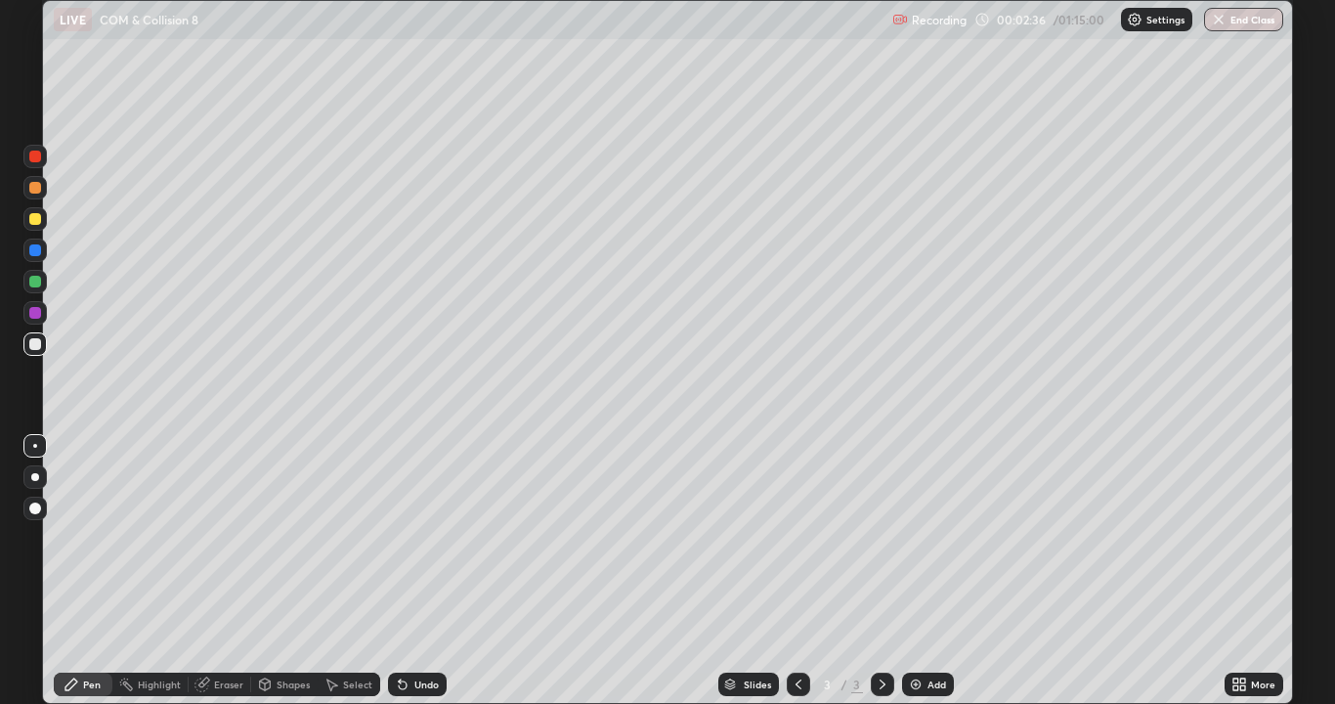
click at [37, 342] on div at bounding box center [35, 344] width 12 height 12
click at [32, 474] on div at bounding box center [35, 477] width 8 height 8
click at [37, 223] on div at bounding box center [35, 219] width 12 height 12
click at [33, 191] on div at bounding box center [35, 188] width 12 height 12
click at [33, 347] on div at bounding box center [35, 344] width 12 height 12
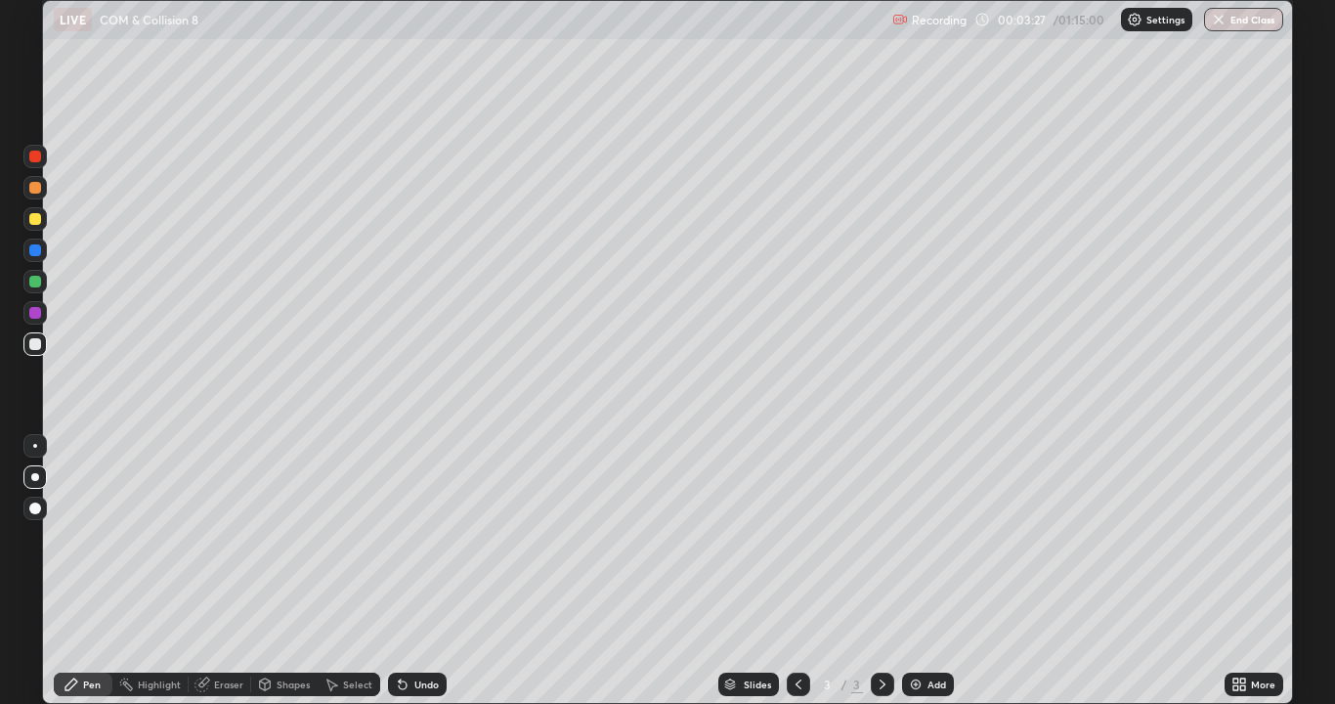
click at [31, 192] on div at bounding box center [35, 188] width 12 height 12
click at [31, 223] on div at bounding box center [35, 219] width 12 height 12
click at [37, 345] on div at bounding box center [35, 344] width 12 height 12
click at [38, 251] on div at bounding box center [35, 250] width 12 height 12
click at [33, 342] on div at bounding box center [35, 344] width 12 height 12
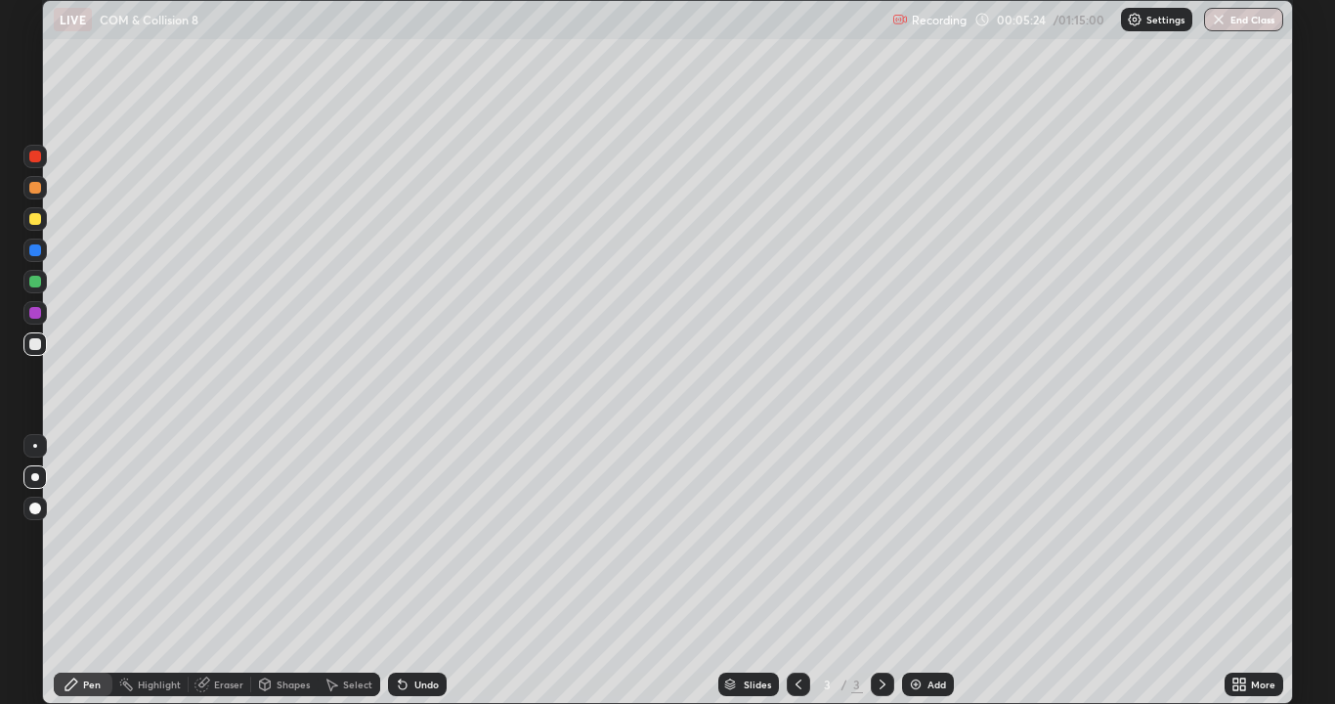
click at [34, 161] on div at bounding box center [35, 156] width 12 height 12
click at [402, 571] on div "Undo" at bounding box center [417, 683] width 59 height 23
click at [403, 571] on div "Undo" at bounding box center [417, 683] width 59 height 23
click at [33, 348] on div at bounding box center [35, 344] width 12 height 12
click at [44, 226] on div at bounding box center [34, 218] width 23 height 23
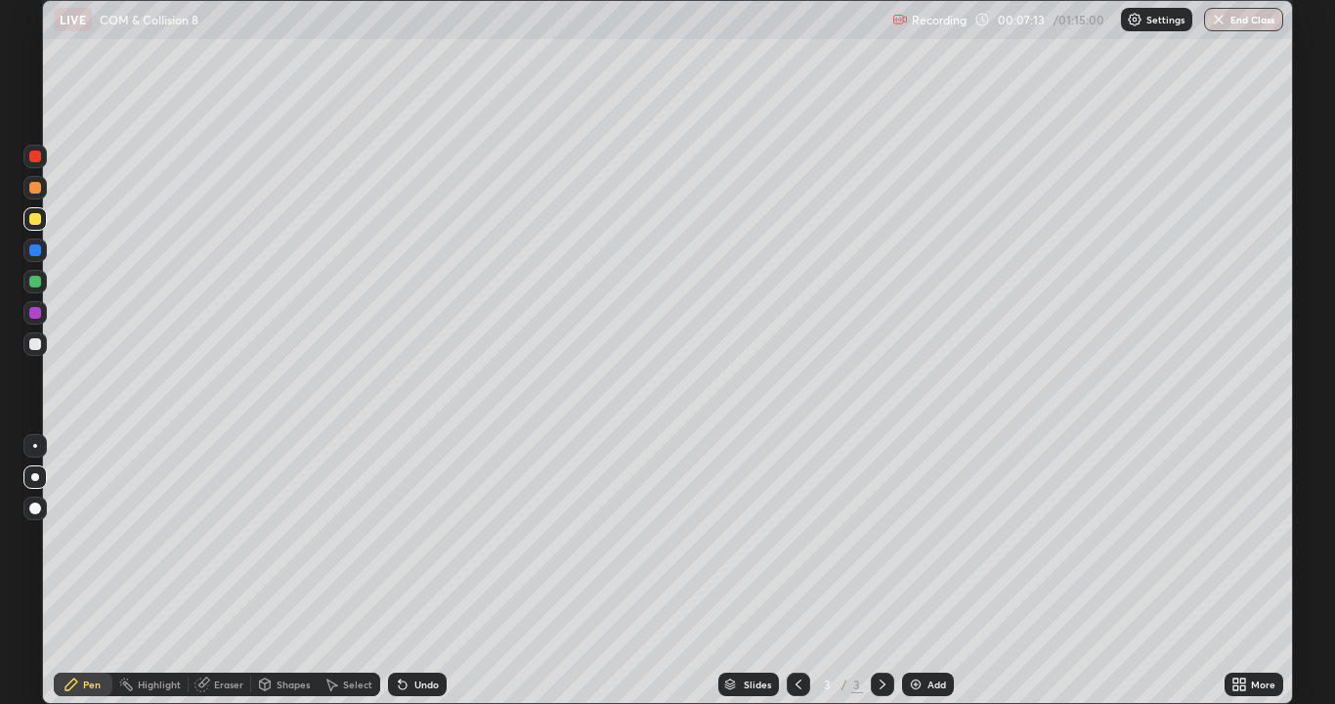
click at [35, 349] on div at bounding box center [35, 344] width 12 height 12
click at [36, 220] on div at bounding box center [35, 219] width 12 height 12
click at [38, 341] on div at bounding box center [35, 344] width 12 height 12
click at [419, 571] on div "Undo" at bounding box center [417, 683] width 59 height 23
click at [400, 571] on icon at bounding box center [403, 685] width 8 height 8
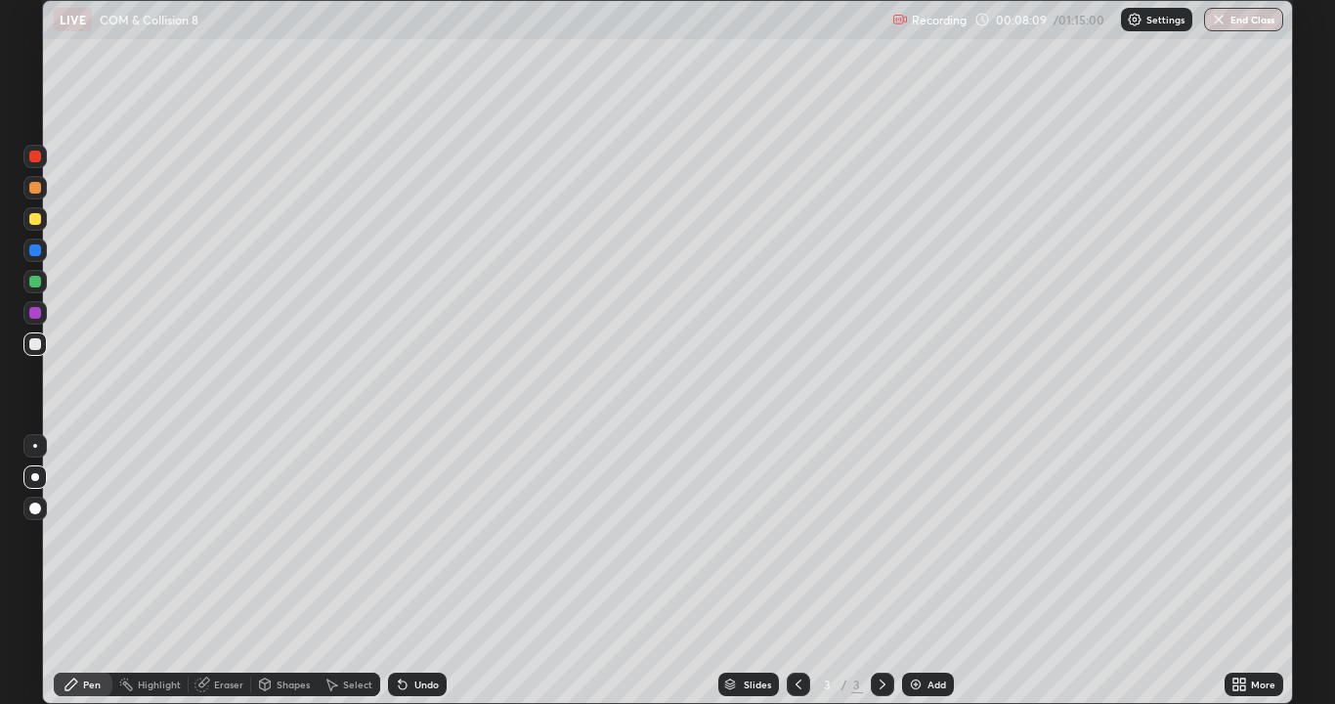
click at [40, 221] on div at bounding box center [35, 219] width 12 height 12
click at [37, 340] on div at bounding box center [35, 344] width 12 height 12
click at [27, 344] on div at bounding box center [34, 343] width 23 height 23
click at [31, 187] on div at bounding box center [35, 188] width 12 height 12
click at [38, 158] on div at bounding box center [35, 156] width 12 height 12
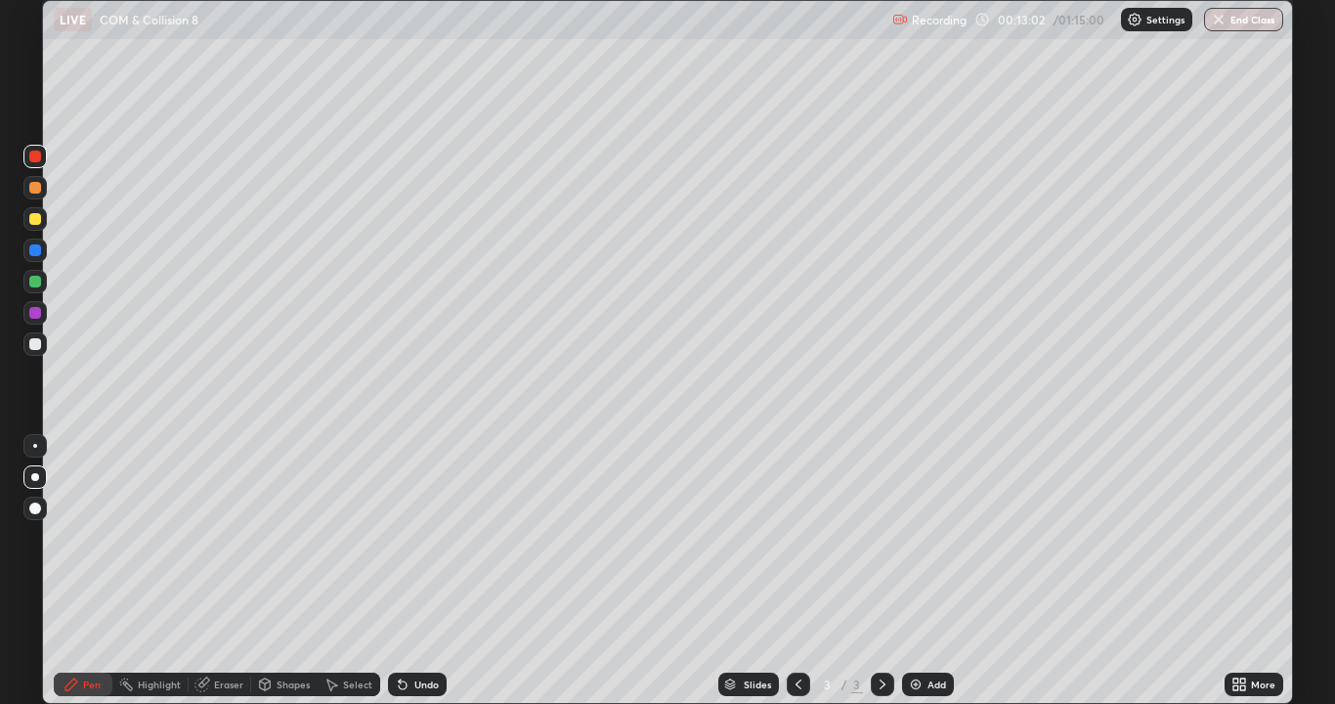
click at [427, 571] on div "Undo" at bounding box center [426, 684] width 24 height 10
click at [422, 571] on div "Undo" at bounding box center [426, 684] width 24 height 10
click at [30, 342] on div at bounding box center [35, 344] width 12 height 12
click at [931, 571] on div "Add" at bounding box center [936, 684] width 19 height 10
click at [29, 345] on div at bounding box center [35, 344] width 12 height 12
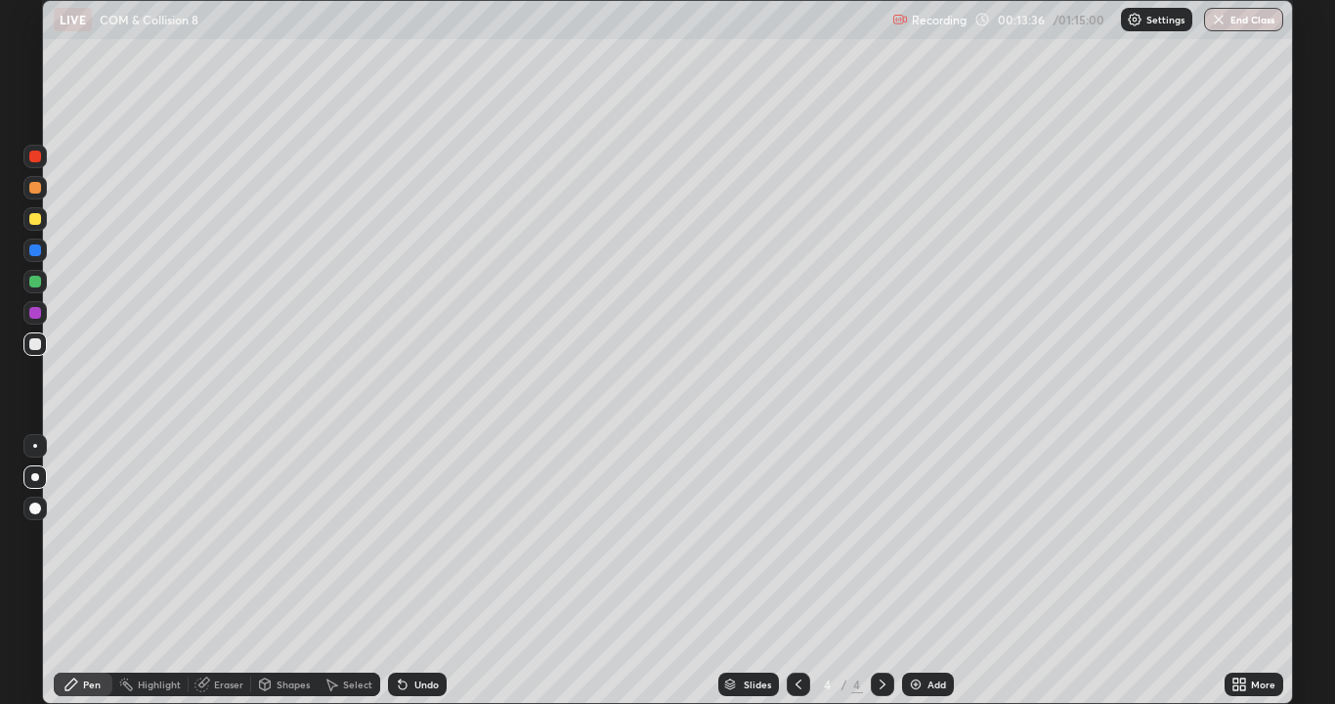
click at [29, 251] on div at bounding box center [35, 250] width 12 height 12
click at [29, 342] on div at bounding box center [35, 344] width 12 height 12
click at [37, 220] on div at bounding box center [35, 219] width 12 height 12
click at [36, 340] on div at bounding box center [35, 344] width 12 height 12
click at [36, 218] on div at bounding box center [35, 219] width 12 height 12
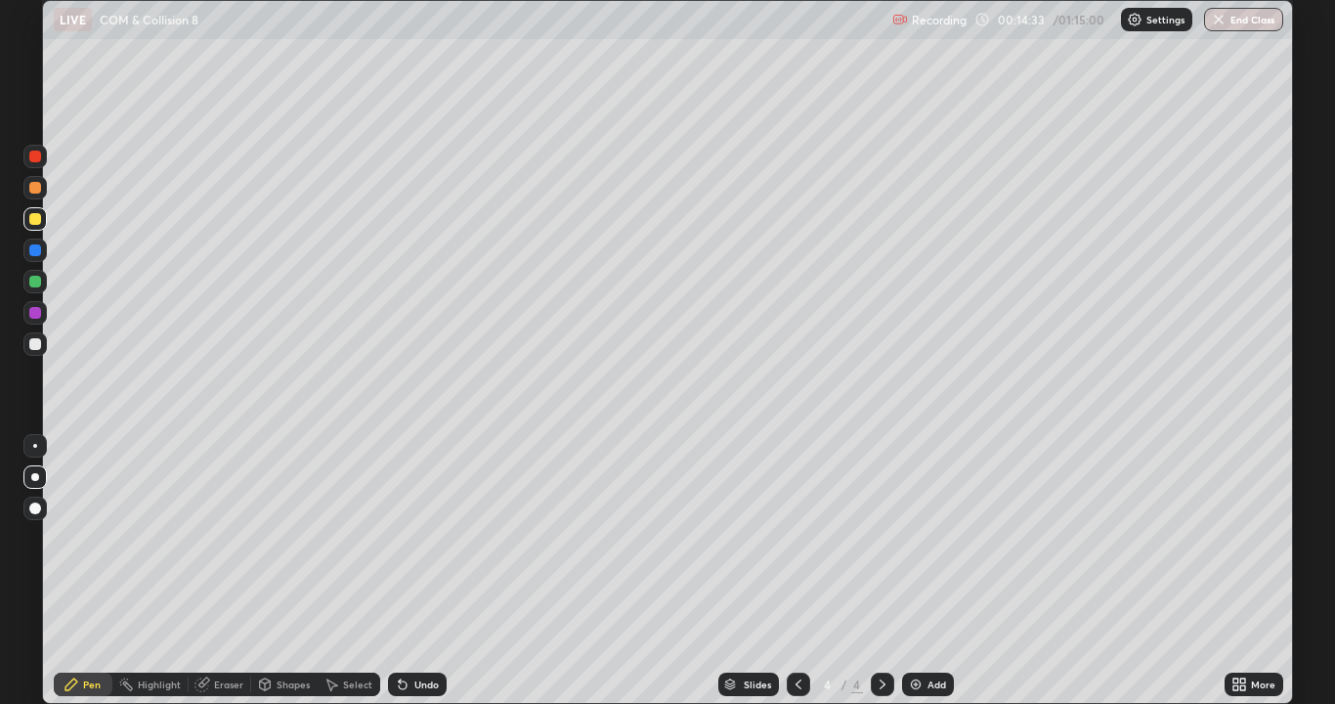
click at [31, 191] on div at bounding box center [35, 188] width 12 height 12
click at [796, 571] on icon at bounding box center [799, 684] width 16 height 16
click at [35, 189] on div at bounding box center [35, 188] width 12 height 12
click at [885, 571] on div at bounding box center [882, 683] width 23 height 23
click at [32, 163] on div at bounding box center [34, 156] width 23 height 23
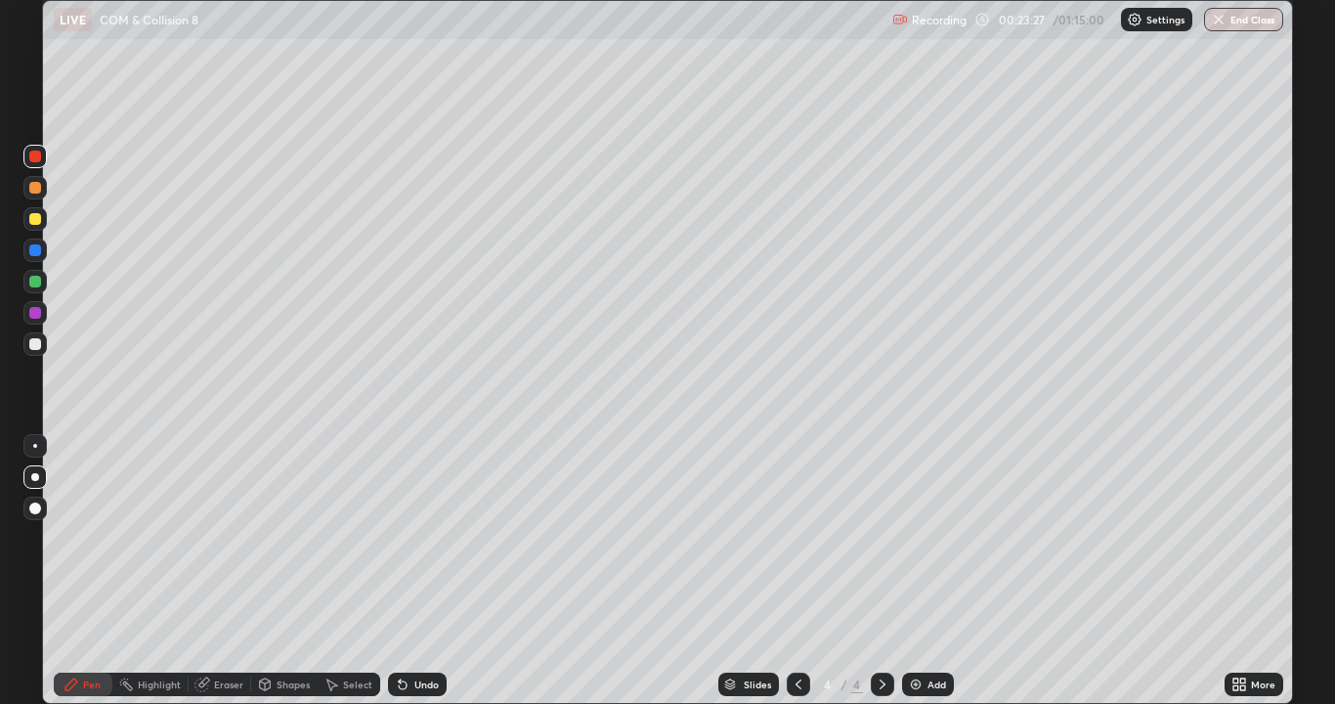
click at [799, 571] on div at bounding box center [798, 683] width 23 height 23
click at [39, 221] on div at bounding box center [35, 219] width 12 height 12
click at [420, 571] on div "Undo" at bounding box center [426, 684] width 24 height 10
click at [878, 571] on icon at bounding box center [883, 684] width 16 height 16
click at [928, 571] on div "Add" at bounding box center [936, 684] width 19 height 10
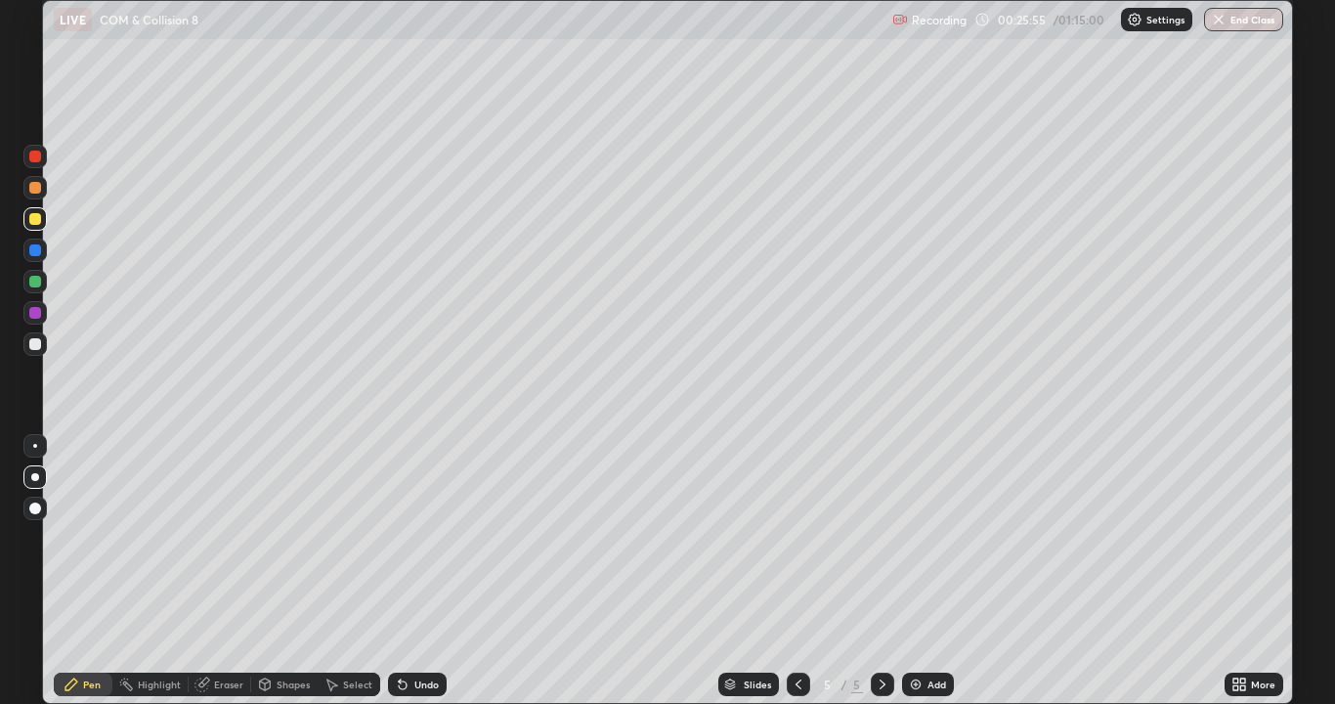
click at [34, 345] on div at bounding box center [35, 344] width 12 height 12
click at [787, 571] on div at bounding box center [798, 683] width 23 height 23
click at [792, 571] on div at bounding box center [798, 683] width 23 height 23
click at [883, 571] on icon at bounding box center [883, 684] width 16 height 16
click at [880, 571] on icon at bounding box center [883, 684] width 16 height 16
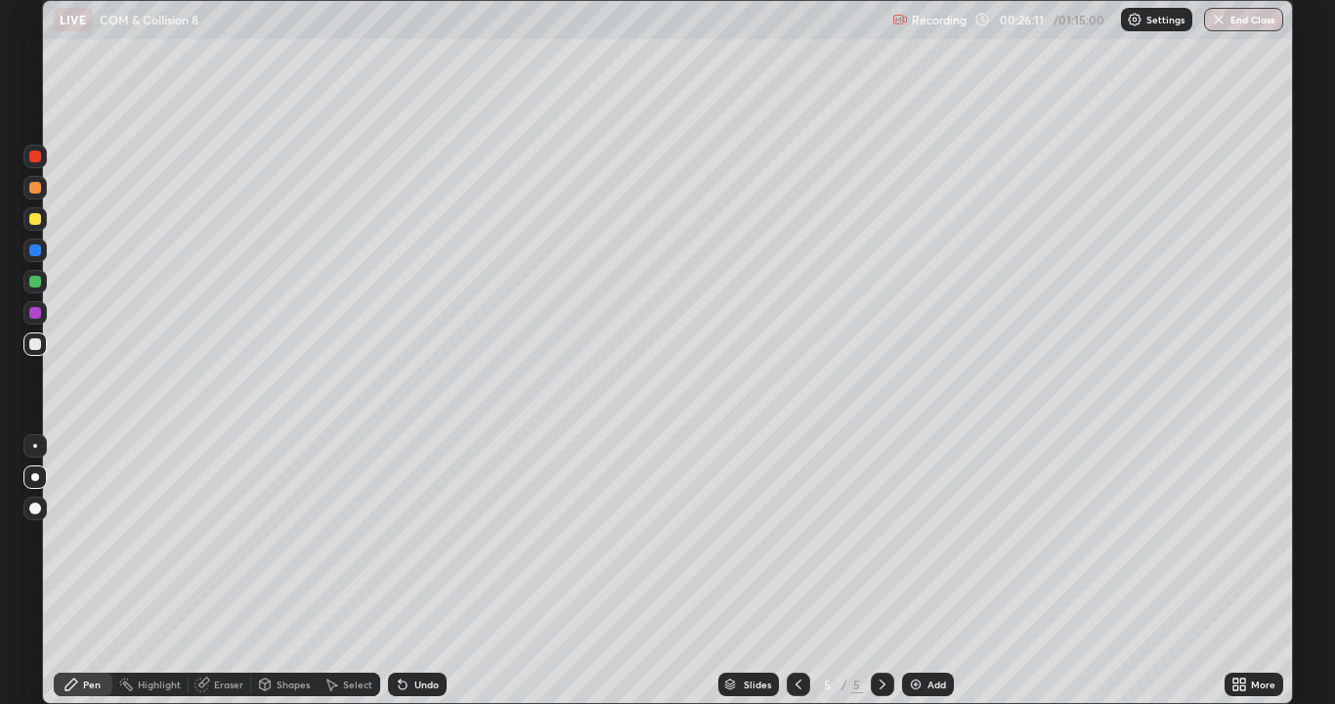
click at [34, 227] on div at bounding box center [34, 218] width 23 height 23
click at [30, 344] on div at bounding box center [35, 344] width 12 height 12
click at [350, 571] on div "Select" at bounding box center [357, 684] width 29 height 10
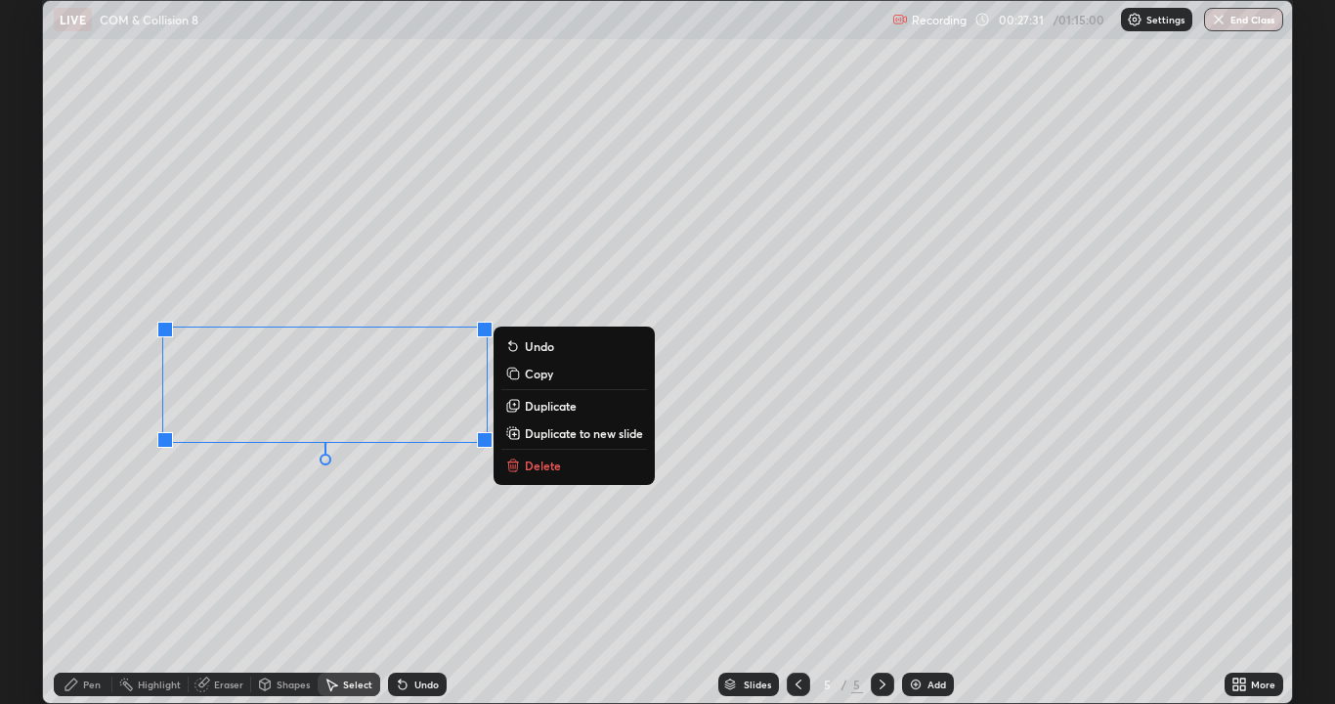
click at [556, 470] on p "Delete" at bounding box center [543, 465] width 36 height 16
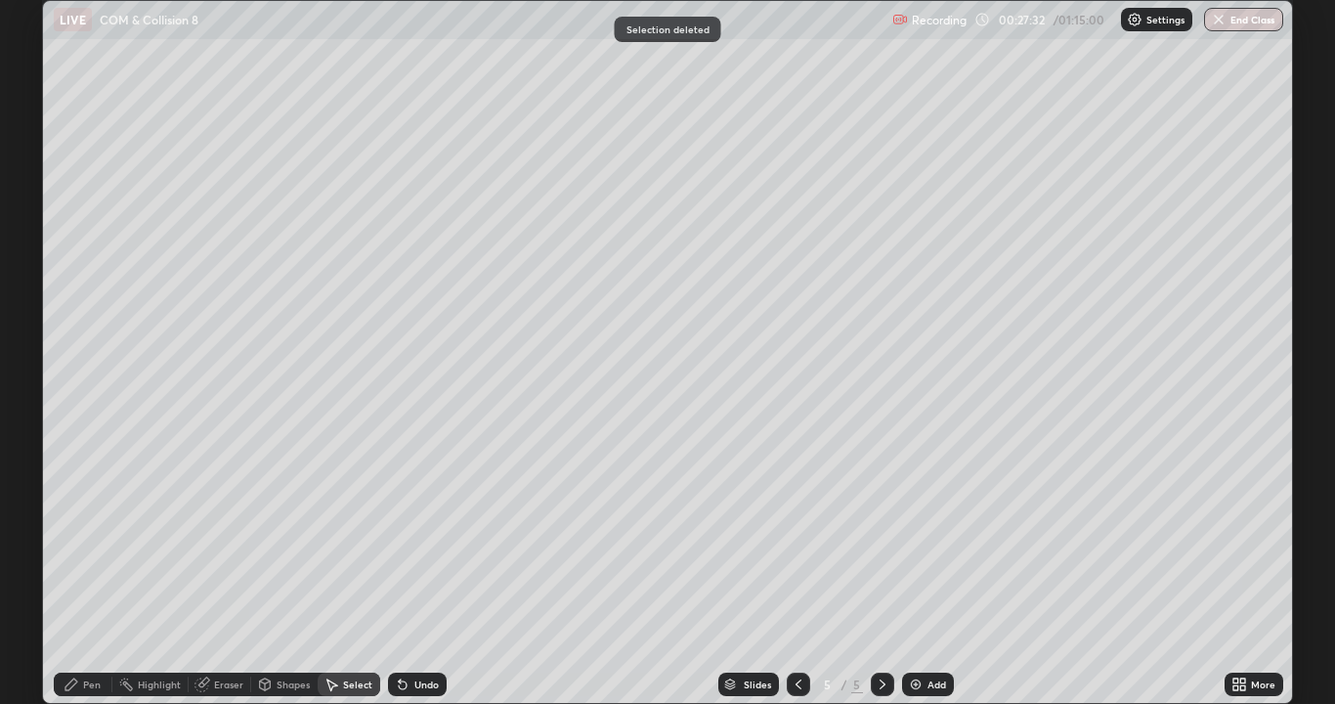
click at [83, 571] on div "Pen" at bounding box center [92, 684] width 18 height 10
click at [34, 342] on div at bounding box center [35, 344] width 12 height 12
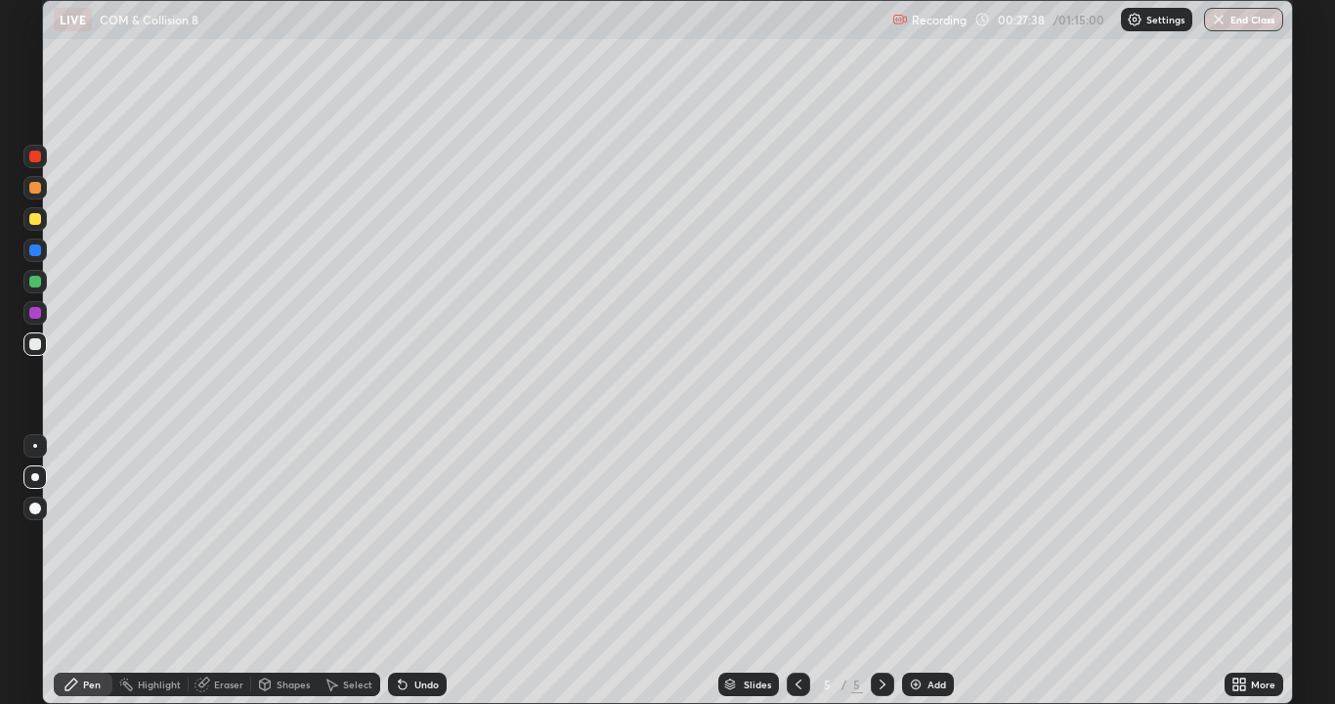
click at [31, 192] on div at bounding box center [35, 188] width 12 height 12
click at [35, 334] on div at bounding box center [34, 343] width 23 height 23
click at [416, 571] on div "Undo" at bounding box center [426, 684] width 24 height 10
click at [420, 571] on div "Undo" at bounding box center [426, 684] width 24 height 10
click at [421, 571] on div "Undo" at bounding box center [426, 684] width 24 height 10
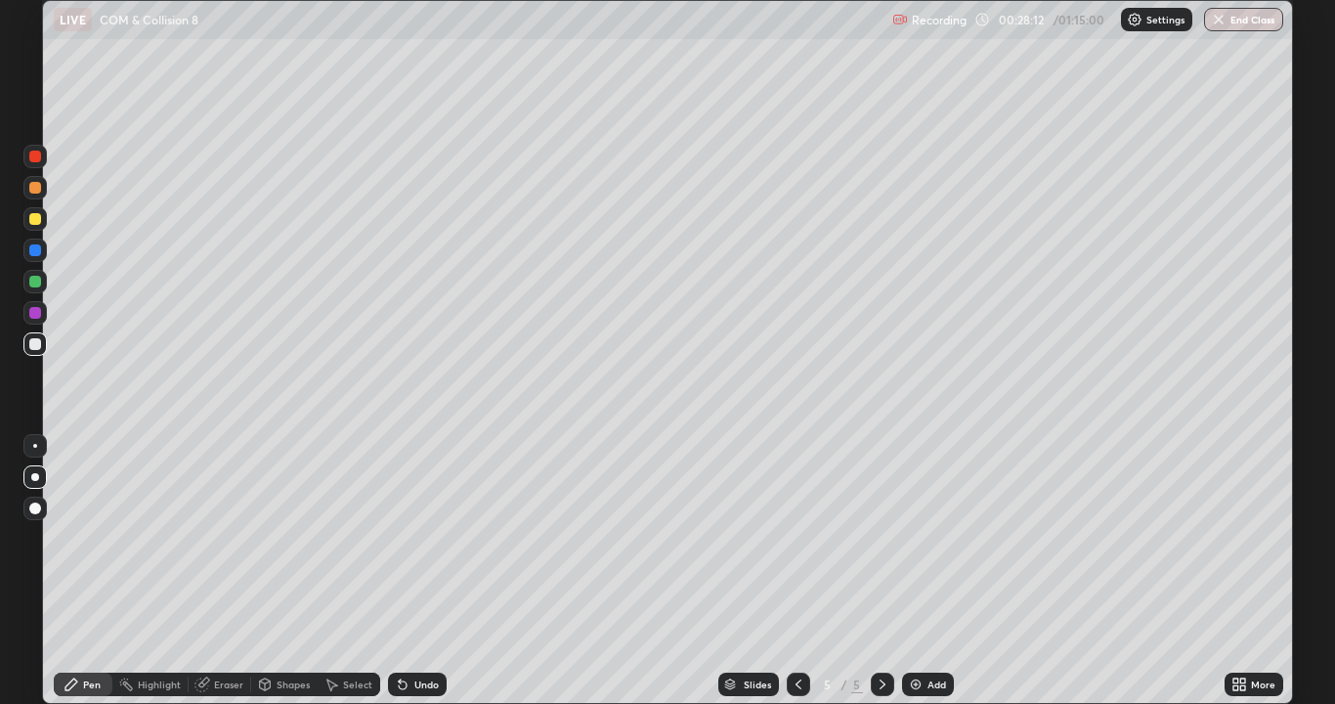
click at [34, 222] on div at bounding box center [35, 219] width 12 height 12
click at [33, 344] on div at bounding box center [35, 344] width 12 height 12
click at [34, 217] on div at bounding box center [35, 219] width 12 height 12
click at [36, 340] on div at bounding box center [35, 344] width 12 height 12
click at [33, 224] on div at bounding box center [35, 219] width 12 height 12
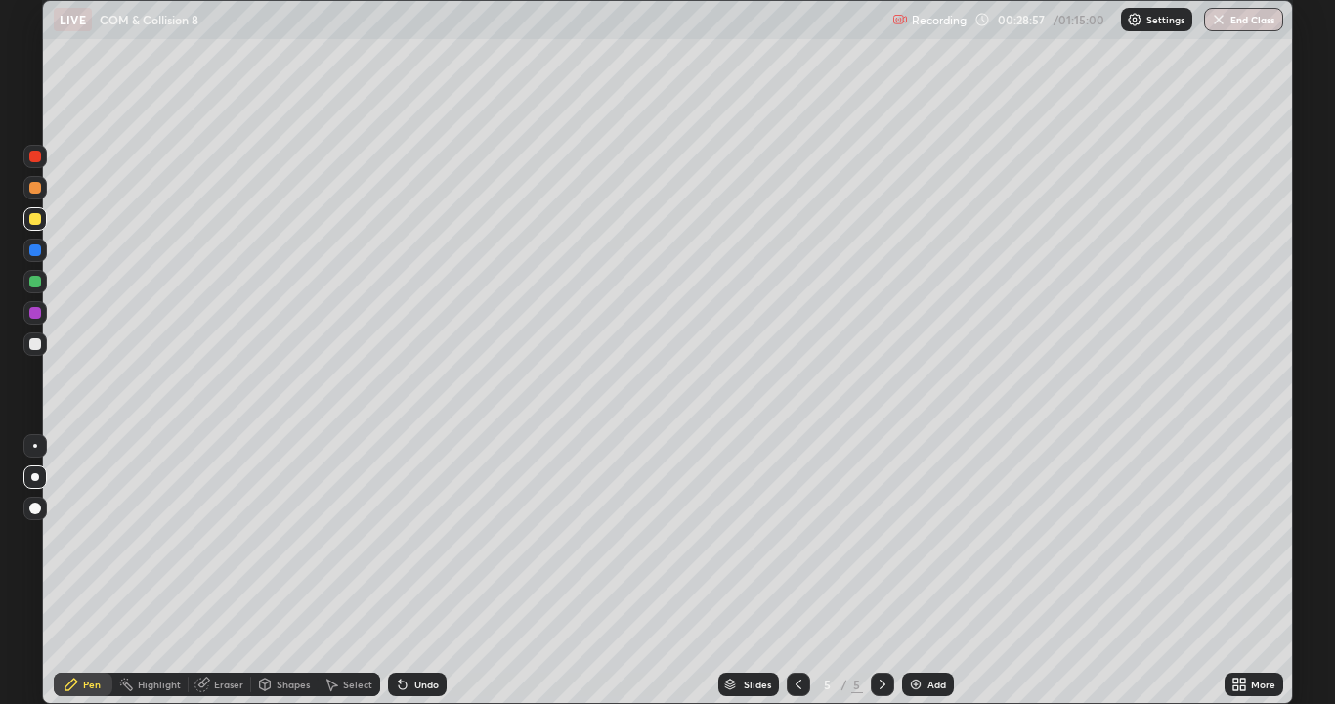
click at [27, 344] on div at bounding box center [34, 343] width 23 height 23
click at [797, 571] on icon at bounding box center [799, 684] width 16 height 16
click at [794, 571] on icon at bounding box center [799, 684] width 16 height 16
click at [880, 571] on icon at bounding box center [883, 684] width 16 height 16
click at [878, 571] on icon at bounding box center [883, 684] width 16 height 16
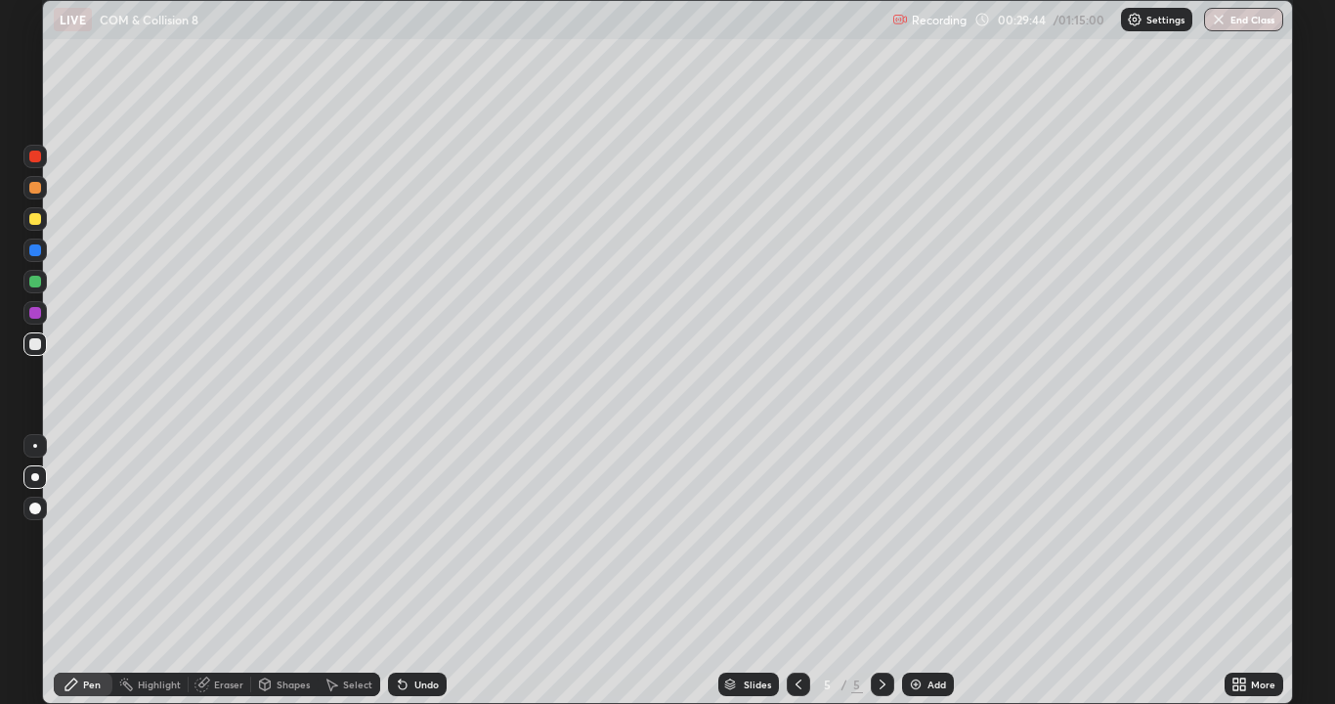
click at [32, 221] on div at bounding box center [35, 219] width 12 height 12
click at [34, 347] on div at bounding box center [35, 344] width 12 height 12
click at [222, 571] on div "Eraser" at bounding box center [228, 684] width 29 height 10
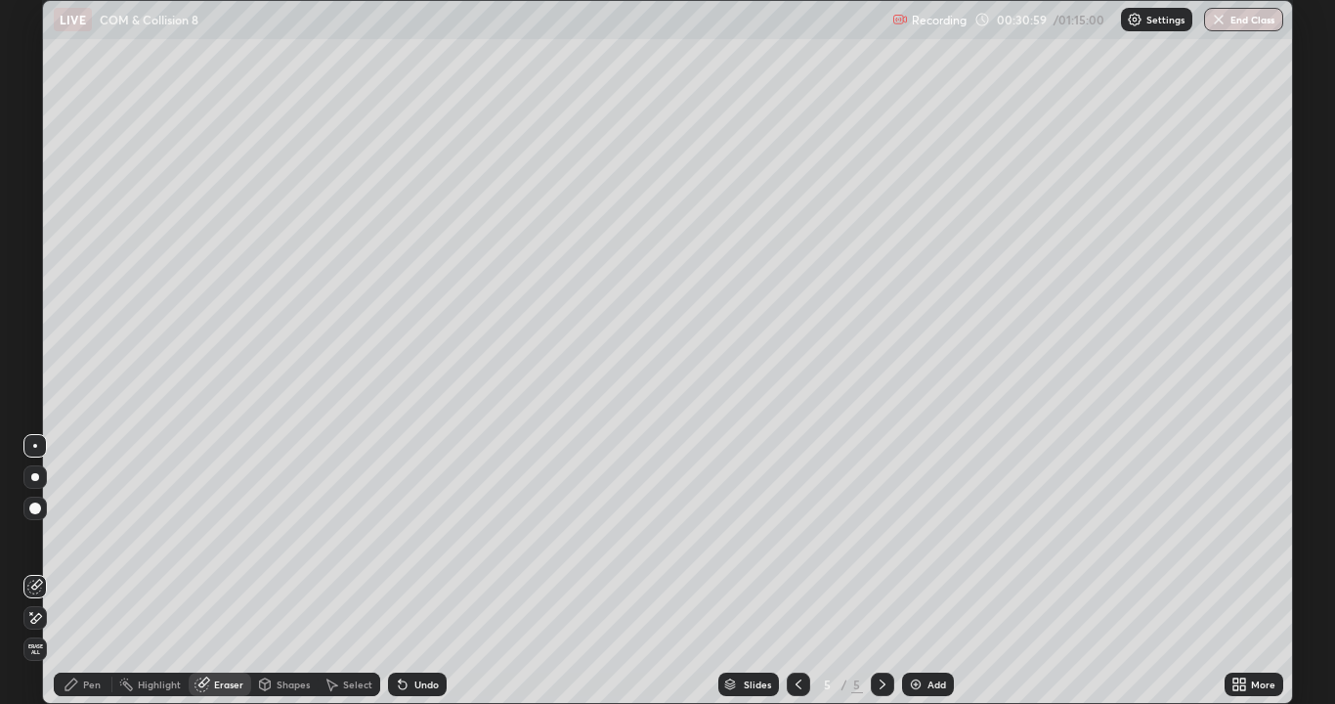
click at [84, 571] on div "Pen" at bounding box center [92, 684] width 18 height 10
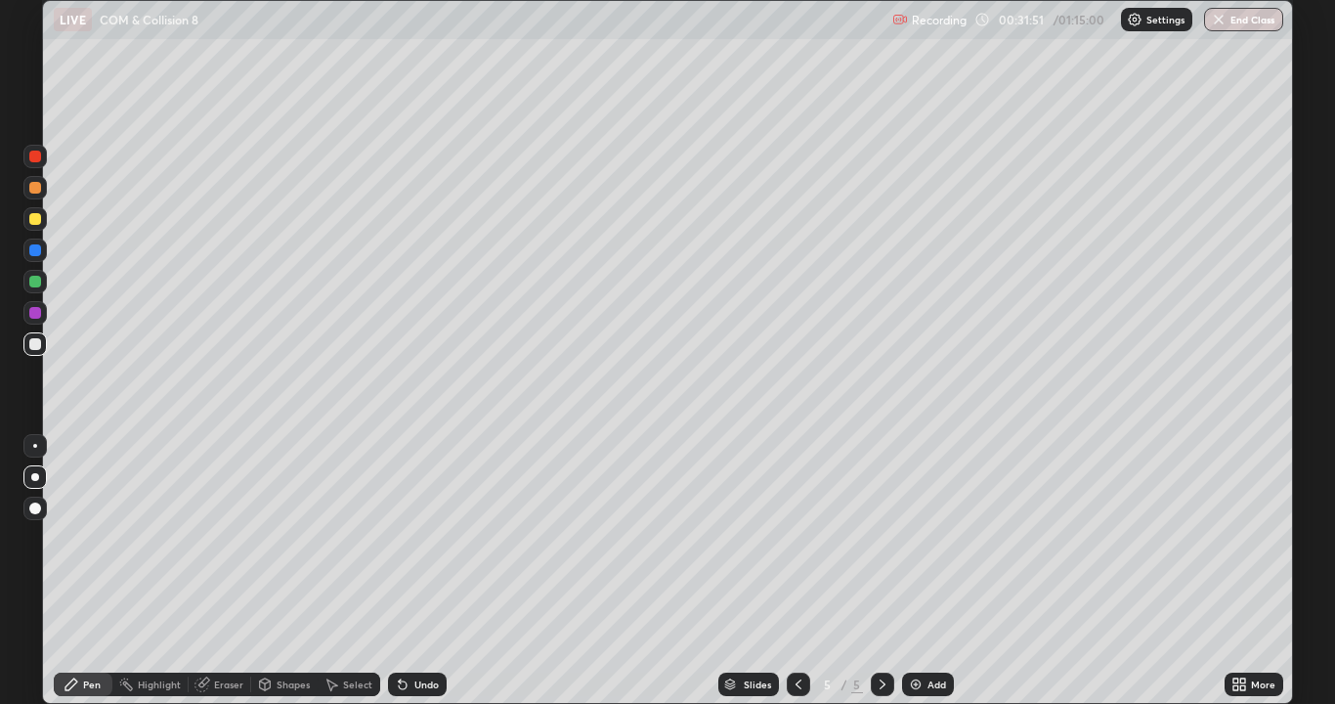
click at [29, 190] on div at bounding box center [35, 188] width 12 height 12
click at [33, 219] on div at bounding box center [35, 219] width 12 height 12
click at [929, 571] on div "Add" at bounding box center [928, 683] width 52 height 23
click at [25, 345] on div at bounding box center [34, 343] width 23 height 23
click at [35, 223] on div at bounding box center [35, 219] width 12 height 12
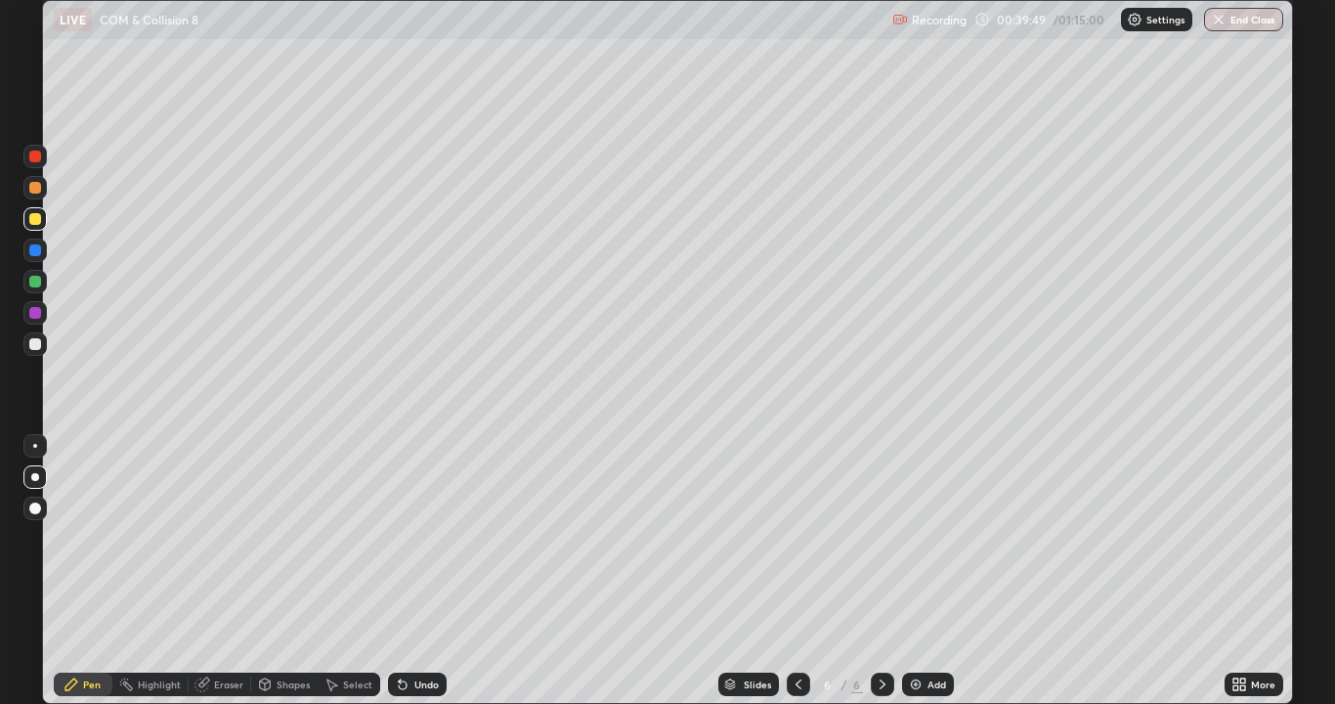
click at [32, 346] on div at bounding box center [35, 344] width 12 height 12
click at [35, 251] on div at bounding box center [35, 250] width 12 height 12
click at [787, 571] on div at bounding box center [798, 683] width 23 height 23
click at [880, 571] on icon at bounding box center [883, 684] width 16 height 16
click at [33, 343] on div at bounding box center [35, 344] width 12 height 12
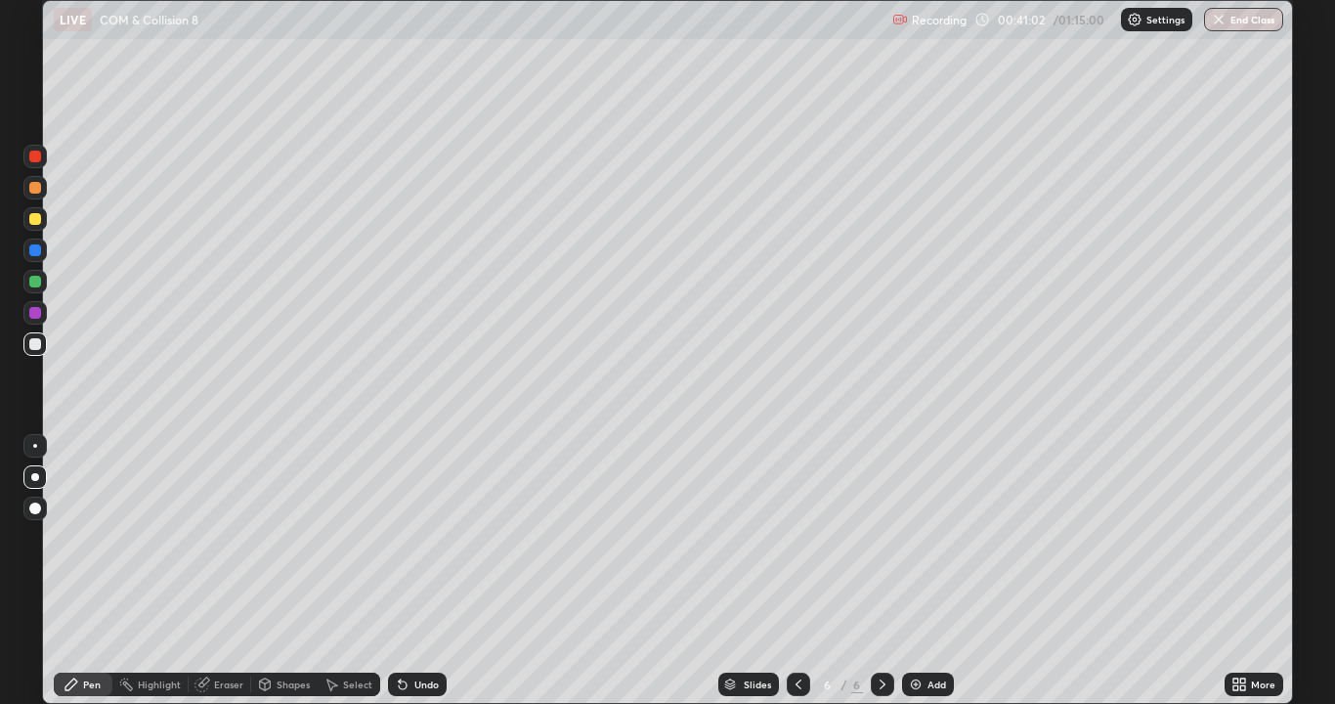
click at [795, 571] on icon at bounding box center [798, 684] width 6 height 10
click at [877, 571] on icon at bounding box center [883, 684] width 16 height 16
click at [34, 345] on div at bounding box center [35, 344] width 12 height 12
click at [34, 227] on div at bounding box center [34, 218] width 23 height 23
click at [34, 189] on div at bounding box center [35, 188] width 12 height 12
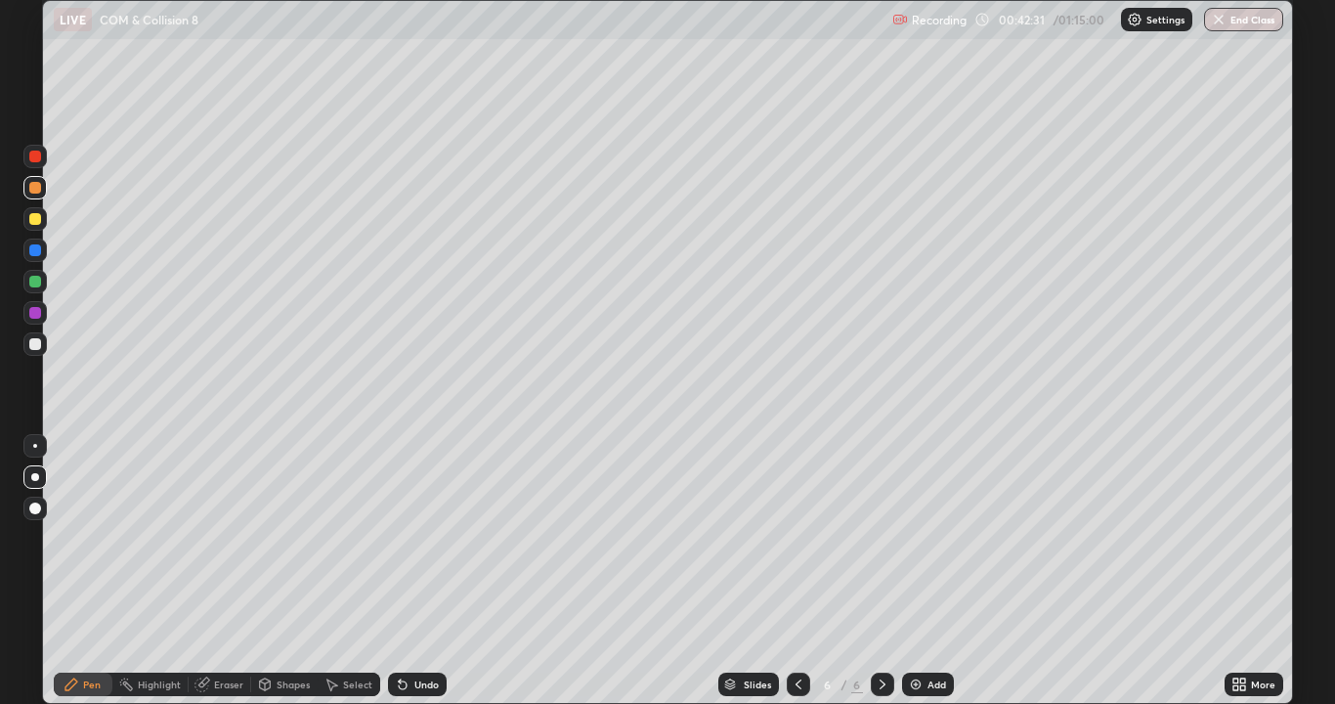
click at [32, 215] on div at bounding box center [35, 219] width 12 height 12
click at [405, 571] on div "Undo" at bounding box center [417, 683] width 59 height 23
click at [406, 571] on div "Undo" at bounding box center [417, 683] width 59 height 23
click at [35, 183] on div at bounding box center [35, 188] width 12 height 12
click at [44, 338] on div at bounding box center [34, 343] width 23 height 23
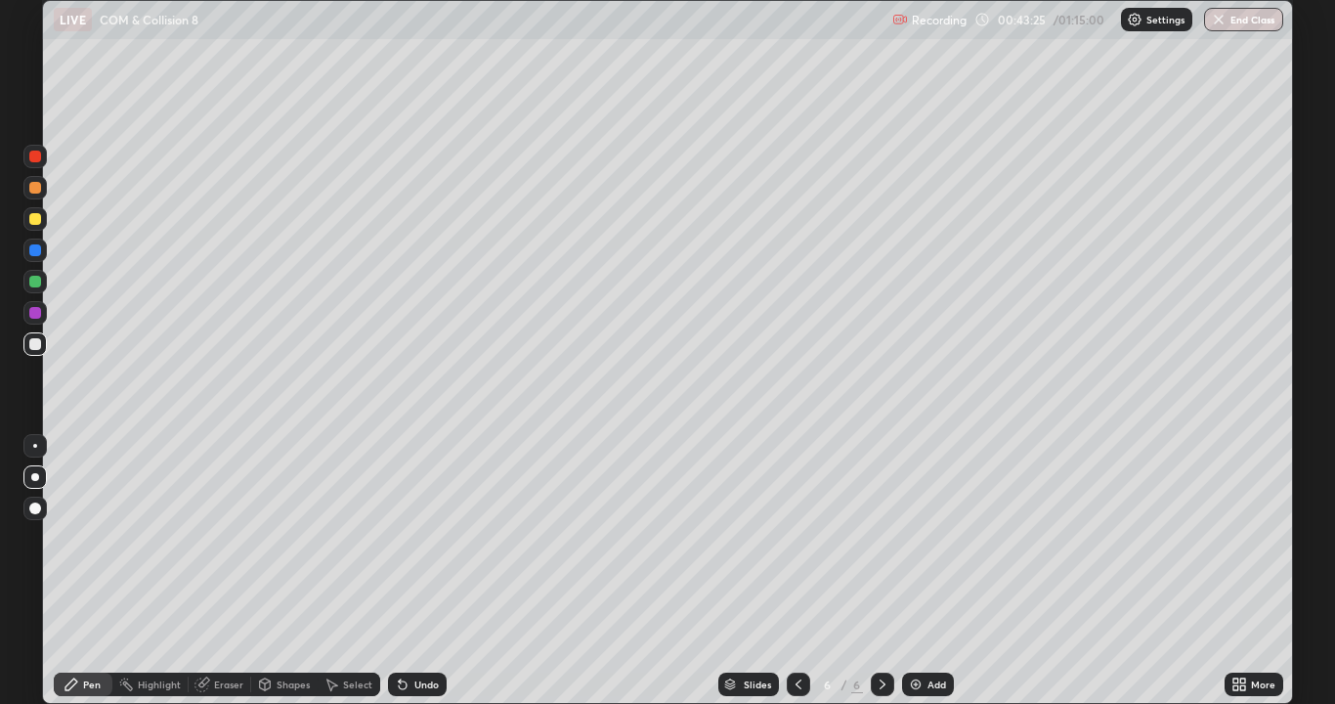
click at [35, 220] on div at bounding box center [35, 219] width 12 height 12
click at [45, 190] on div at bounding box center [34, 187] width 23 height 23
click at [31, 220] on div at bounding box center [35, 219] width 12 height 12
click at [35, 186] on div at bounding box center [35, 188] width 12 height 12
click at [28, 227] on div at bounding box center [34, 218] width 23 height 23
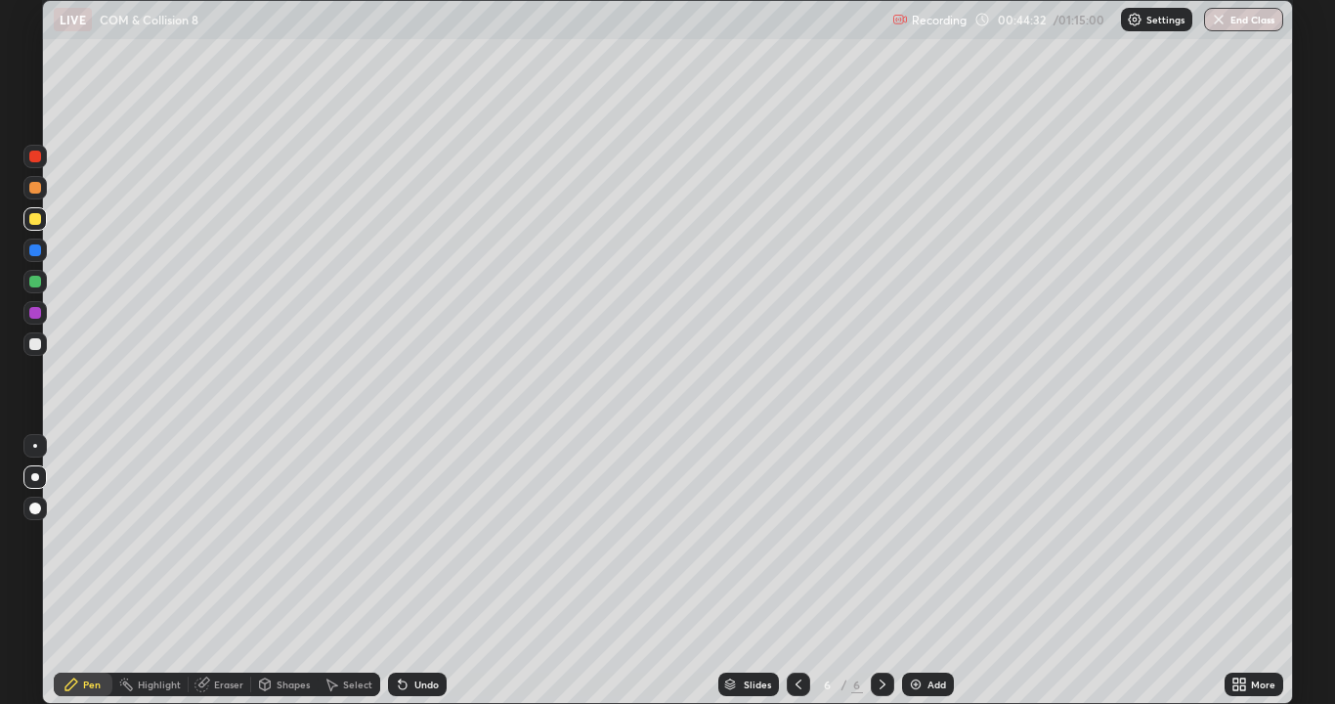
click at [420, 571] on div "Undo" at bounding box center [426, 684] width 24 height 10
click at [41, 196] on div at bounding box center [34, 187] width 23 height 23
click at [44, 214] on div at bounding box center [34, 218] width 23 height 23
click at [933, 571] on div "Add" at bounding box center [928, 683] width 52 height 23
click at [38, 348] on div at bounding box center [35, 344] width 12 height 12
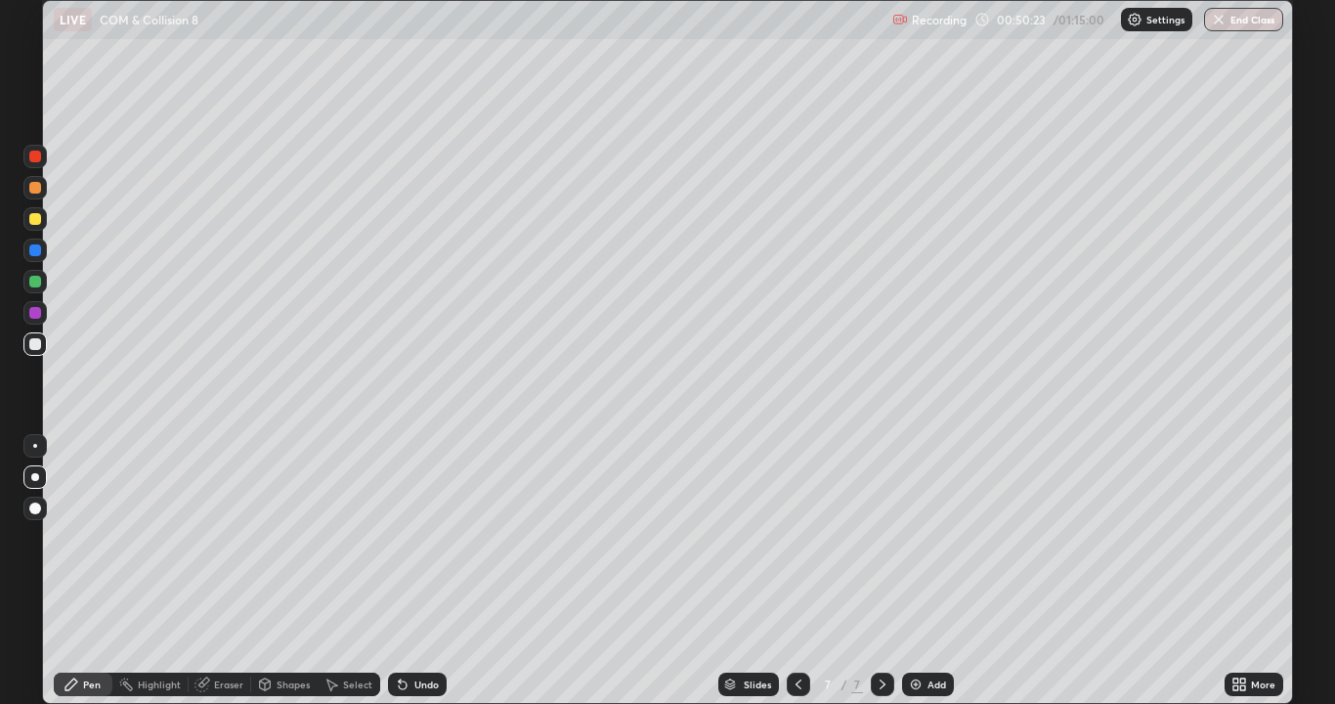
click at [33, 218] on div at bounding box center [35, 219] width 12 height 12
click at [36, 349] on div at bounding box center [35, 344] width 12 height 12
click at [796, 571] on icon at bounding box center [798, 684] width 6 height 10
click at [880, 571] on icon at bounding box center [883, 684] width 16 height 16
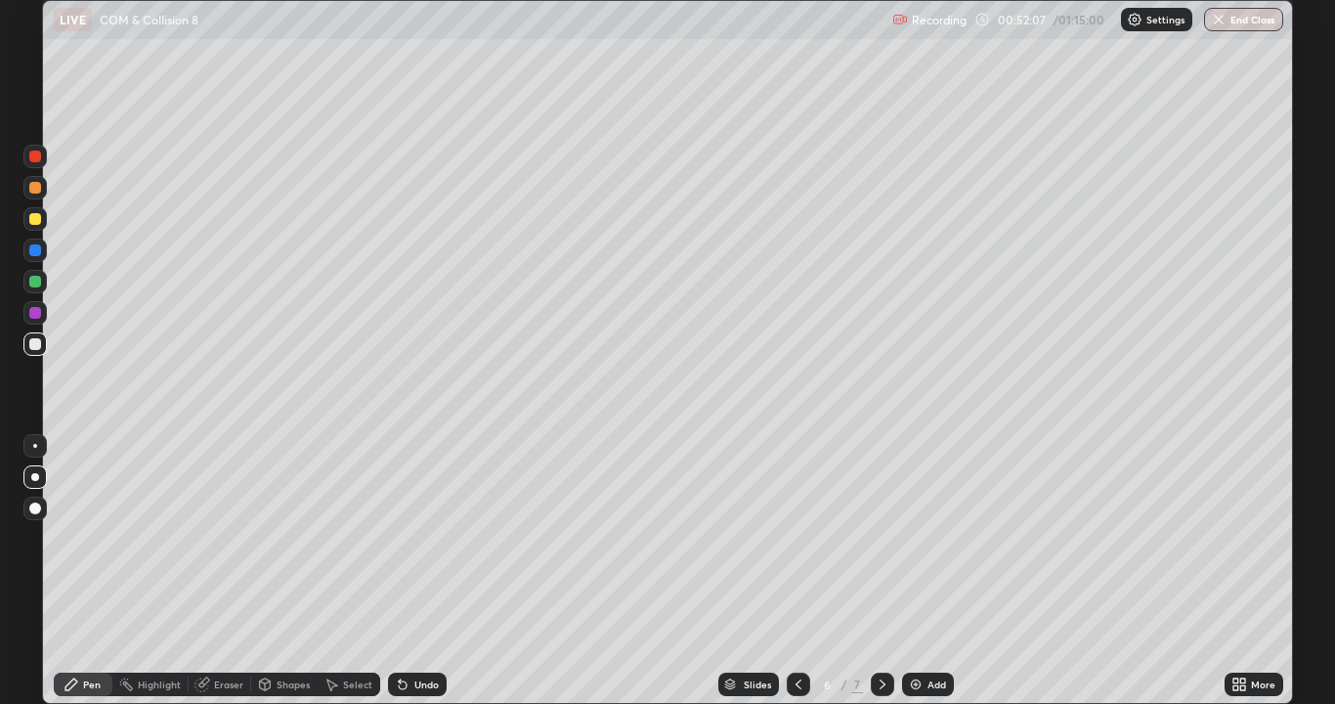
click at [883, 571] on icon at bounding box center [883, 684] width 16 height 16
click at [35, 345] on div at bounding box center [35, 344] width 12 height 12
click at [34, 220] on div at bounding box center [35, 219] width 12 height 12
click at [39, 255] on div at bounding box center [35, 250] width 12 height 12
click at [922, 571] on div "Add" at bounding box center [928, 683] width 52 height 23
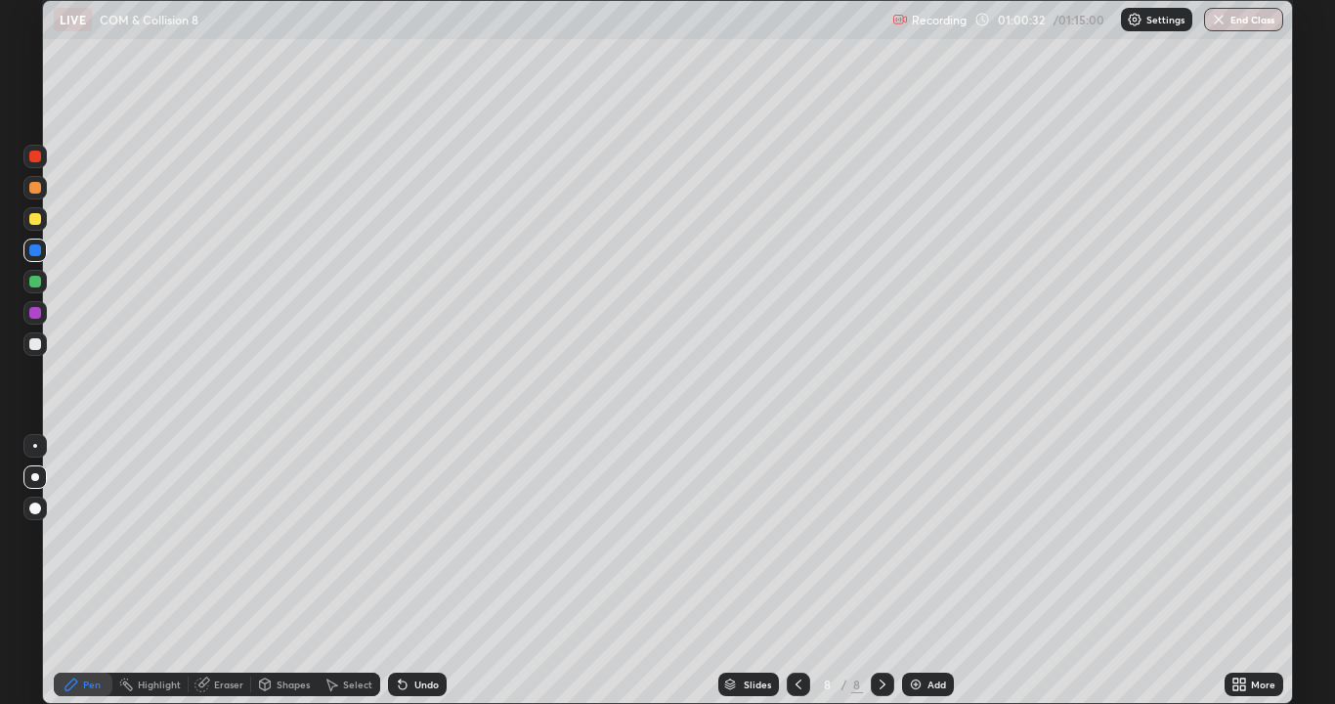
click at [32, 474] on div at bounding box center [35, 477] width 8 height 8
click at [35, 342] on div at bounding box center [35, 344] width 12 height 12
click at [795, 571] on div at bounding box center [798, 683] width 23 height 23
click at [883, 571] on icon at bounding box center [883, 684] width 16 height 16
click at [31, 347] on div at bounding box center [35, 344] width 12 height 12
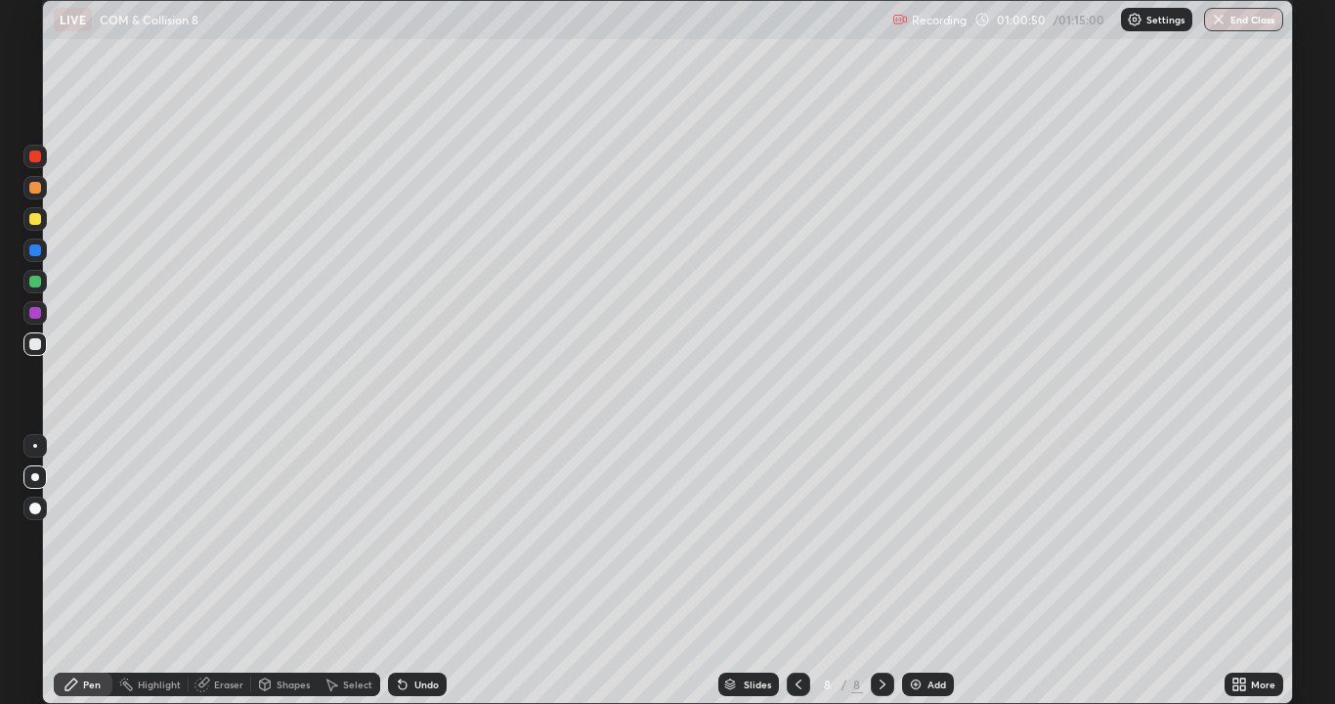
click at [414, 571] on div "Undo" at bounding box center [426, 684] width 24 height 10
click at [33, 219] on div at bounding box center [35, 219] width 12 height 12
click at [30, 347] on div at bounding box center [35, 344] width 12 height 12
click at [32, 346] on div at bounding box center [35, 344] width 12 height 12
click at [37, 261] on div at bounding box center [34, 249] width 23 height 23
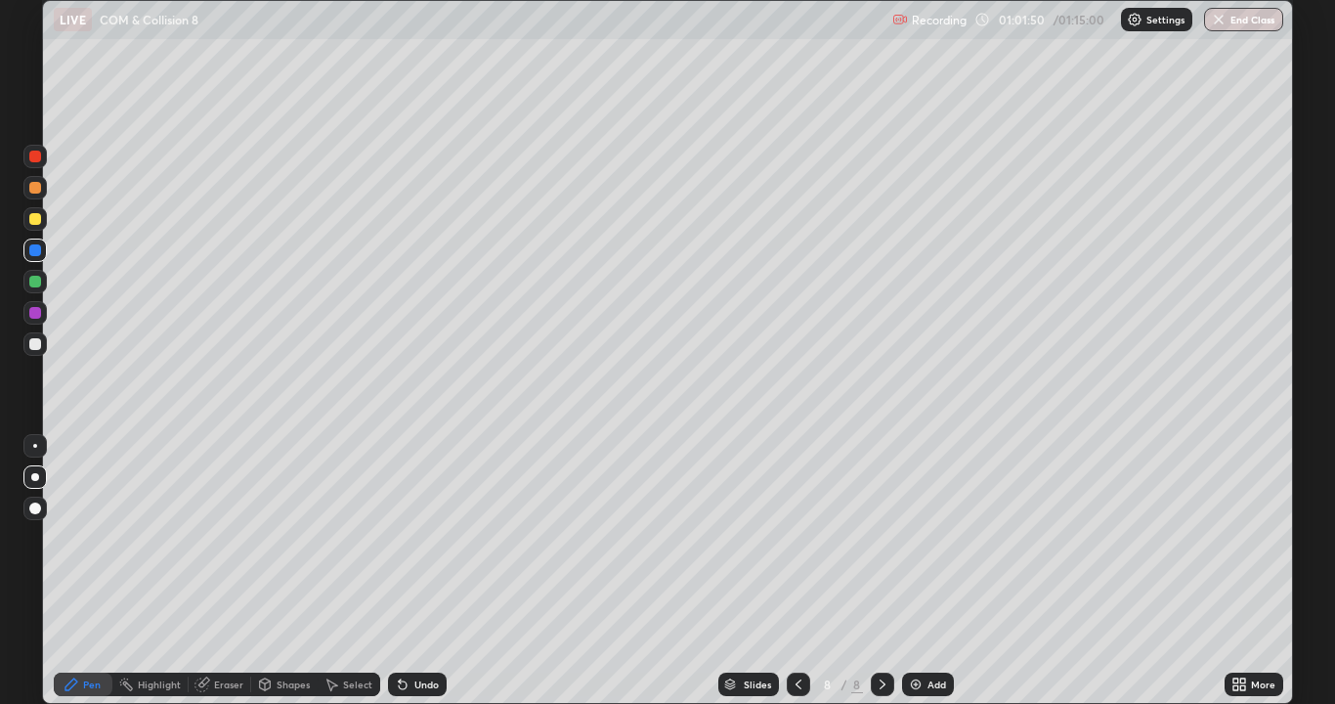
click at [33, 343] on div at bounding box center [35, 344] width 12 height 12
click at [227, 571] on div "Eraser" at bounding box center [228, 684] width 29 height 10
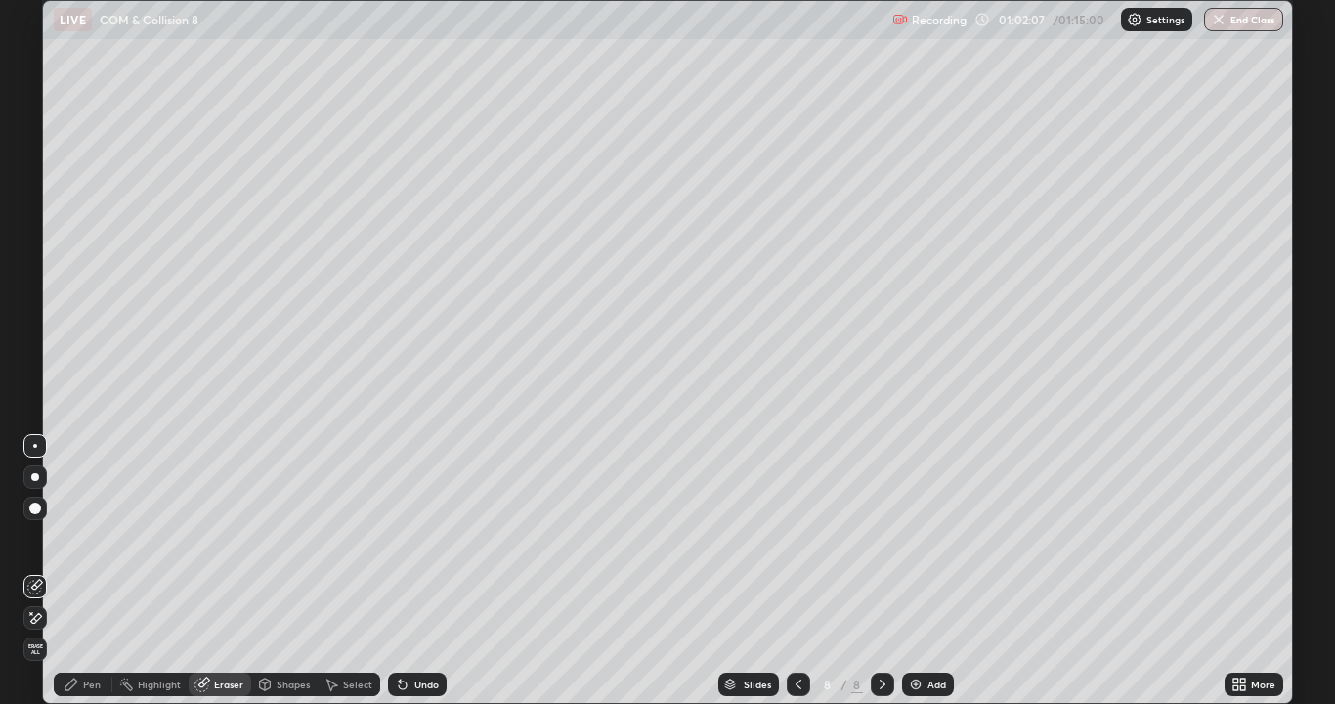
click at [74, 571] on div "Pen" at bounding box center [83, 683] width 59 height 23
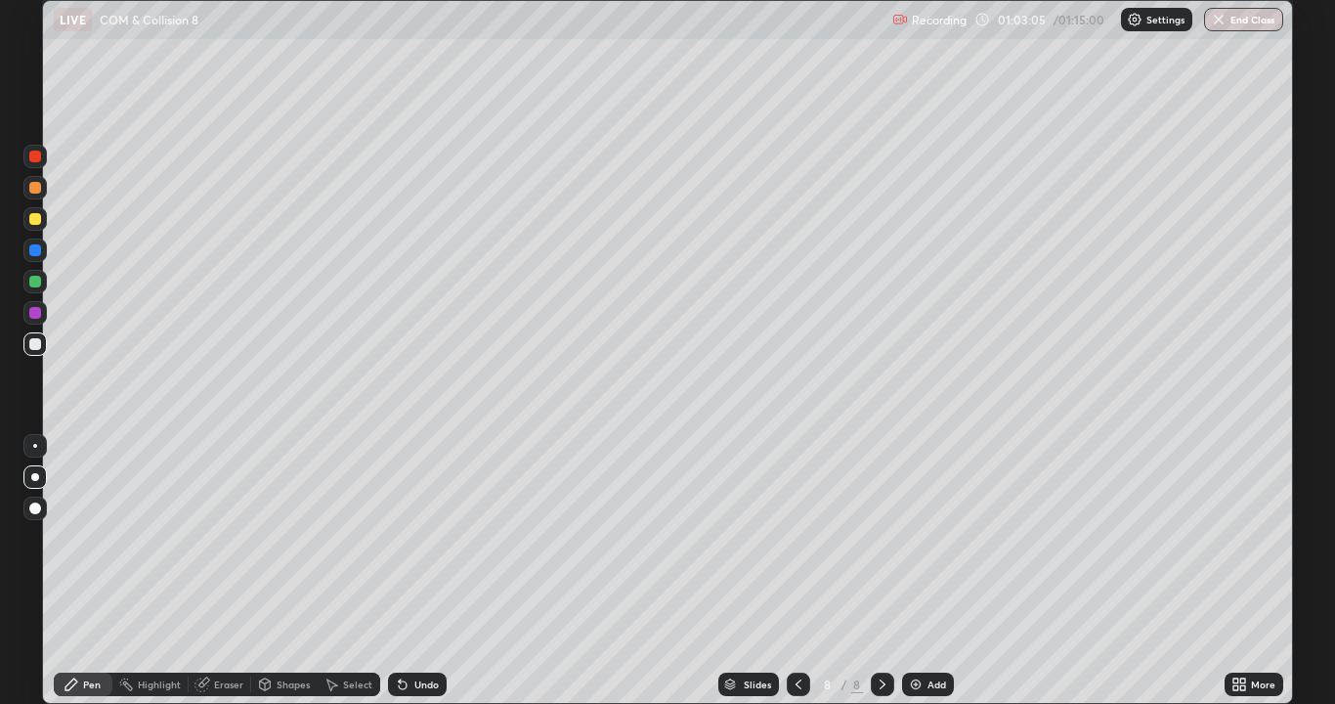
click at [35, 222] on div at bounding box center [35, 219] width 12 height 12
click at [34, 346] on div at bounding box center [35, 344] width 12 height 12
click at [36, 221] on div at bounding box center [35, 219] width 12 height 12
click at [36, 186] on div at bounding box center [35, 188] width 12 height 12
click at [36, 352] on div at bounding box center [34, 343] width 23 height 23
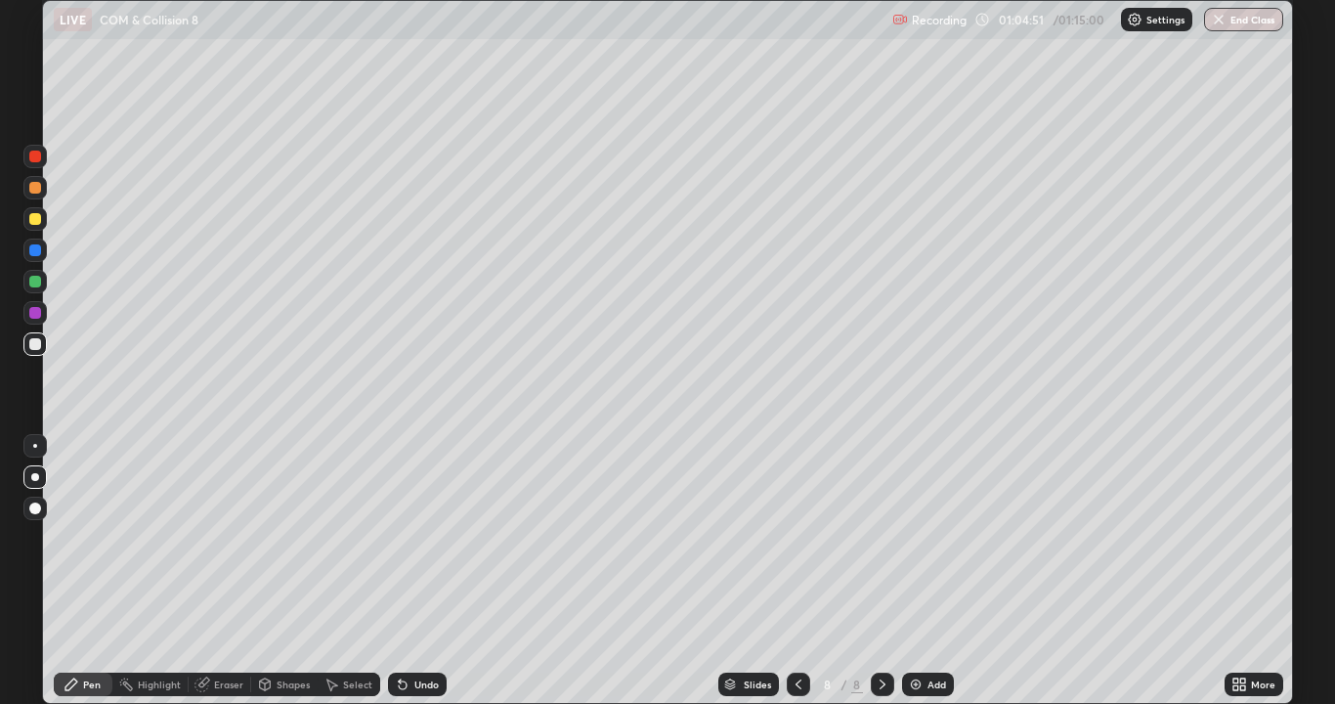
click at [35, 220] on div at bounding box center [35, 219] width 12 height 12
click at [32, 220] on div at bounding box center [35, 219] width 12 height 12
click at [34, 160] on div at bounding box center [35, 156] width 12 height 12
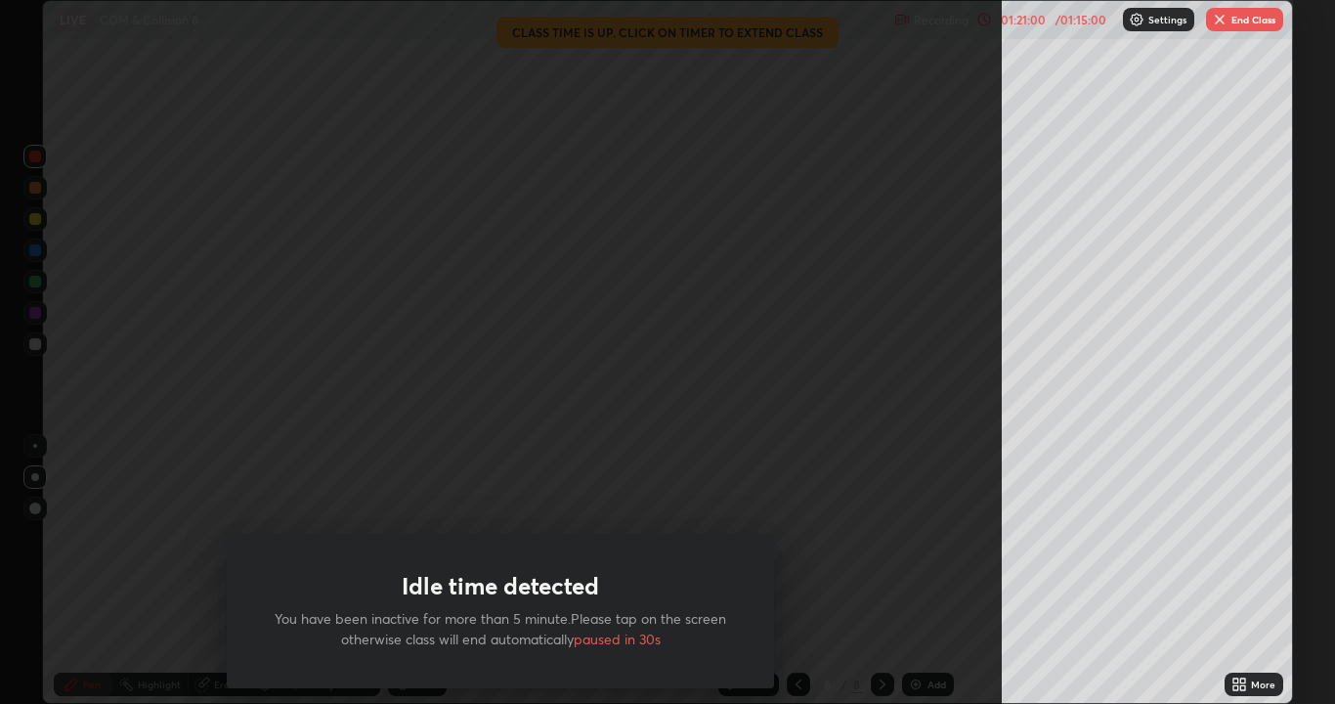
click at [1247, 26] on button "End Class" at bounding box center [1244, 19] width 77 height 23
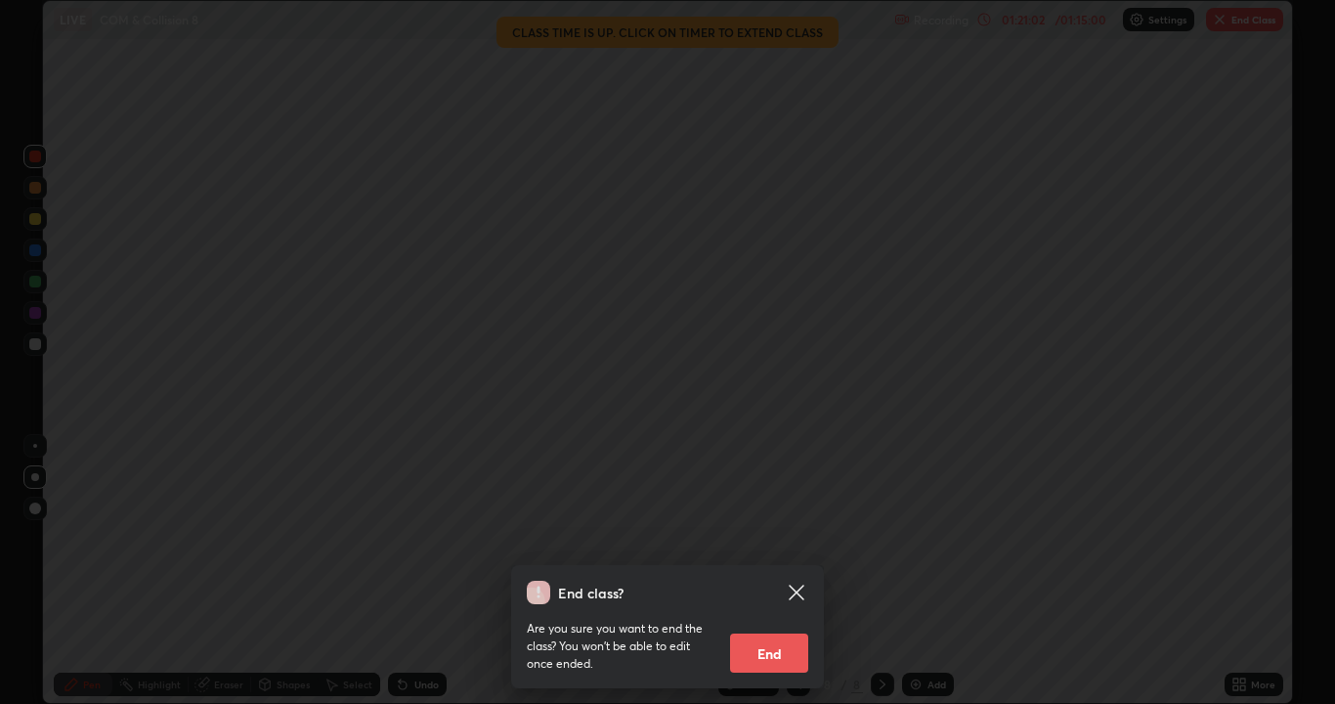
click at [777, 571] on button "End" at bounding box center [769, 652] width 78 height 39
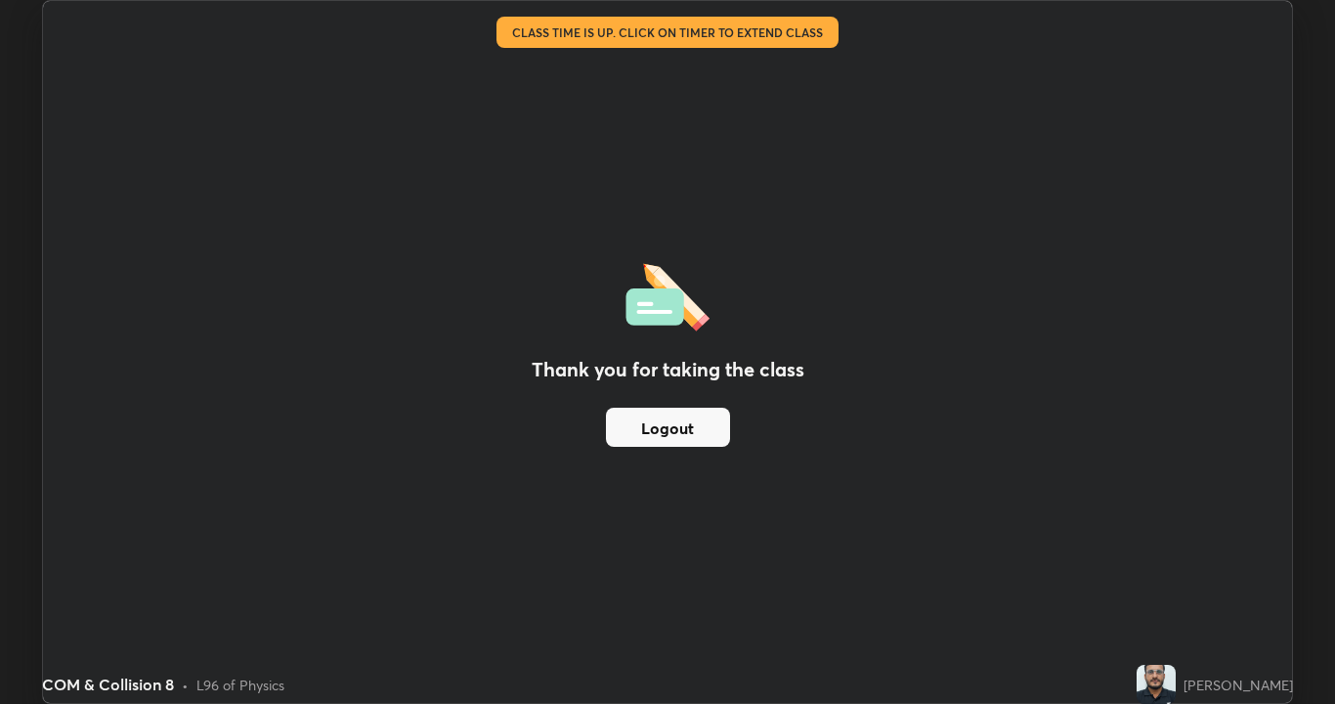
click at [690, 431] on button "Logout" at bounding box center [668, 426] width 124 height 39
click at [699, 427] on button "Logout" at bounding box center [668, 426] width 124 height 39
click at [698, 435] on button "Logout" at bounding box center [668, 426] width 124 height 39
click at [691, 432] on button "Logout" at bounding box center [668, 426] width 124 height 39
click at [723, 150] on div "Thank you for taking the class Logout" at bounding box center [667, 352] width 1249 height 702
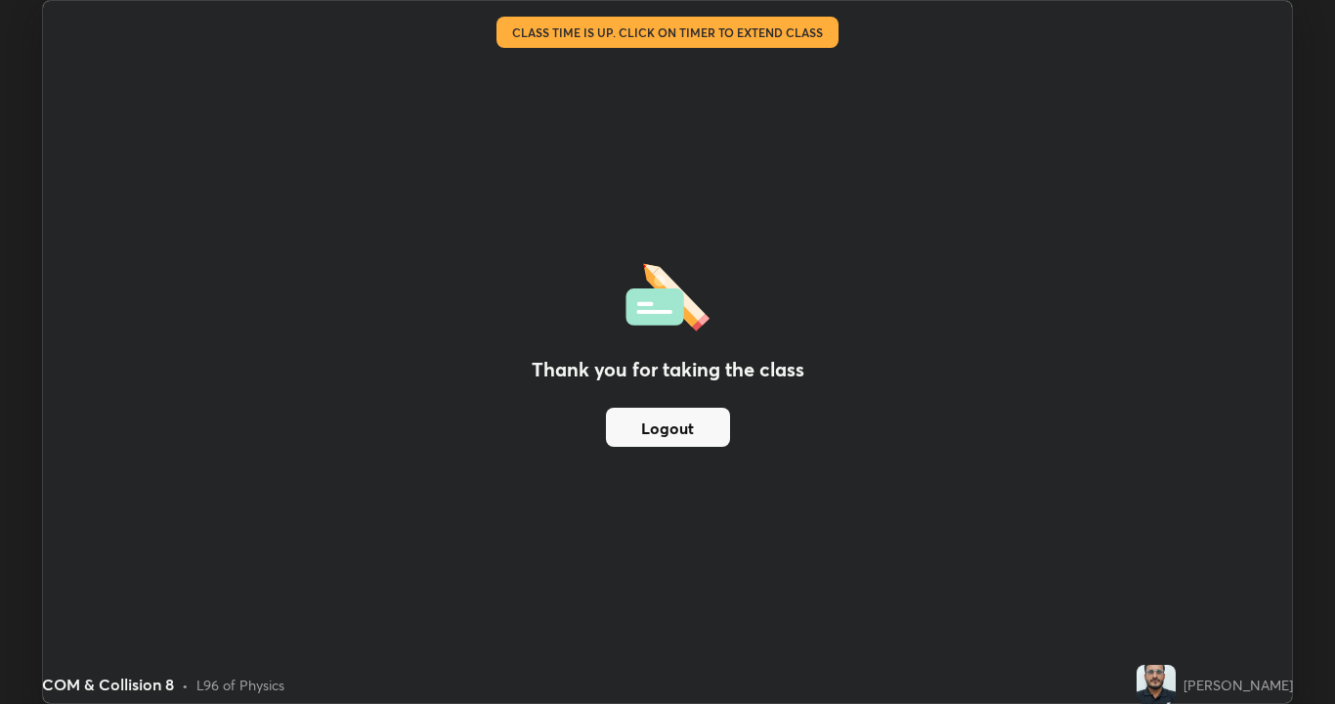
click at [699, 432] on button "Logout" at bounding box center [668, 426] width 124 height 39
click at [691, 427] on button "Logout" at bounding box center [668, 426] width 124 height 39
click at [685, 426] on button "Logout" at bounding box center [668, 426] width 124 height 39
click at [681, 429] on button "Logout" at bounding box center [668, 426] width 124 height 39
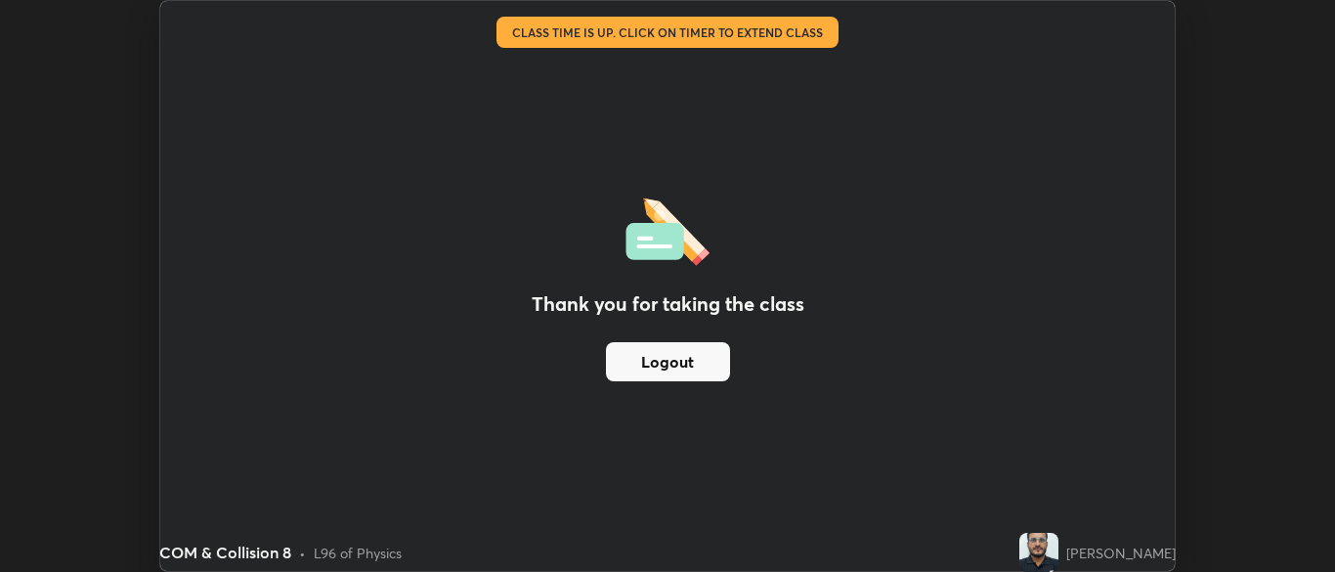
scroll to position [97142, 96379]
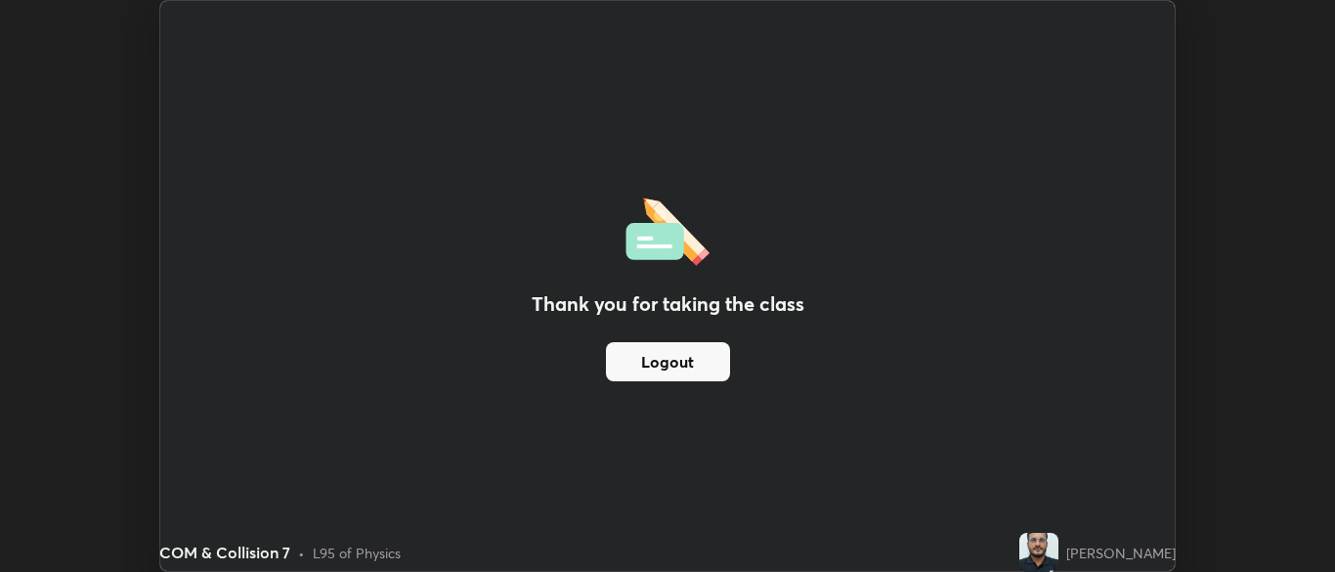
scroll to position [572, 1335]
click at [692, 366] on button "Logout" at bounding box center [668, 361] width 124 height 39
click at [692, 367] on button "Logout" at bounding box center [668, 361] width 124 height 39
click at [689, 368] on button "Logout" at bounding box center [668, 361] width 124 height 39
click at [688, 361] on button "Logout" at bounding box center [668, 361] width 124 height 39
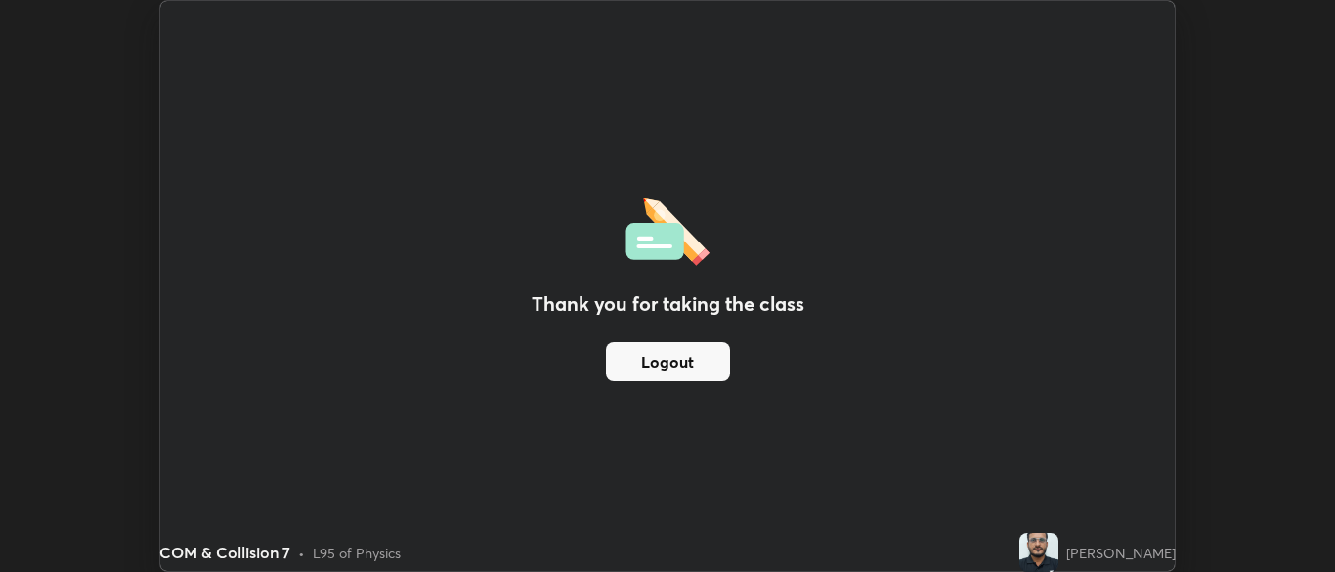
click at [693, 374] on button "Logout" at bounding box center [668, 361] width 124 height 39
